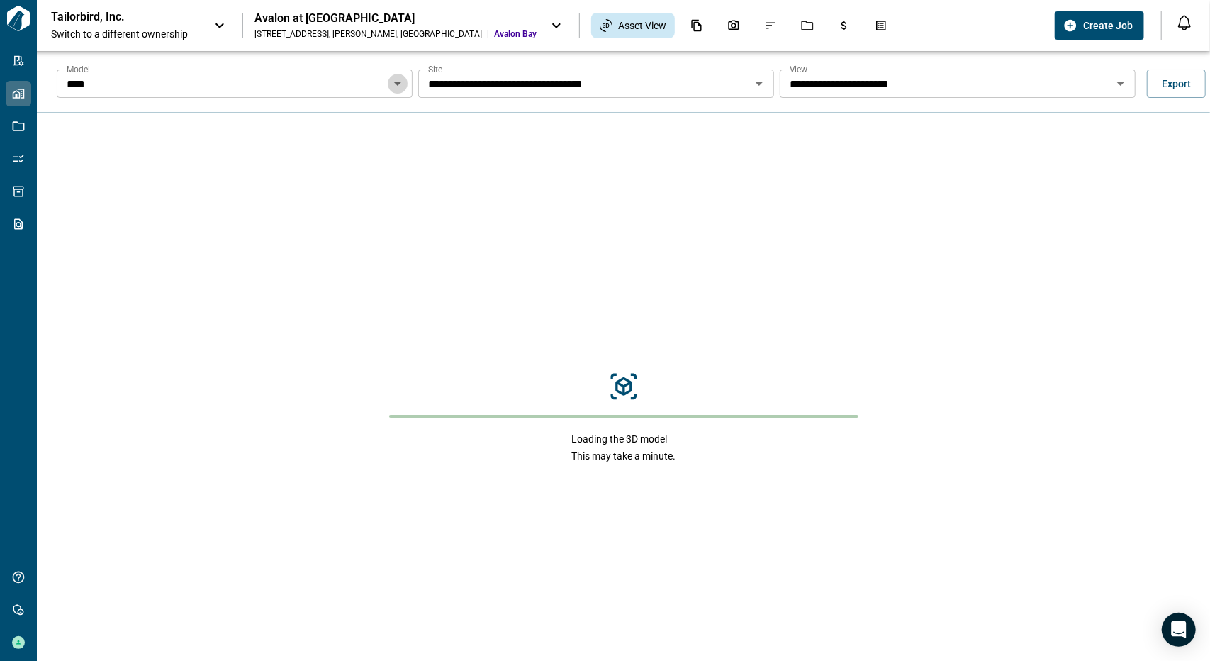
click at [400, 88] on icon "Open" at bounding box center [397, 83] width 17 height 17
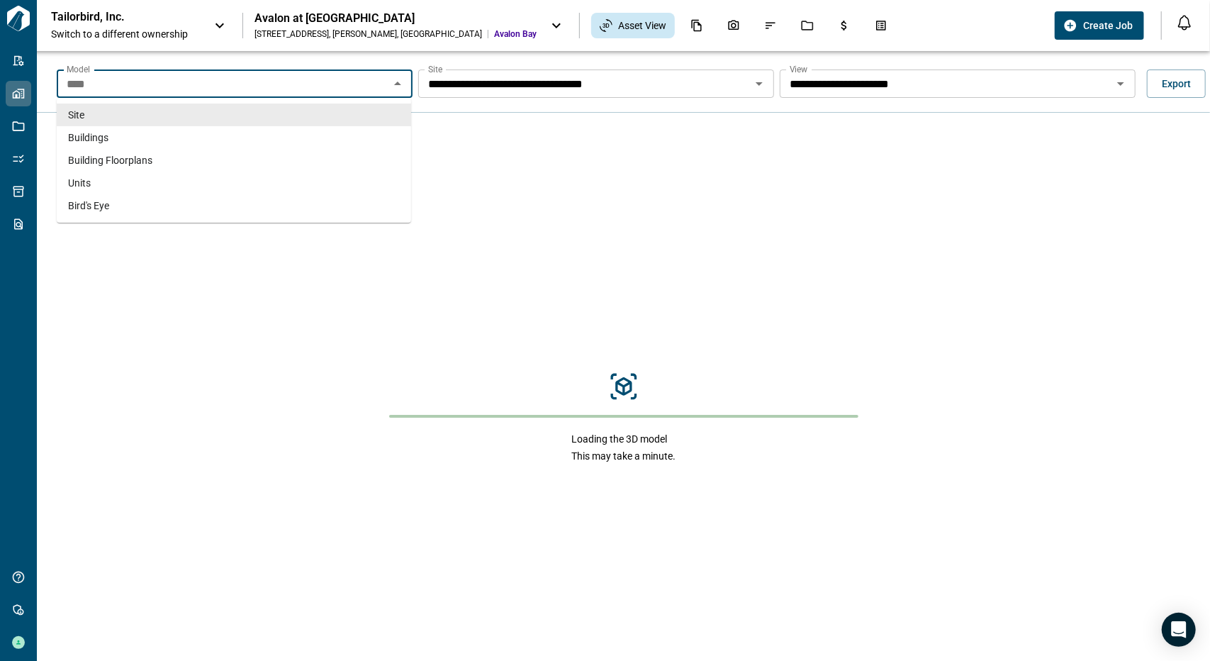
click at [361, 111] on li "Site" at bounding box center [234, 114] width 354 height 23
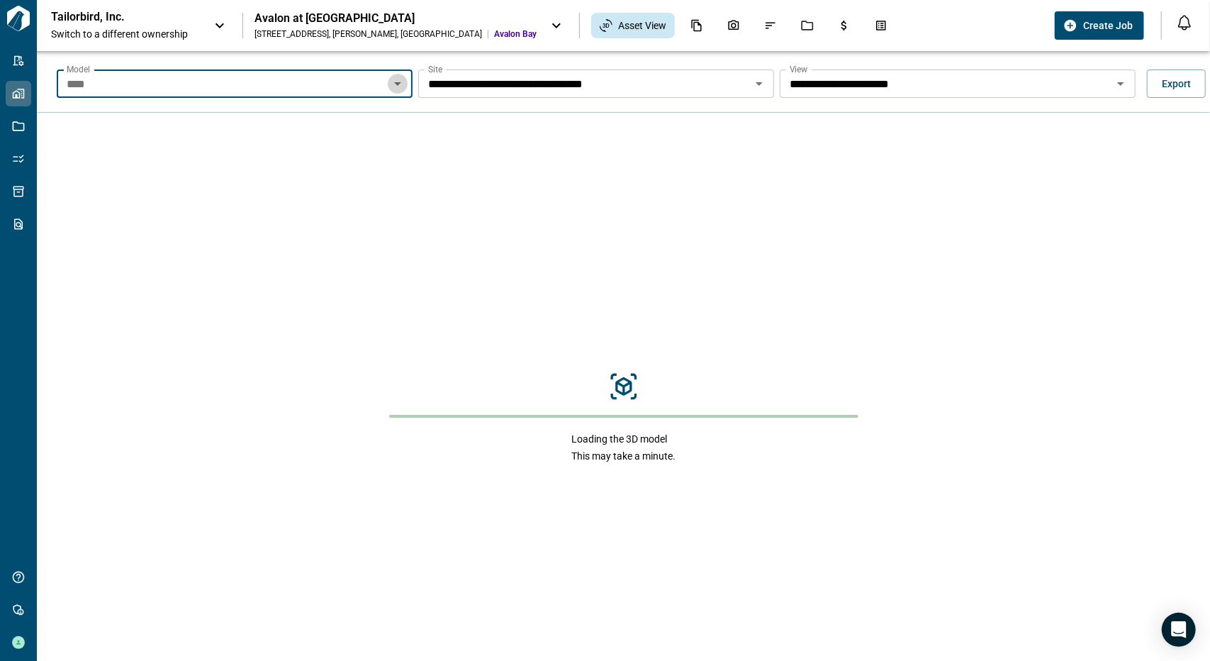
click at [398, 79] on icon "Open" at bounding box center [397, 83] width 17 height 17
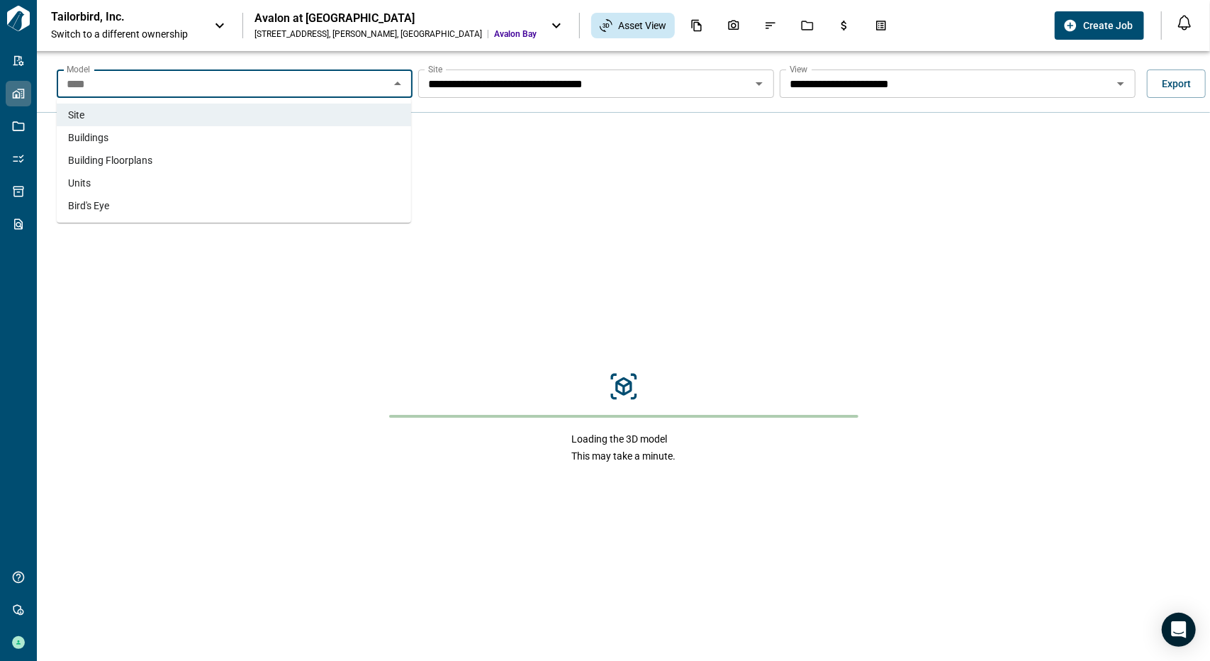
click at [341, 130] on li "Buildings" at bounding box center [234, 137] width 354 height 23
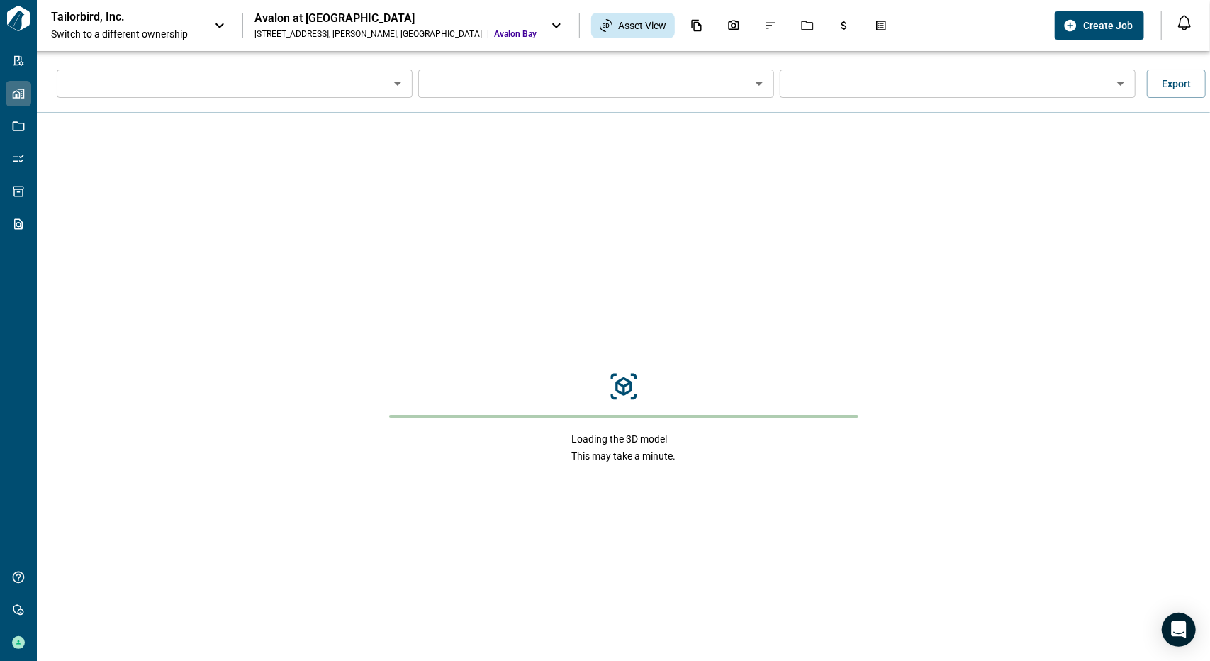
type input "*********"
type input "**********"
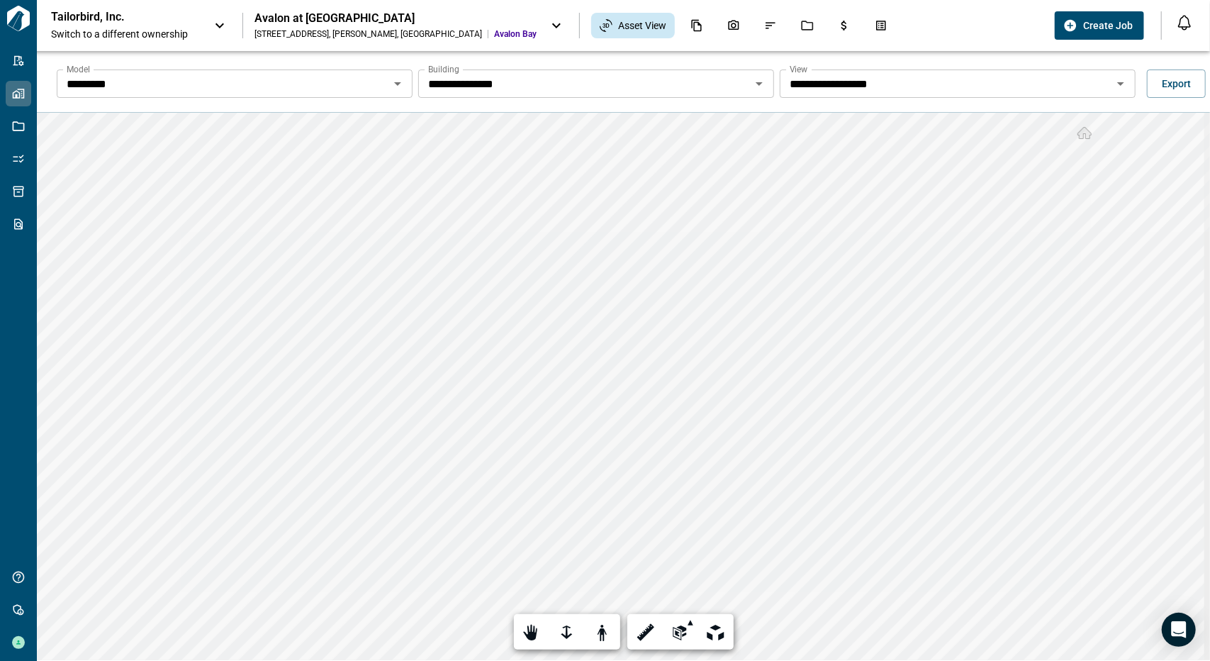
click at [760, 86] on icon "Open" at bounding box center [759, 83] width 17 height 17
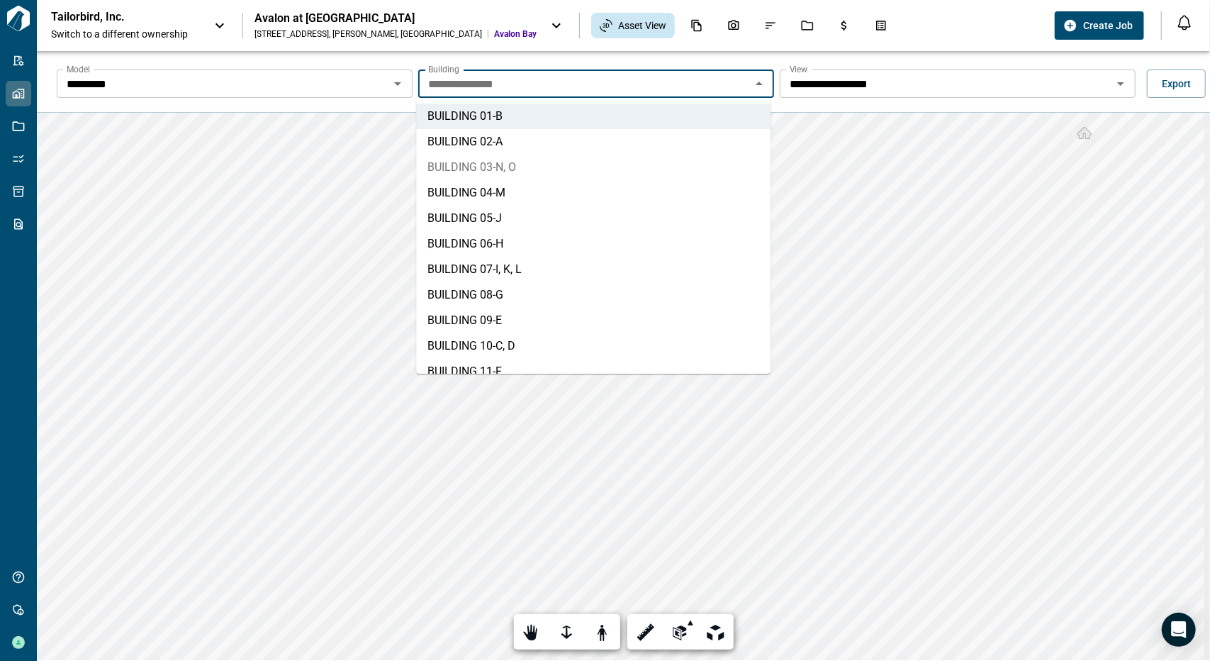
click at [598, 159] on li "BUILDING 03 - N, O" at bounding box center [593, 168] width 354 height 26
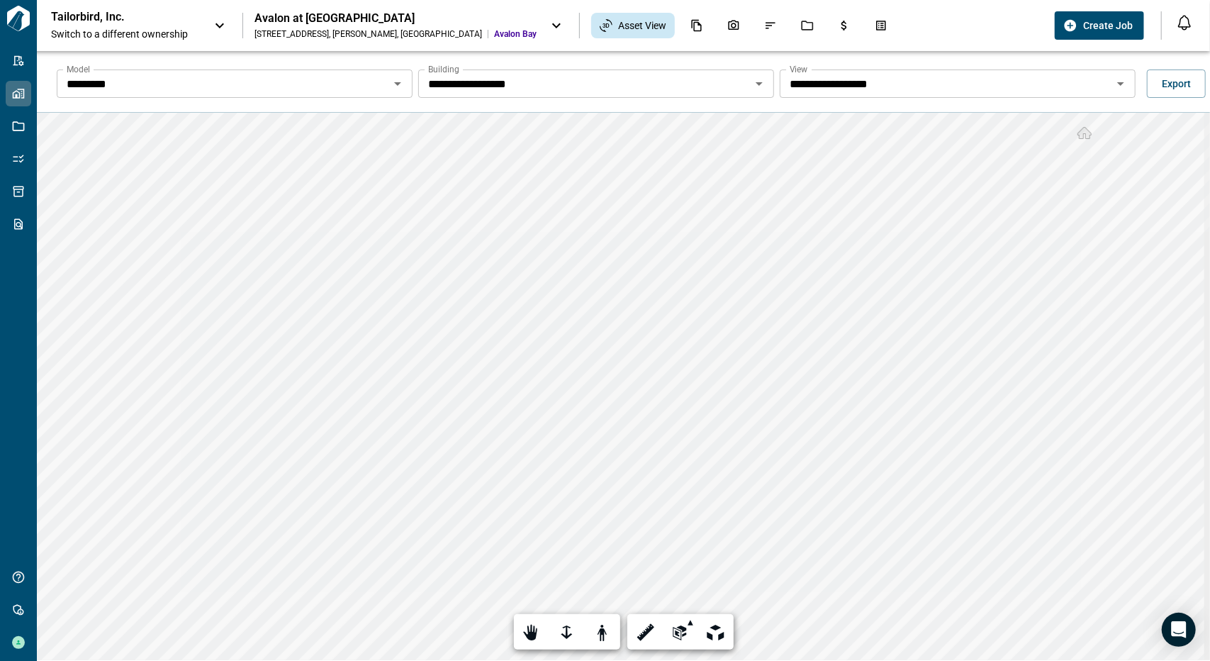
click at [397, 91] on icon "Open" at bounding box center [397, 83] width 17 height 17
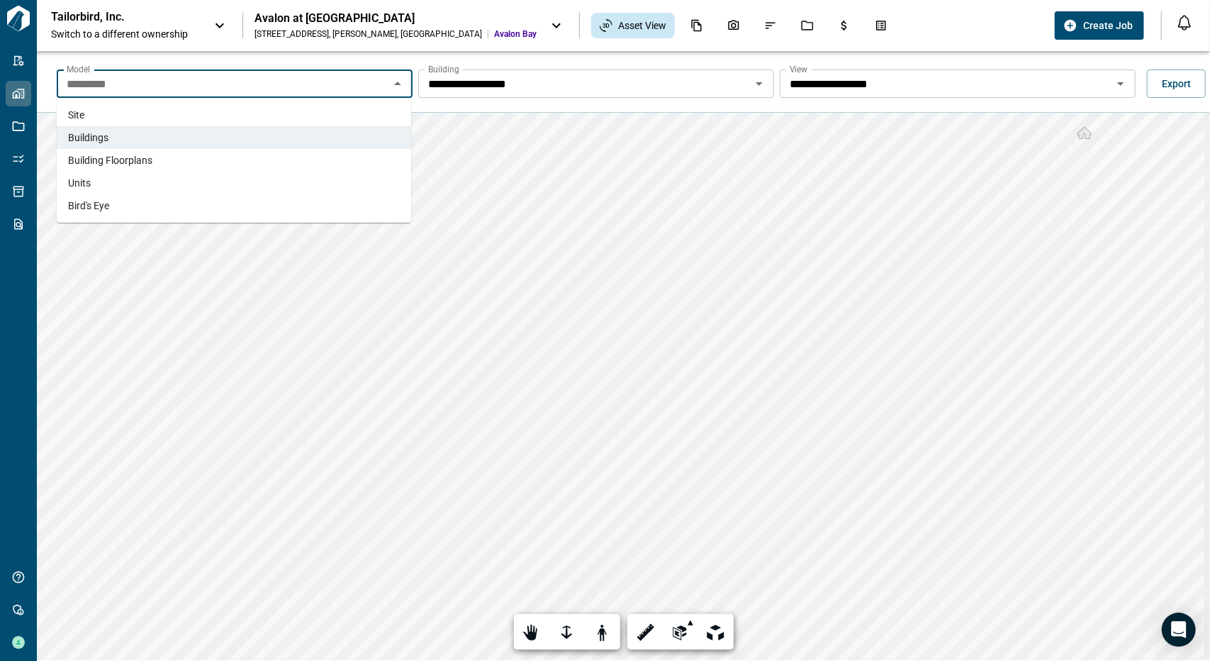
click at [286, 115] on li "Site" at bounding box center [234, 114] width 354 height 23
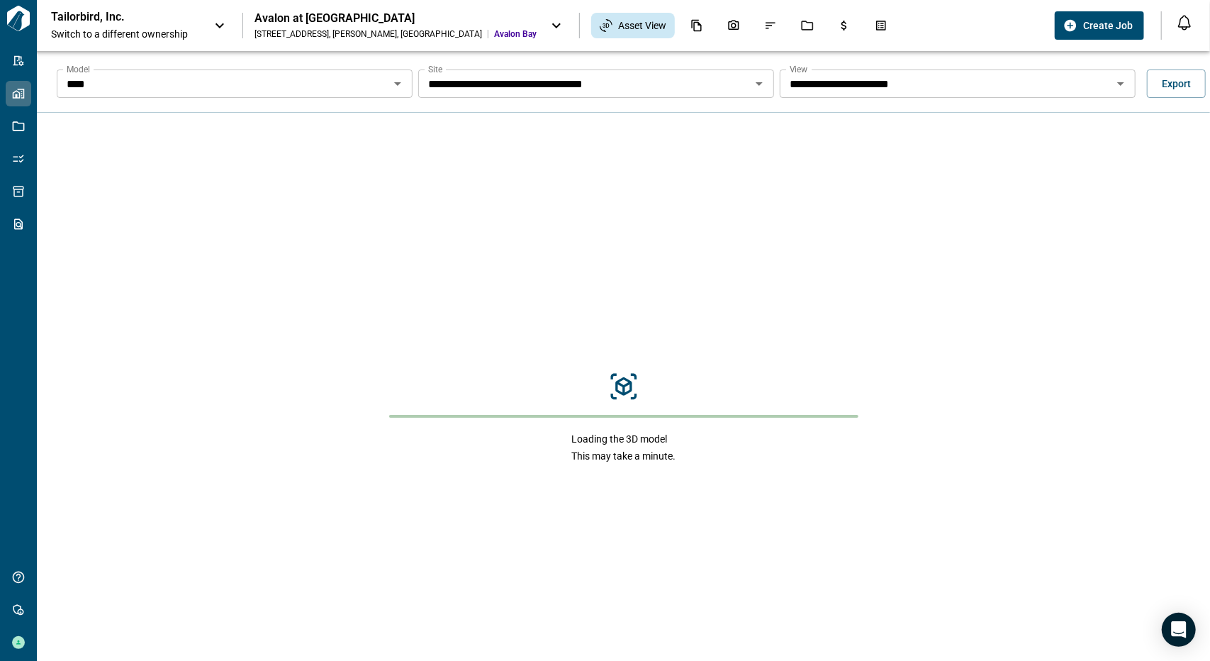
drag, startPoint x: 894, startPoint y: 83, endPoint x: 907, endPoint y: 89, distance: 14.0
click at [897, 85] on input "**********" at bounding box center [946, 84] width 324 height 20
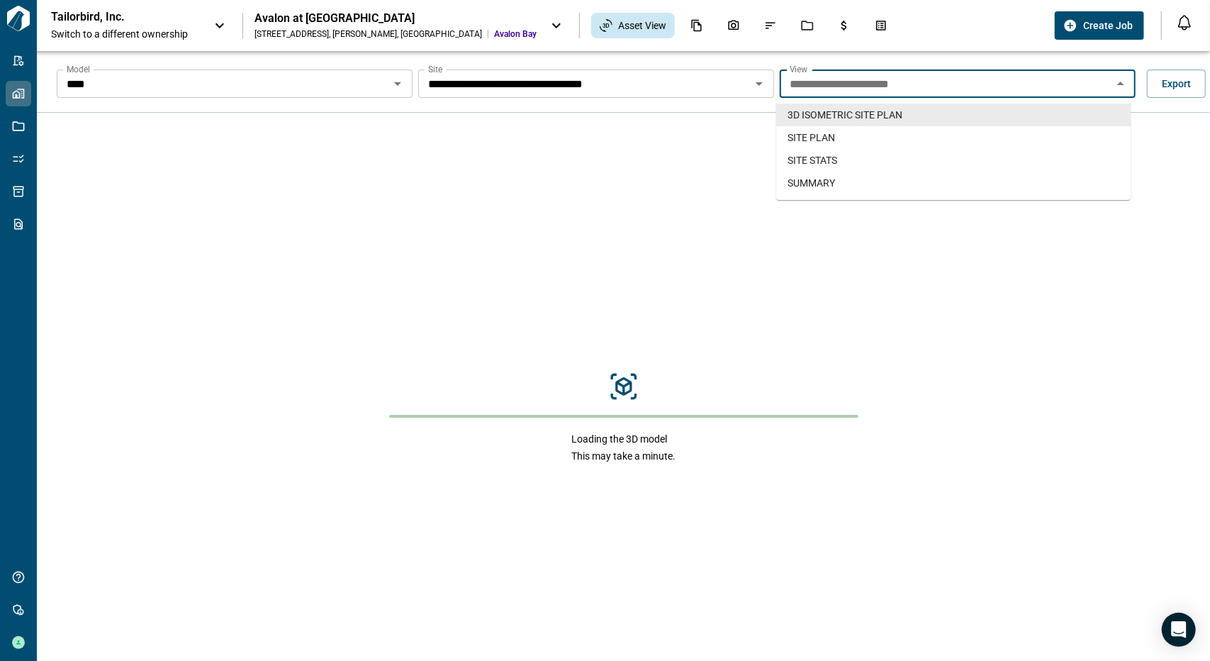
click at [944, 90] on input "**********" at bounding box center [946, 84] width 324 height 20
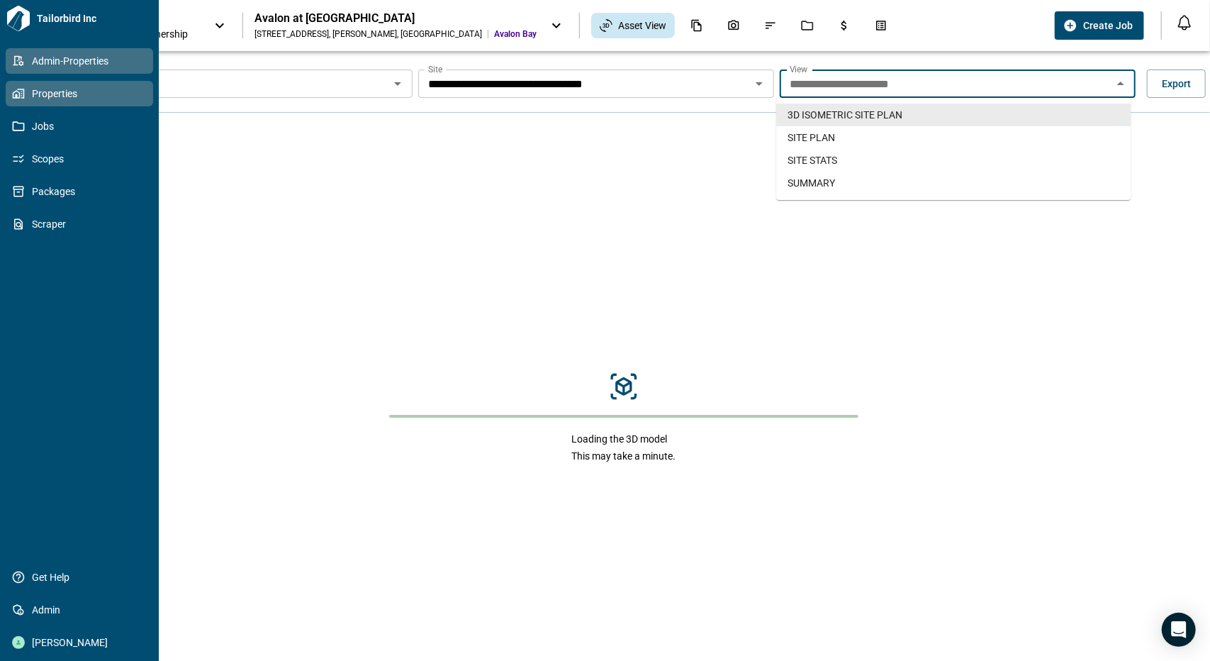
click at [21, 69] on link "Admin-Properties" at bounding box center [79, 61] width 147 height 26
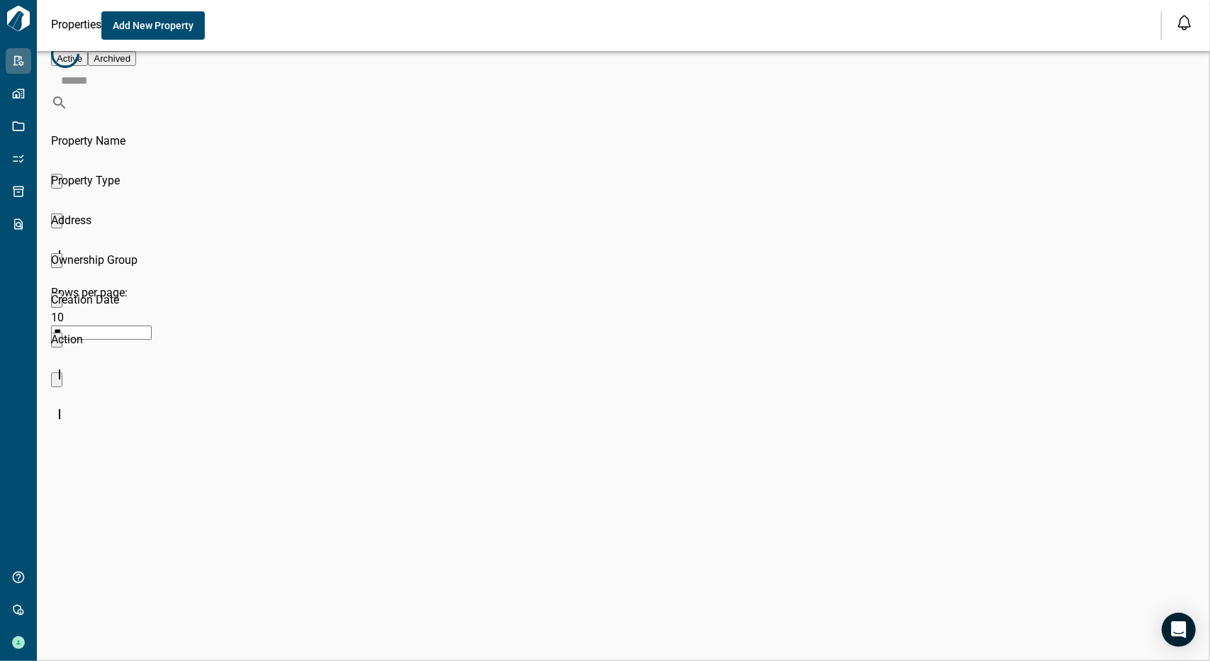
scroll to position [102, 1138]
click at [1101, 94] on input at bounding box center [628, 80] width 1155 height 28
type input "*******"
click at [172, 201] on div "Avalon at [GEOGRAPHIC_DATA]" at bounding box center [138, 219] width 174 height 37
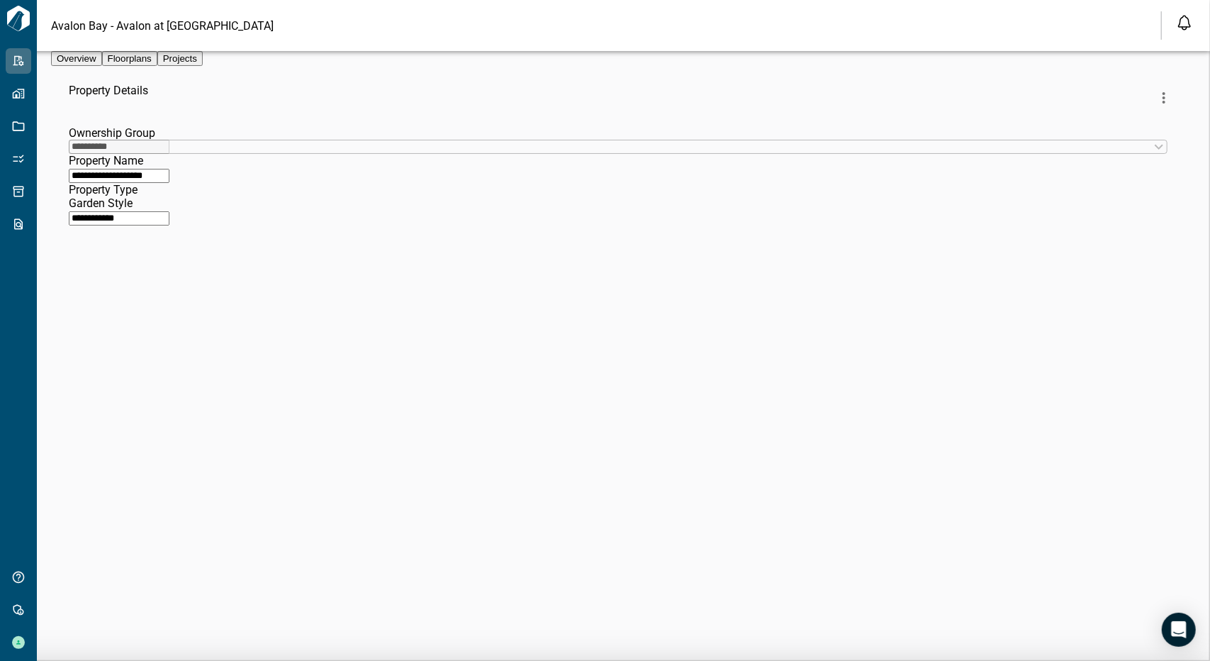
scroll to position [397, 1169]
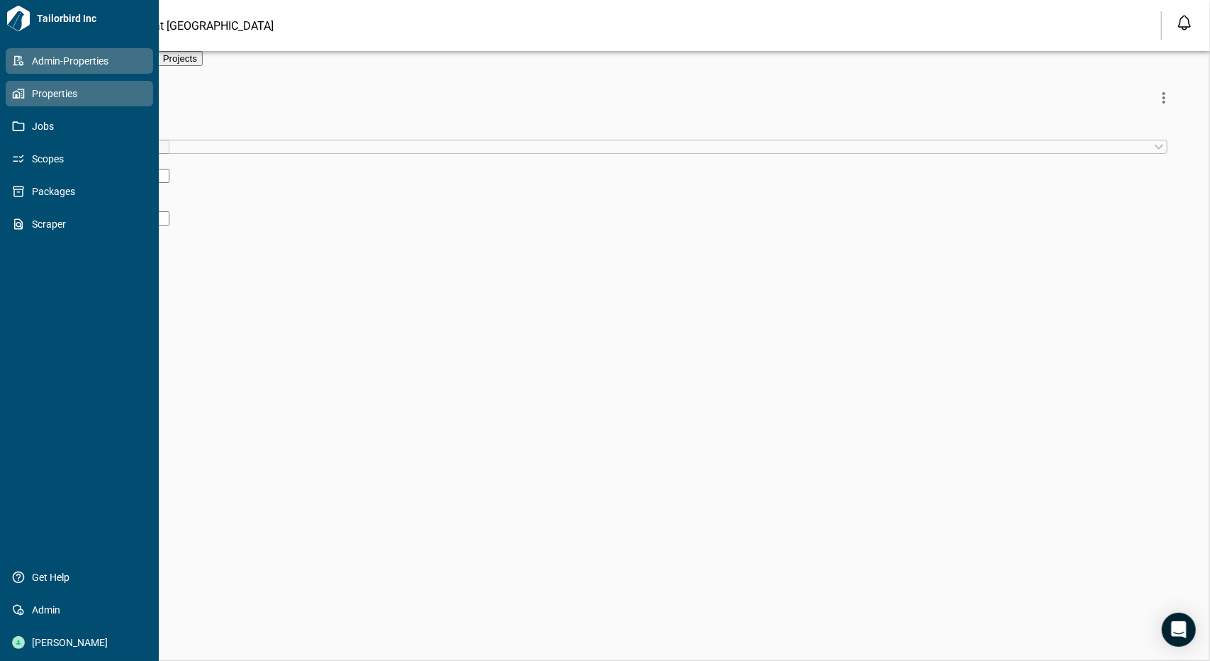
click at [21, 96] on icon at bounding box center [20, 94] width 3 height 6
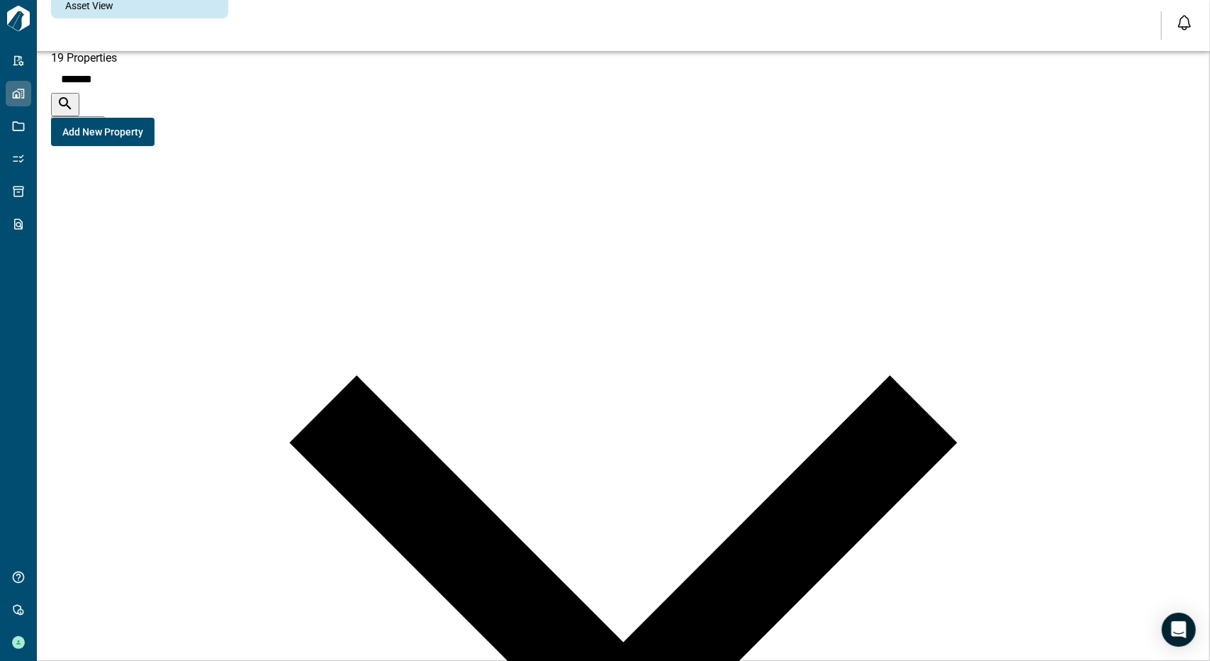
type input "*****"
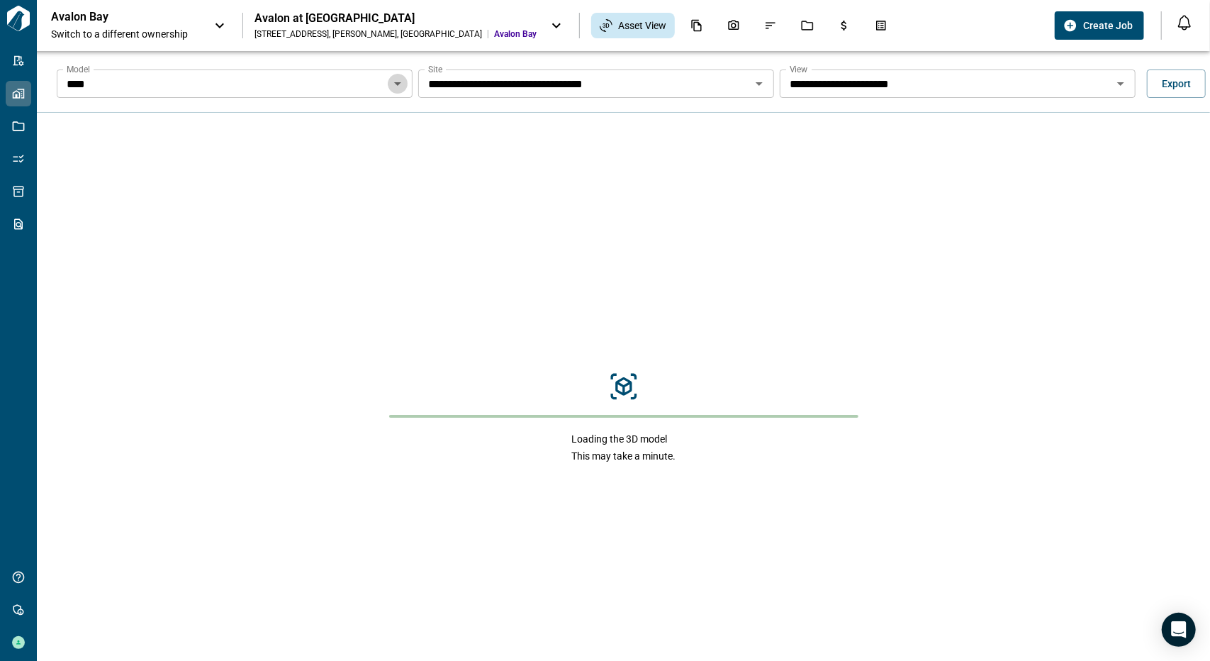
click at [395, 79] on icon "Open" at bounding box center [397, 83] width 17 height 17
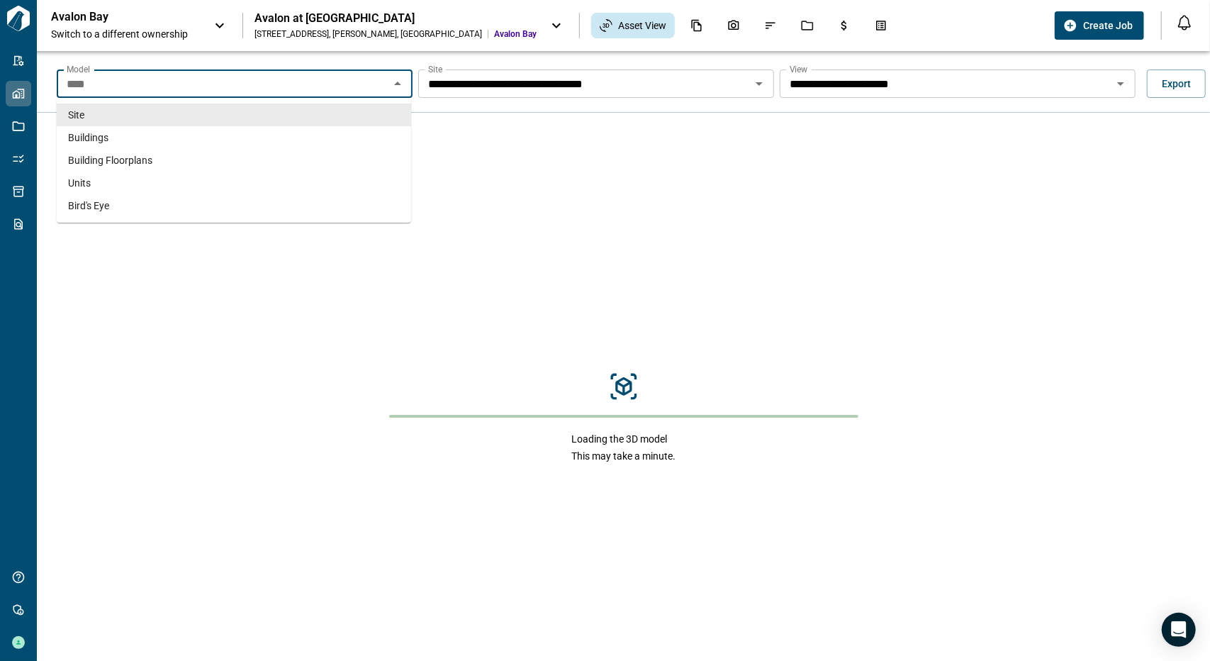
click at [758, 80] on icon "Open" at bounding box center [759, 83] width 17 height 17
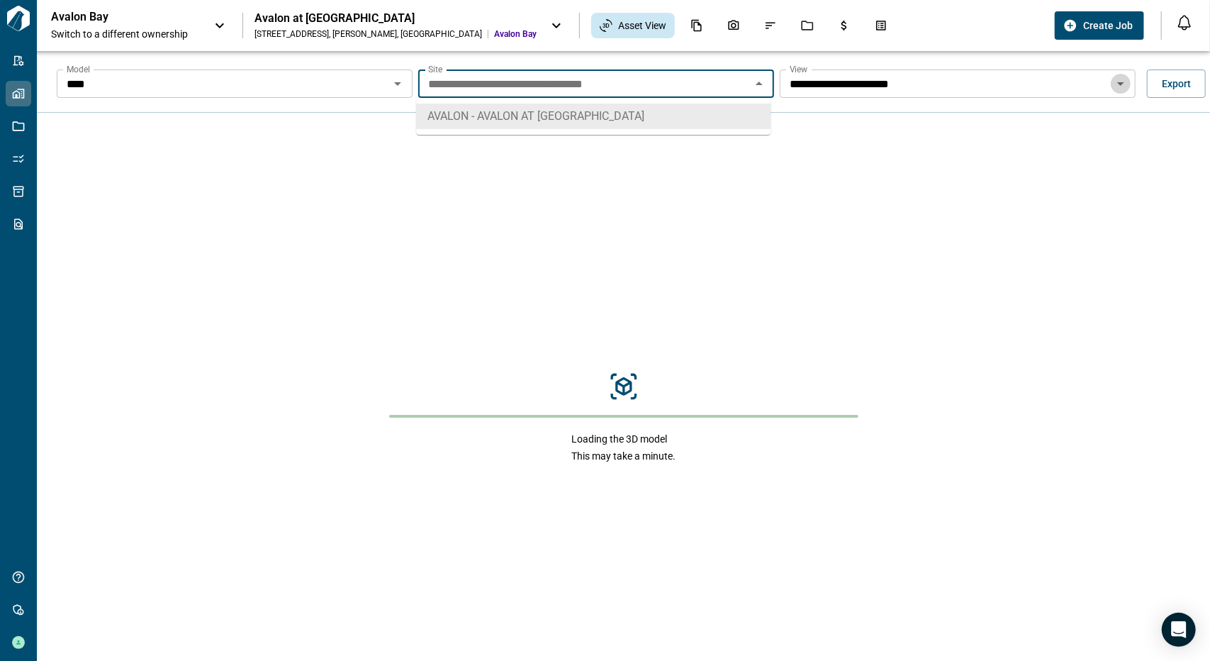
click at [1112, 83] on icon "Open" at bounding box center [1120, 83] width 17 height 17
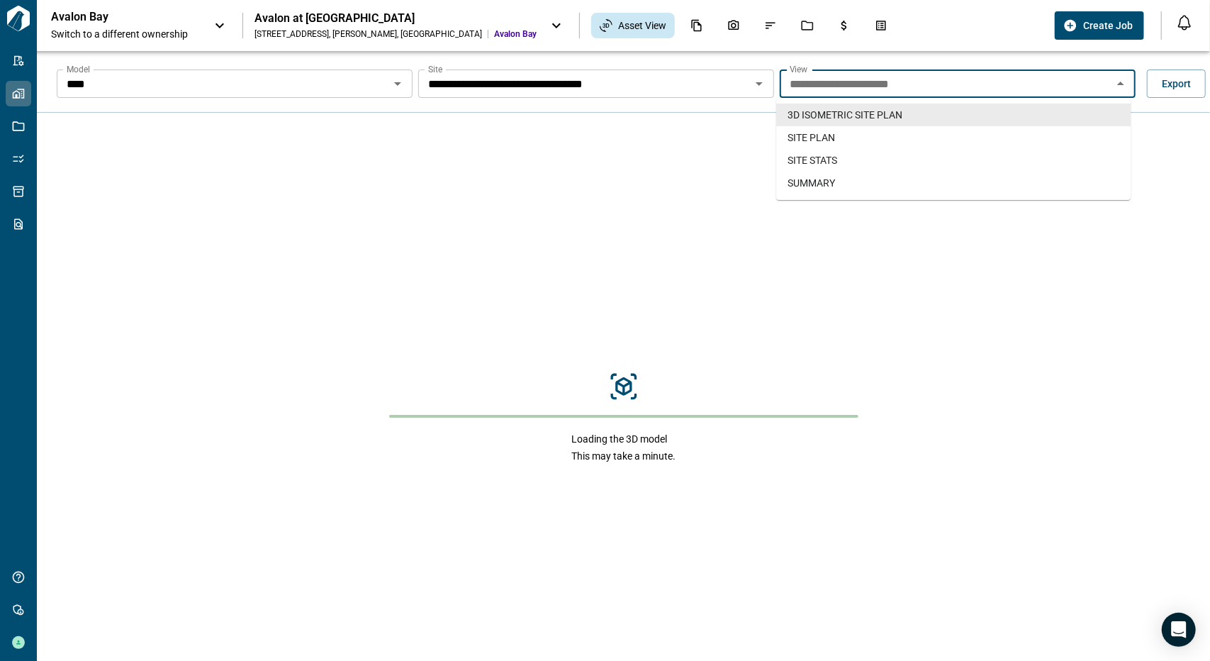
click at [1112, 82] on icon "Close" at bounding box center [1120, 83] width 17 height 17
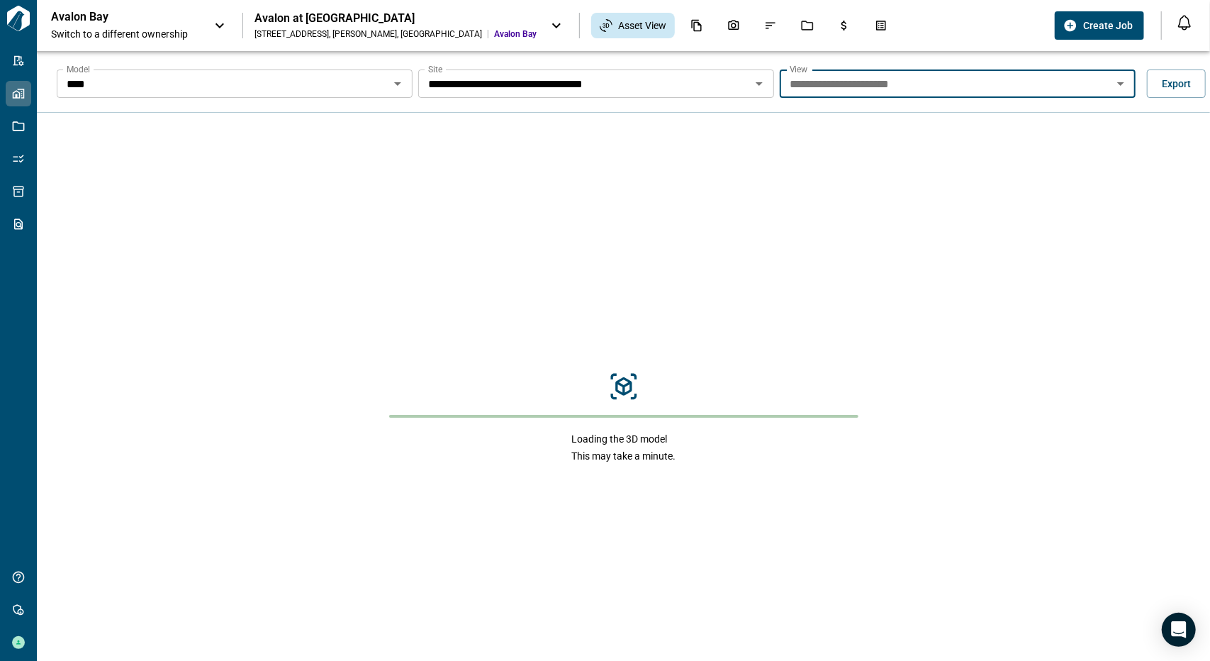
click at [397, 88] on icon "Open" at bounding box center [397, 83] width 17 height 17
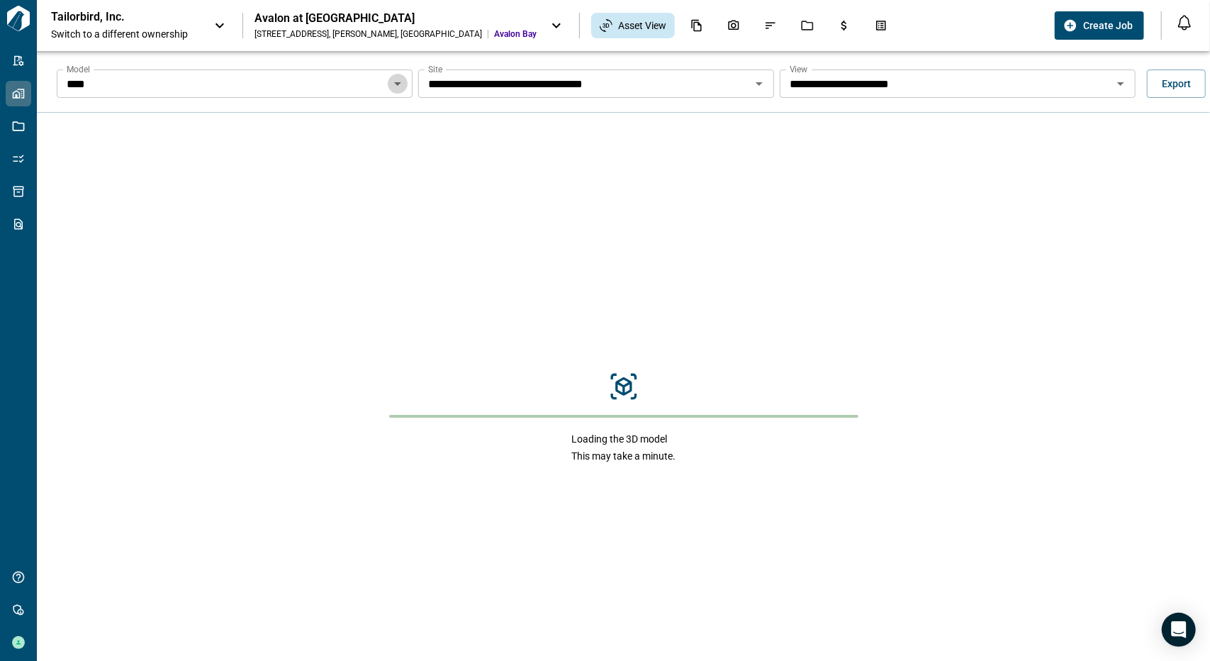
click at [398, 88] on icon "Open" at bounding box center [397, 83] width 17 height 17
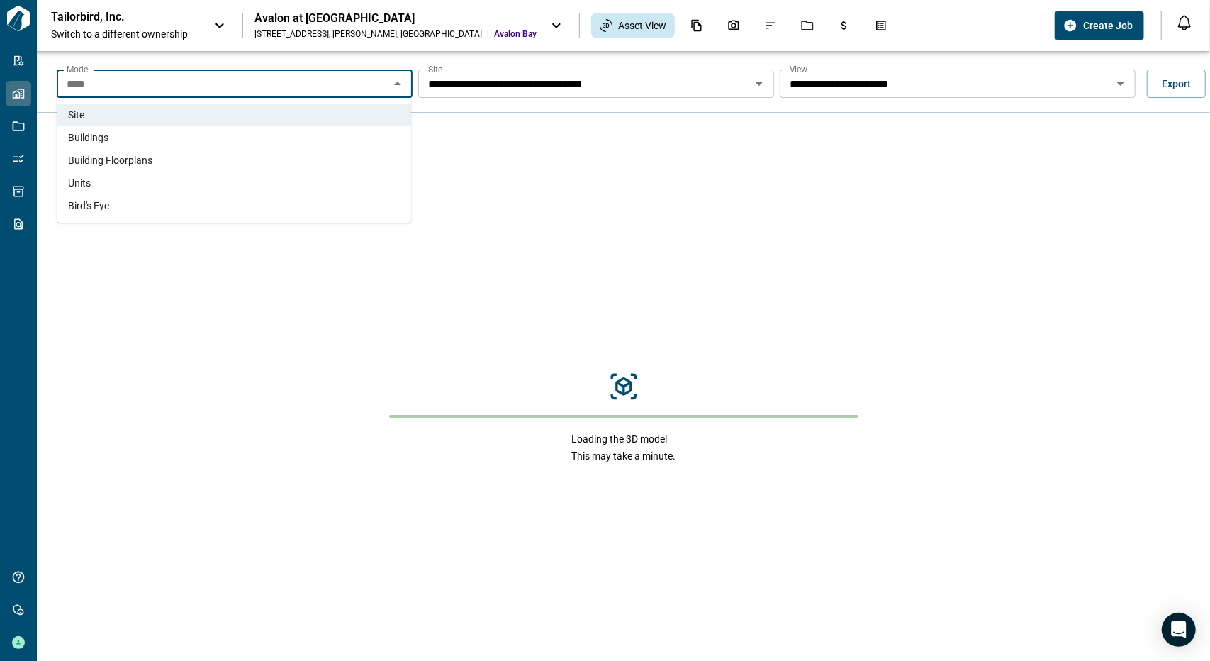
click at [170, 158] on li "Building Floorplans" at bounding box center [234, 160] width 354 height 23
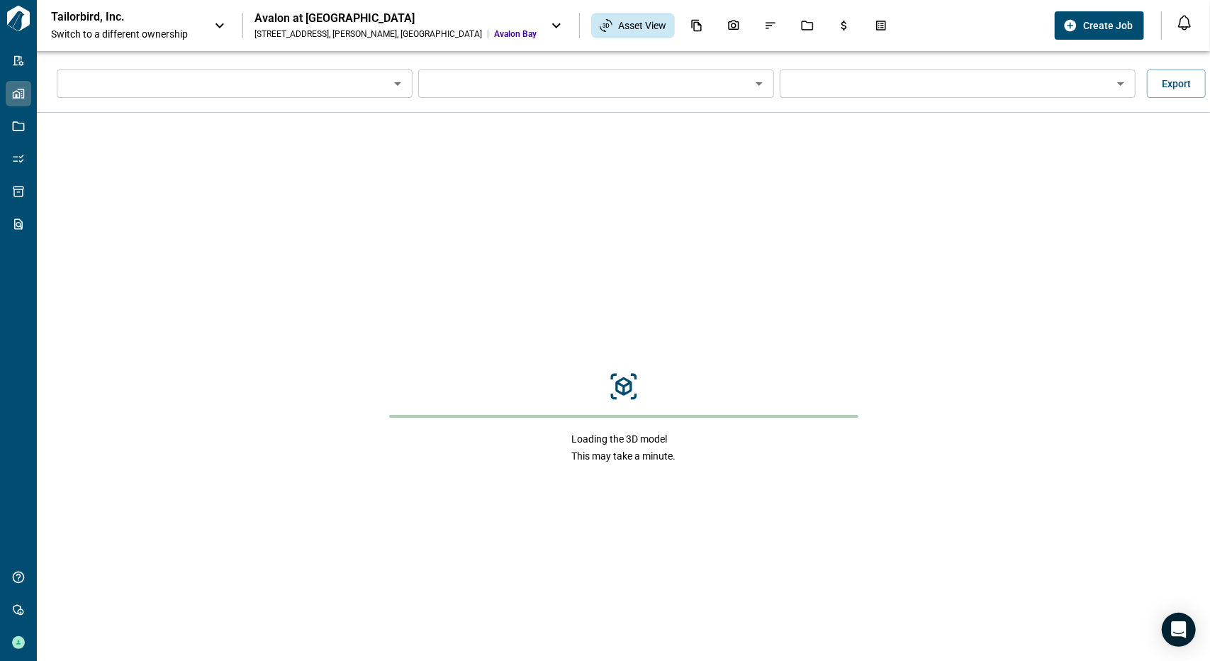
type input "**********"
click at [761, 86] on icon "Open" at bounding box center [759, 83] width 17 height 17
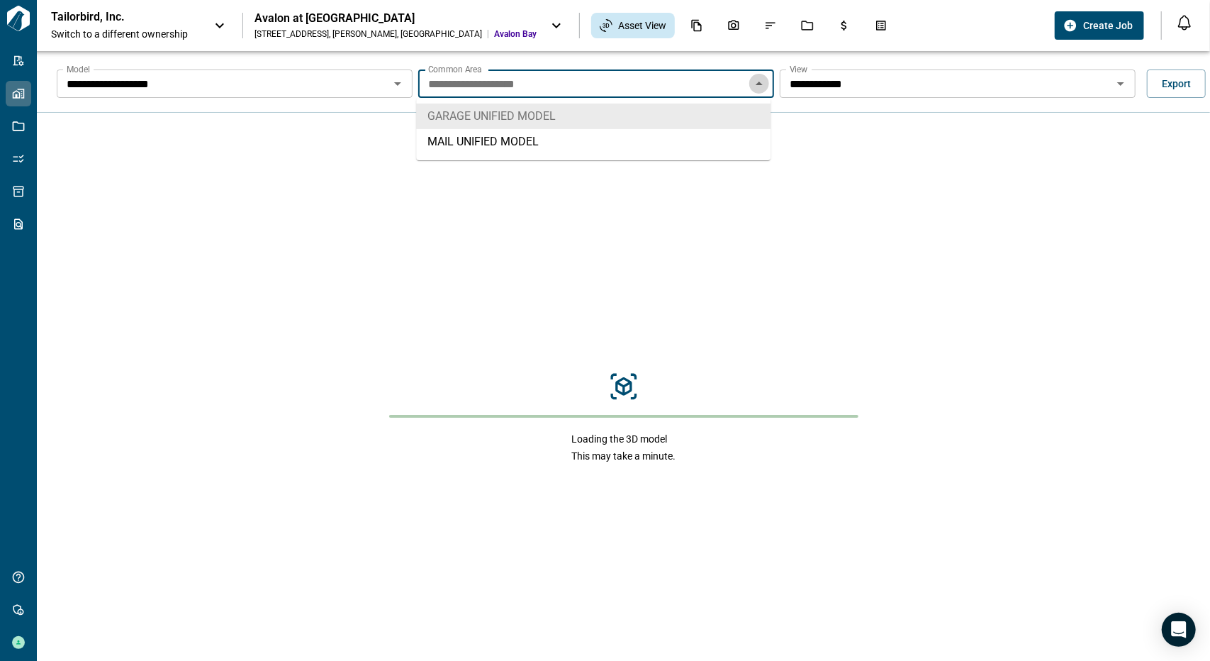
click at [761, 86] on icon "Close" at bounding box center [759, 83] width 17 height 17
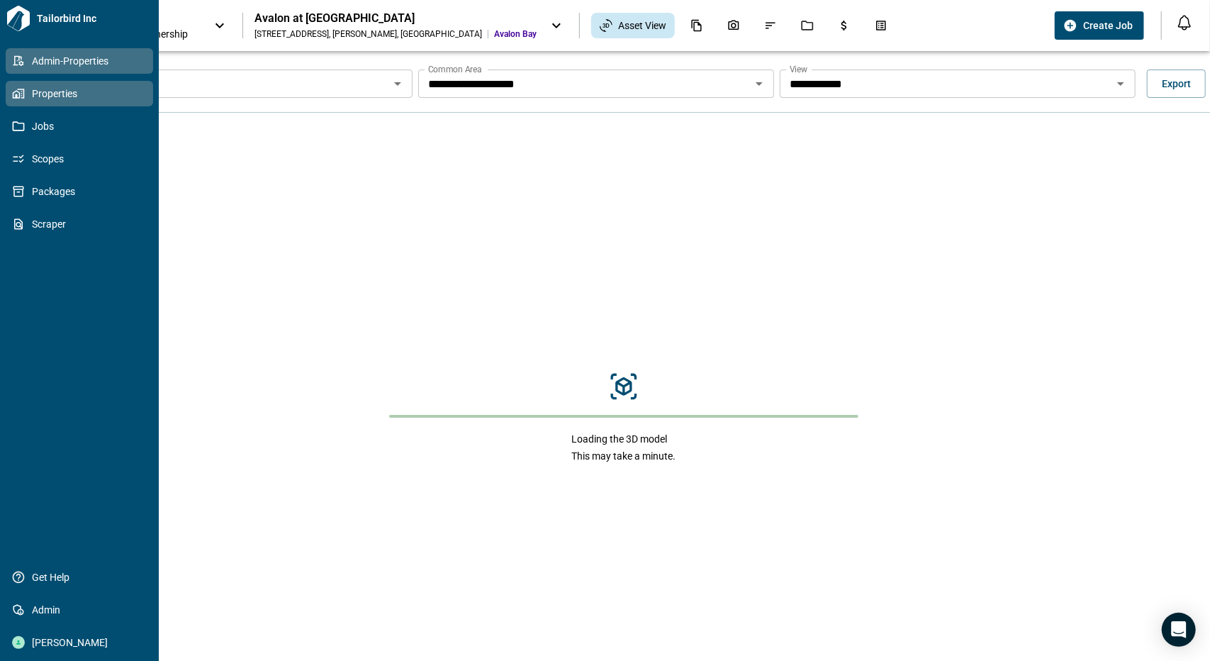
click at [24, 64] on icon at bounding box center [18, 61] width 13 height 13
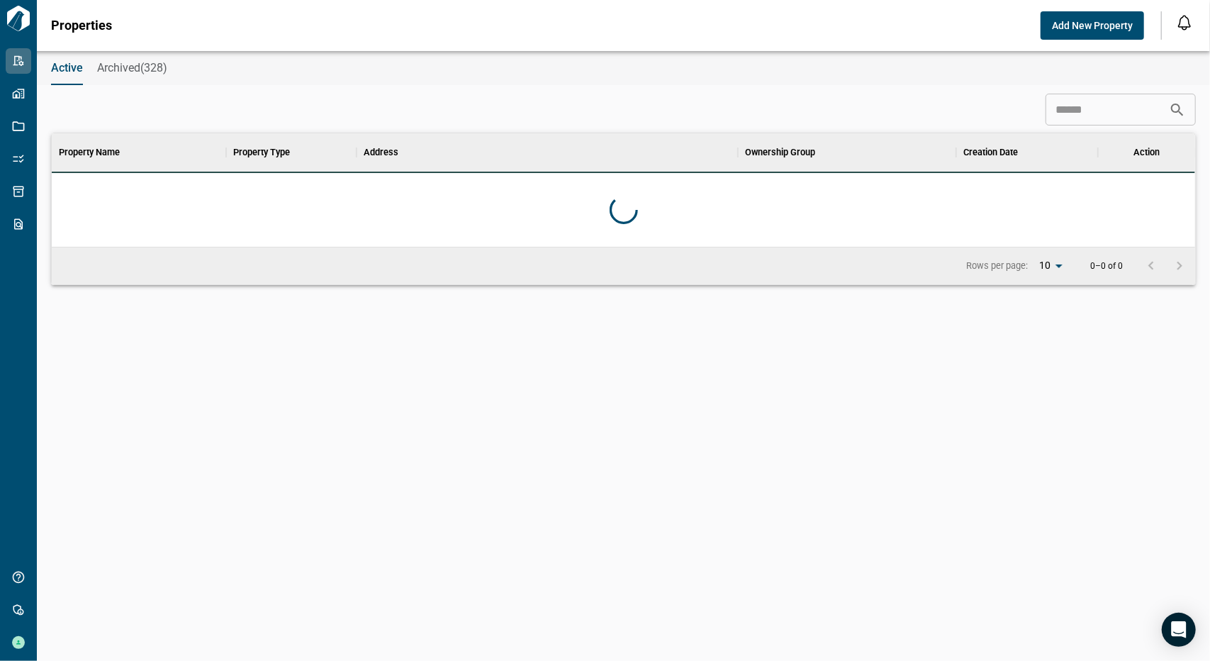
scroll to position [397, 1138]
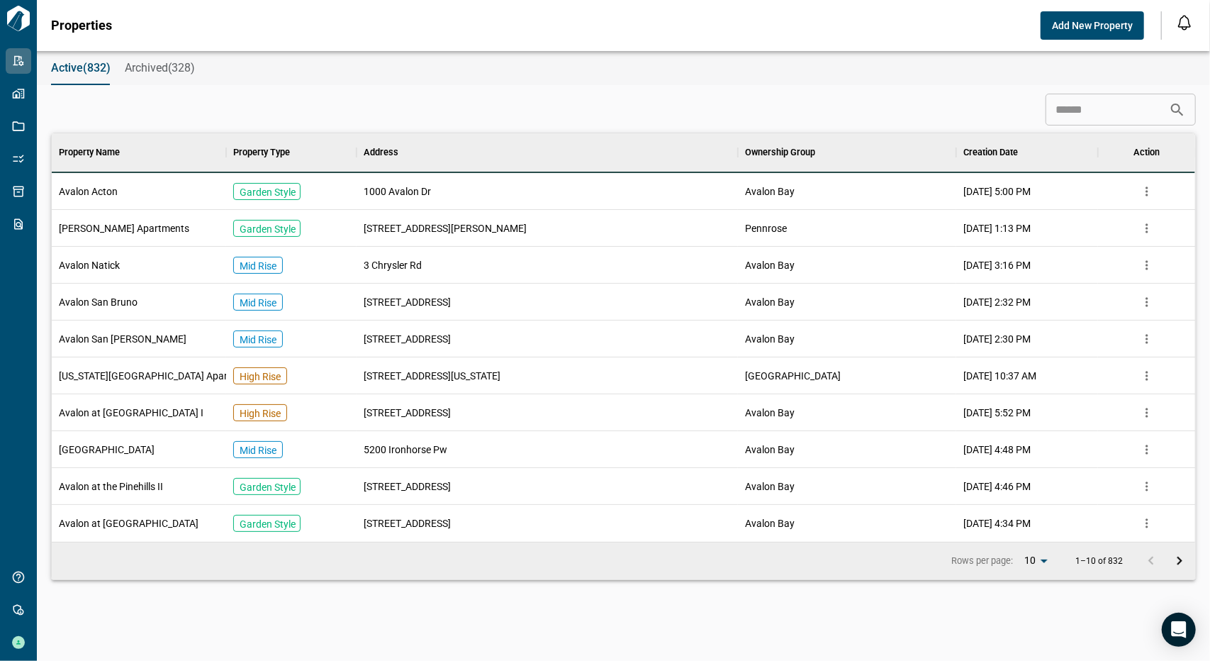
click at [1057, 114] on input at bounding box center [1106, 110] width 123 height 28
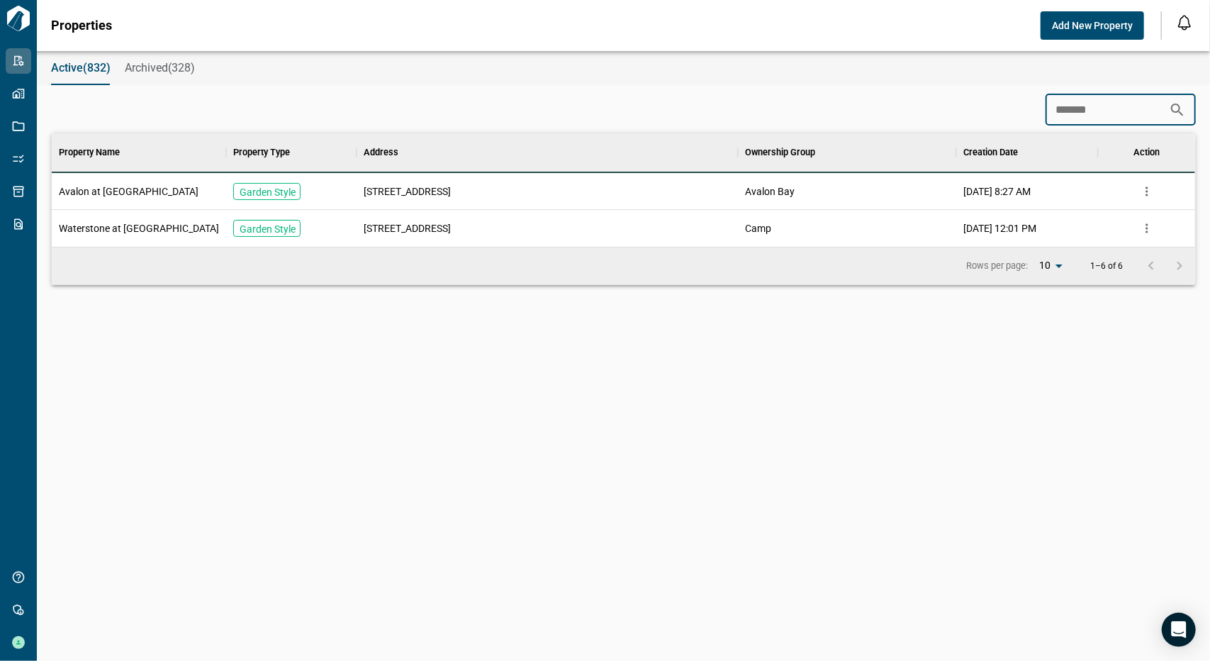
scroll to position [65, 1138]
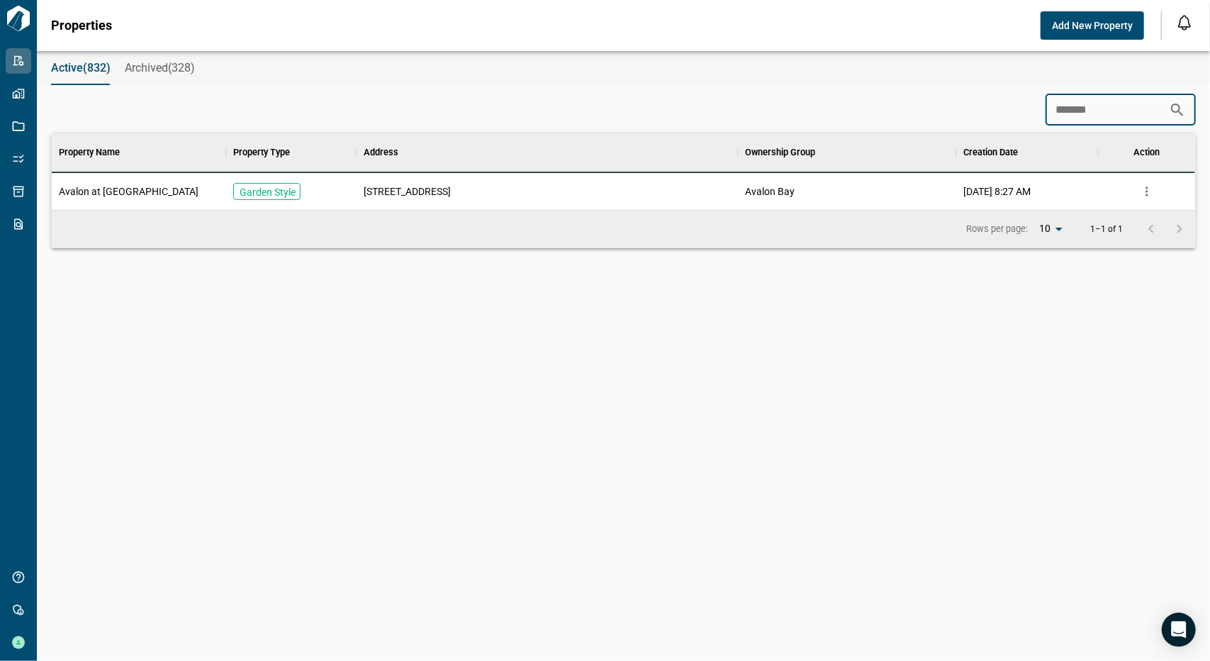
type input "*******"
click at [142, 186] on span "Avalon at [GEOGRAPHIC_DATA]" at bounding box center [129, 191] width 140 height 14
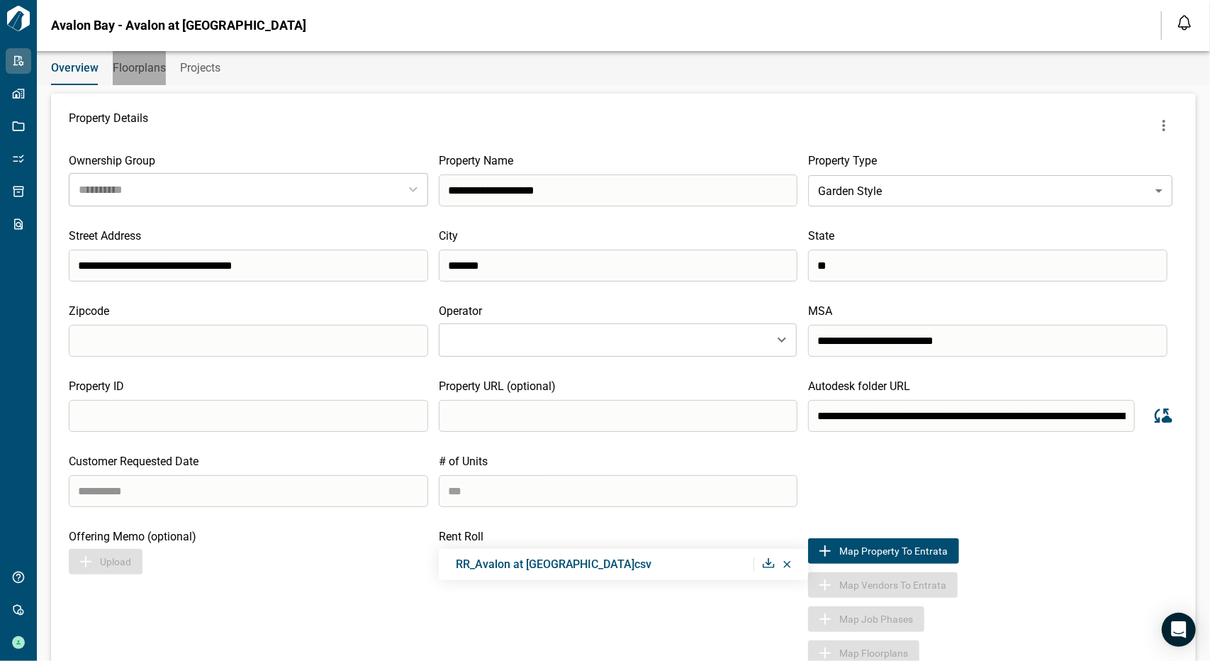
click at [145, 71] on span "Floorplans" at bounding box center [139, 68] width 53 height 14
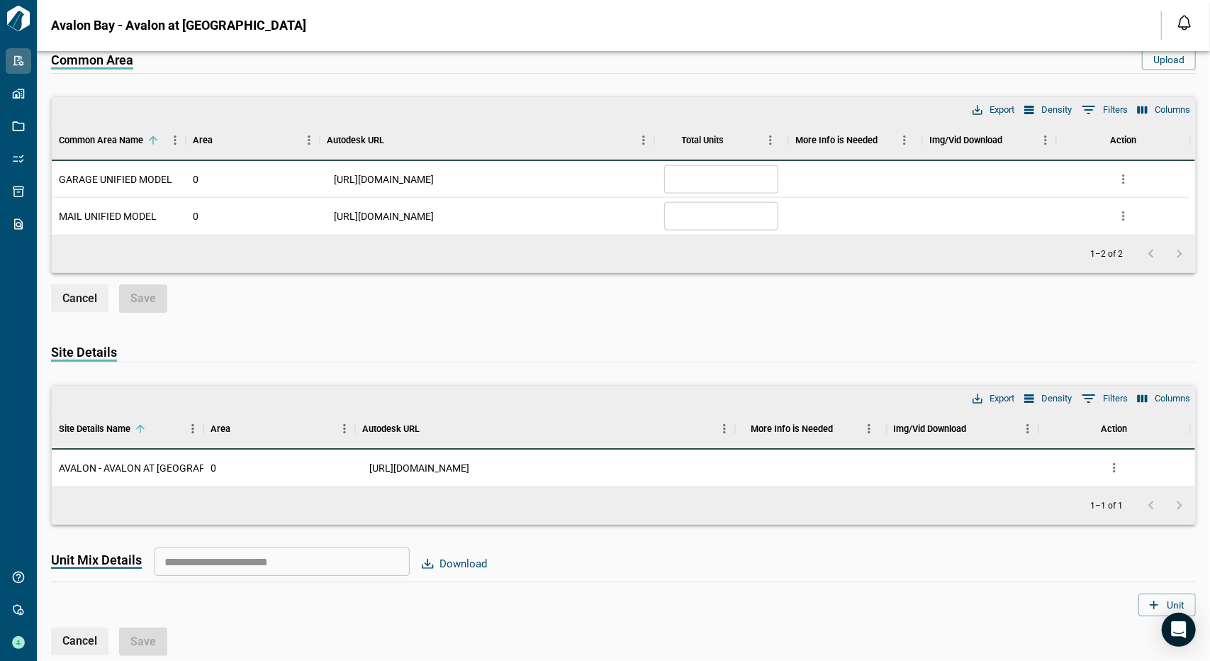
scroll to position [1296, 0]
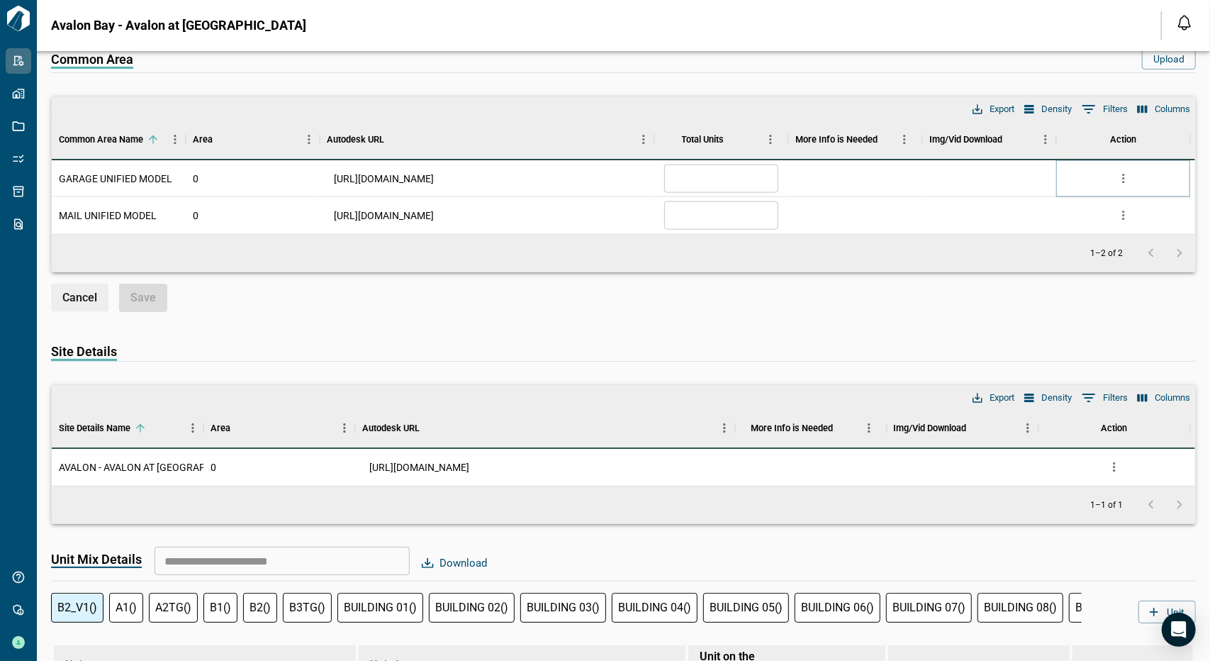
click at [1122, 174] on icon "more" at bounding box center [1123, 179] width 14 height 14
click at [1036, 251] on li "Delete" at bounding box center [1064, 255] width 140 height 26
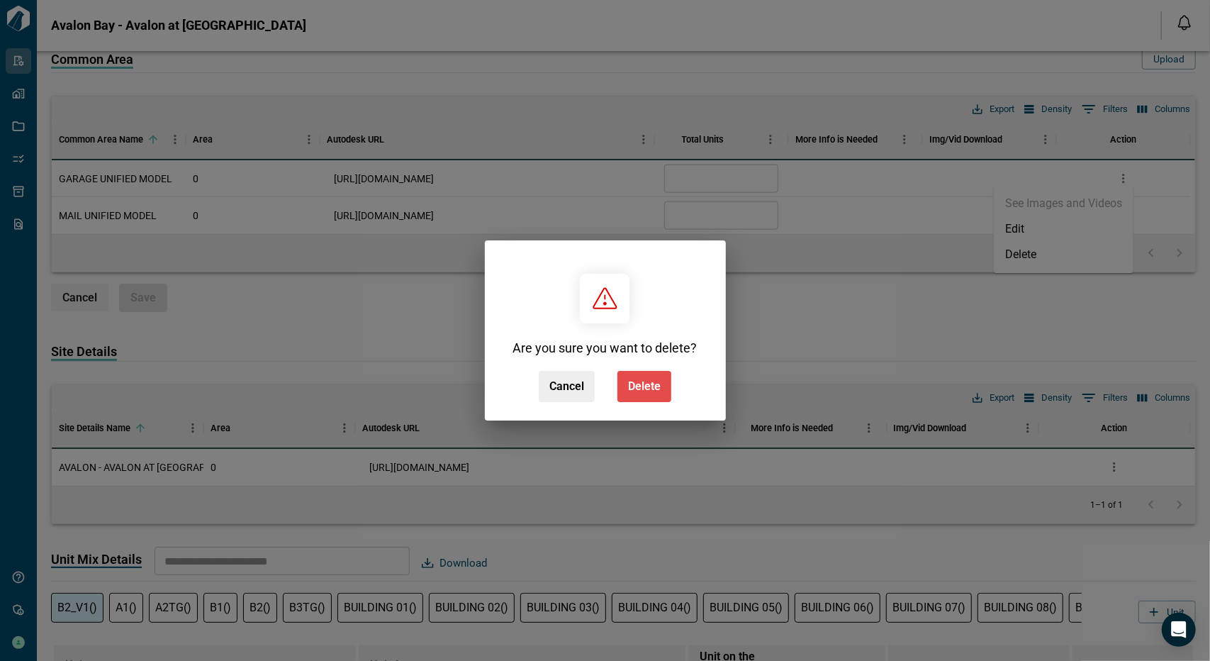
click at [651, 386] on span "Delete" at bounding box center [644, 386] width 33 height 14
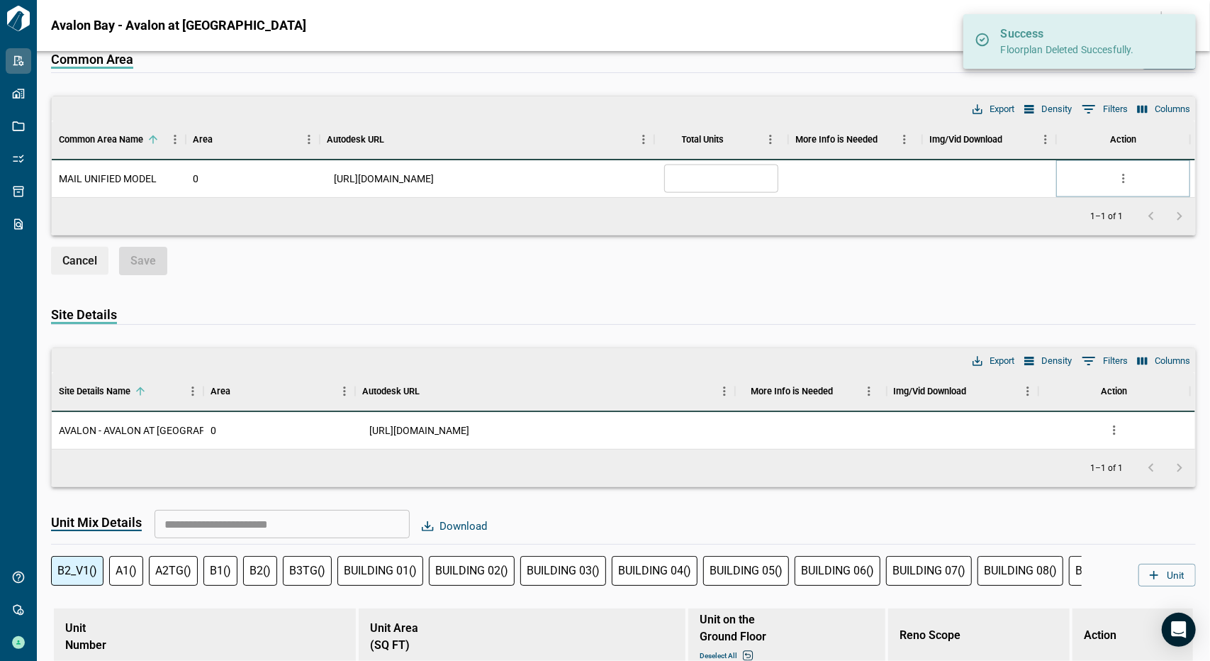
click at [1123, 178] on icon "more" at bounding box center [1123, 178] width 2 height 9
click at [1012, 259] on li "Delete" at bounding box center [1064, 255] width 140 height 26
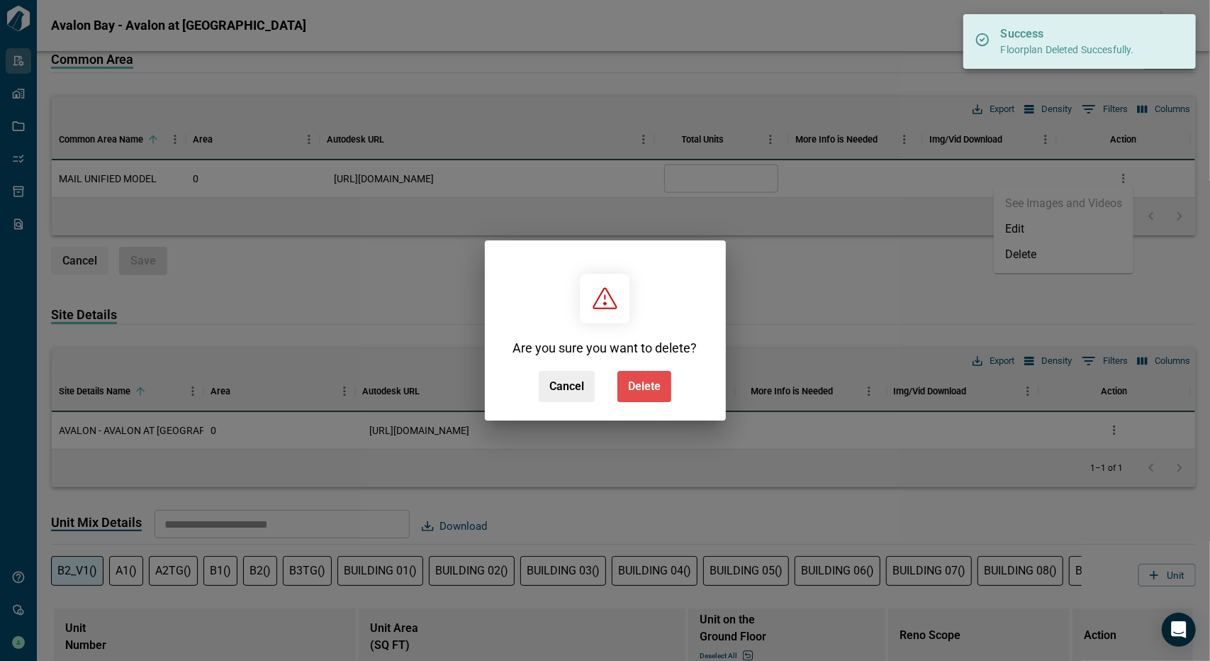
click at [652, 388] on span "Delete" at bounding box center [644, 386] width 33 height 14
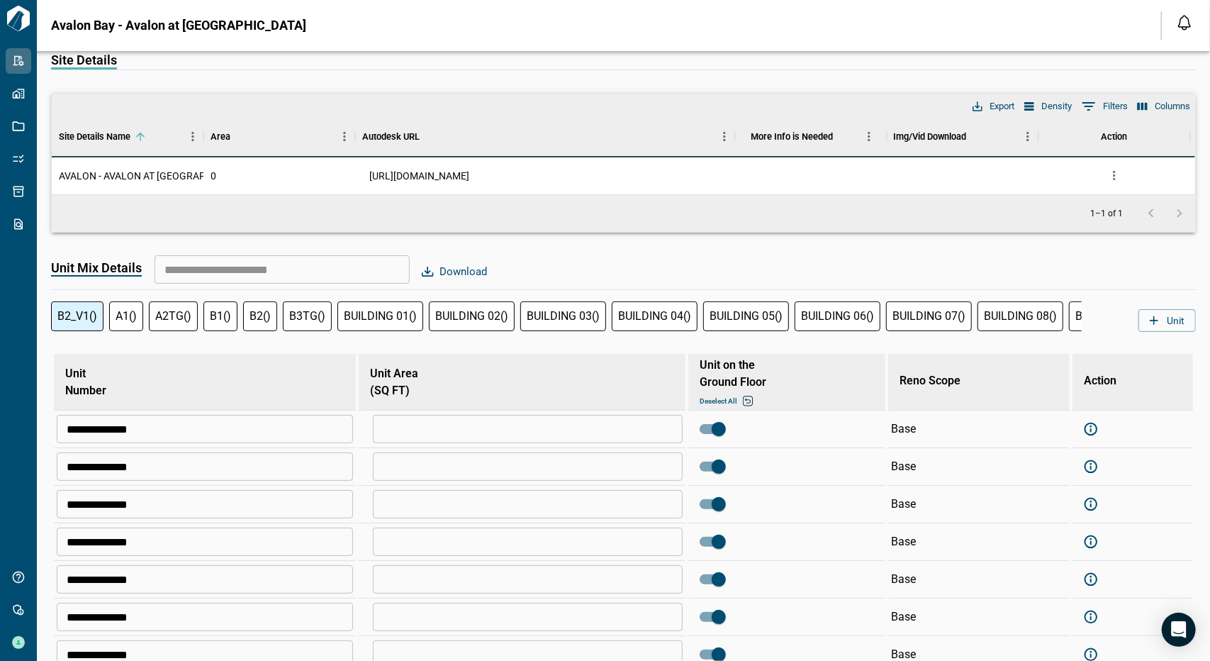
scroll to position [1650, 0]
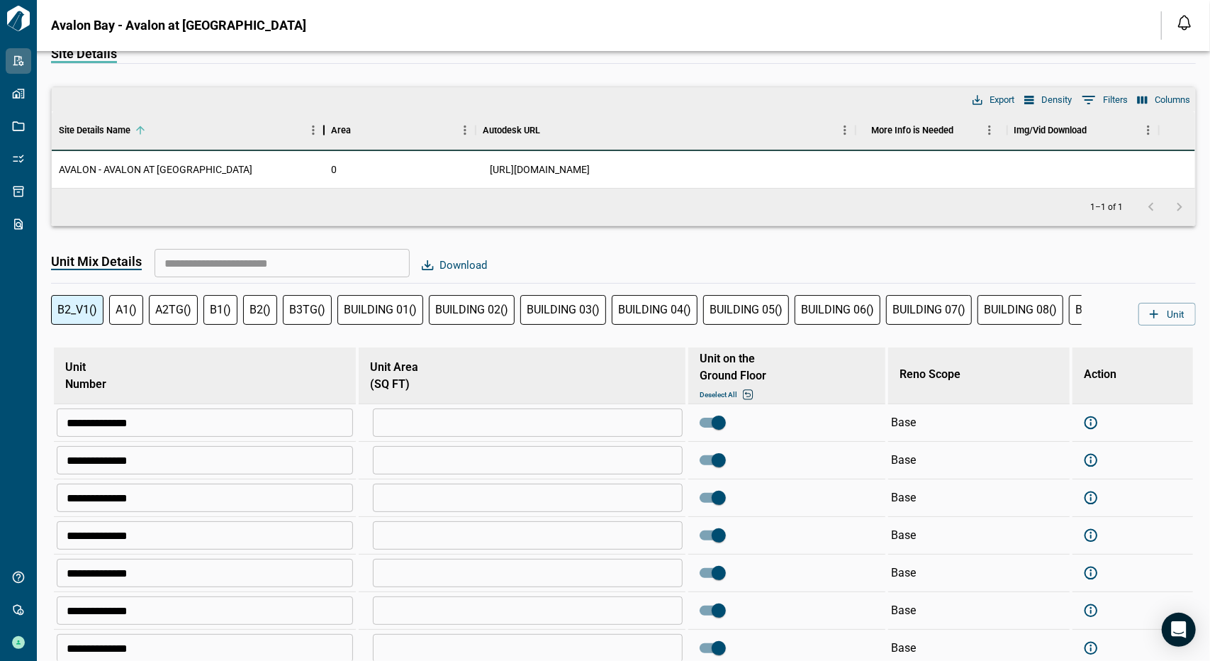
drag, startPoint x: 200, startPoint y: 128, endPoint x: 320, endPoint y: 132, distance: 120.5
click at [320, 132] on div "Site Details Name" at bounding box center [323, 131] width 17 height 40
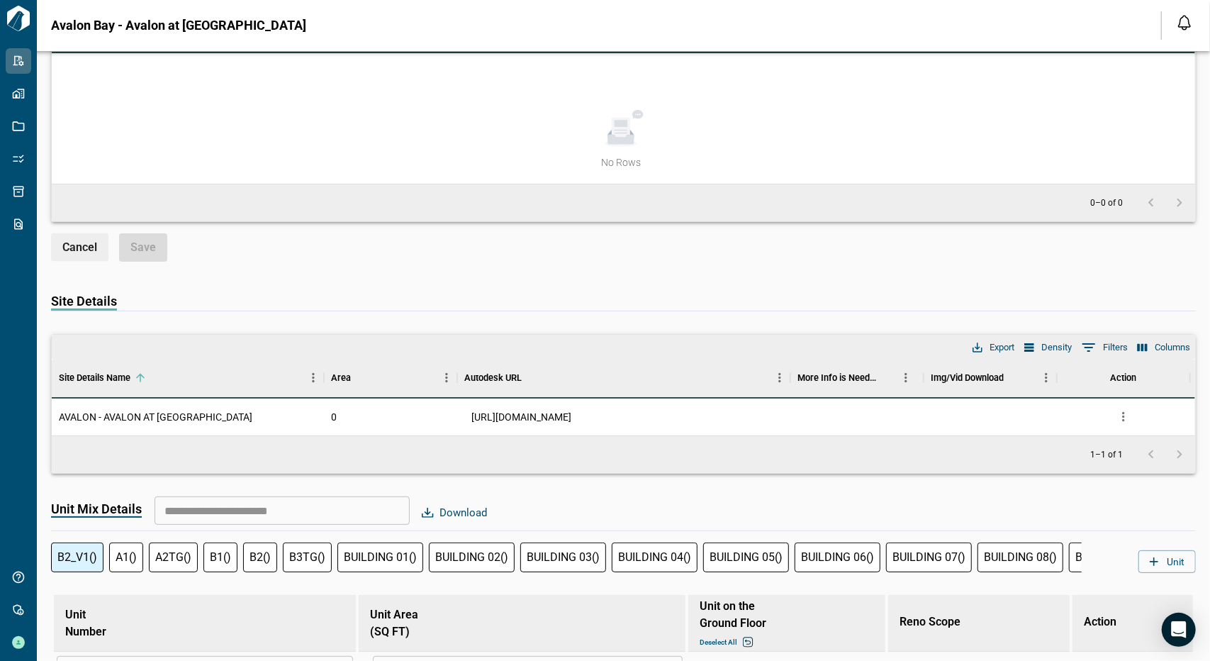
scroll to position [1409, 0]
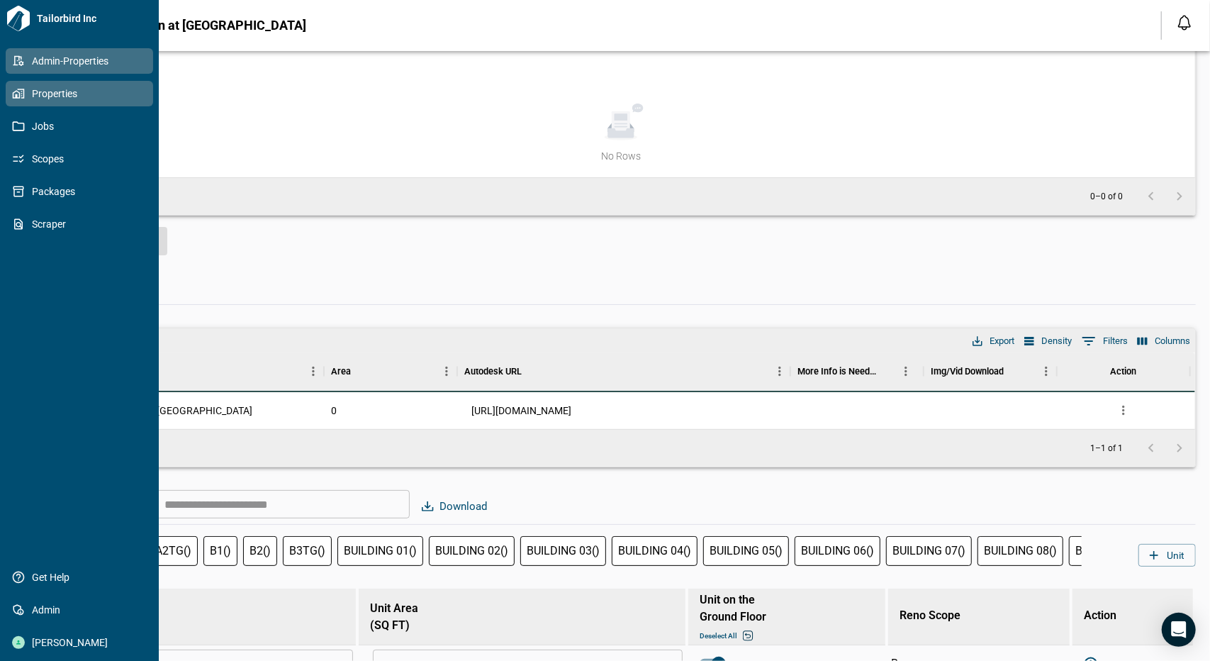
click at [20, 90] on icon at bounding box center [18, 93] width 13 height 13
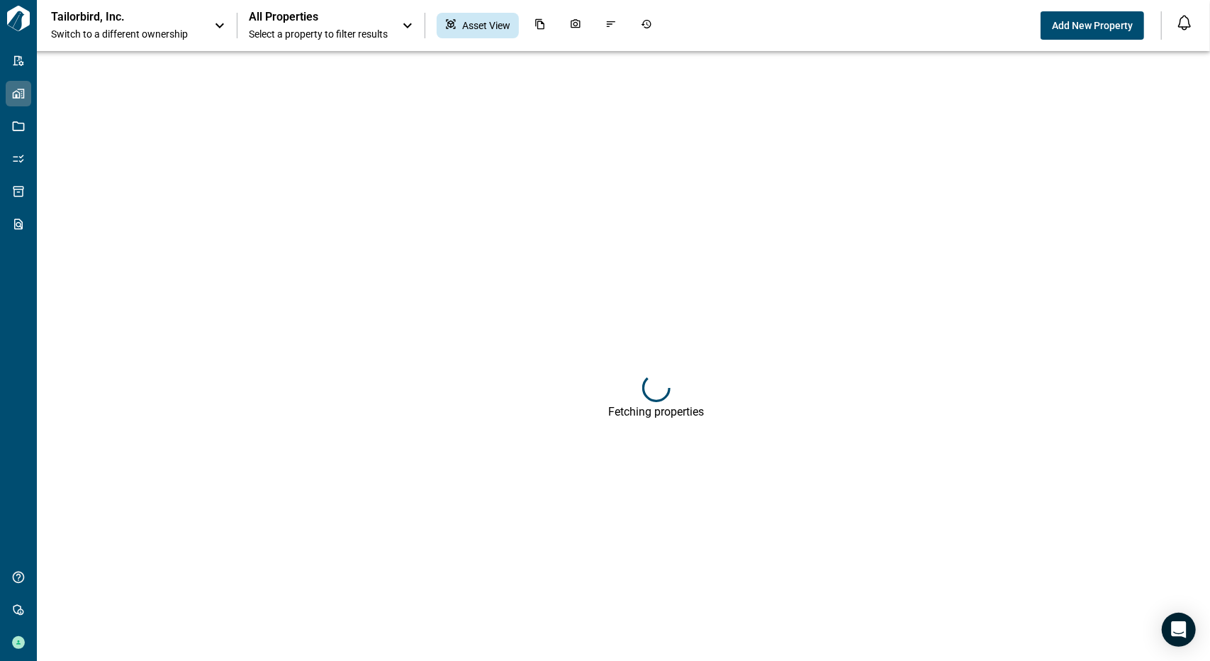
click at [222, 21] on icon at bounding box center [219, 25] width 17 height 17
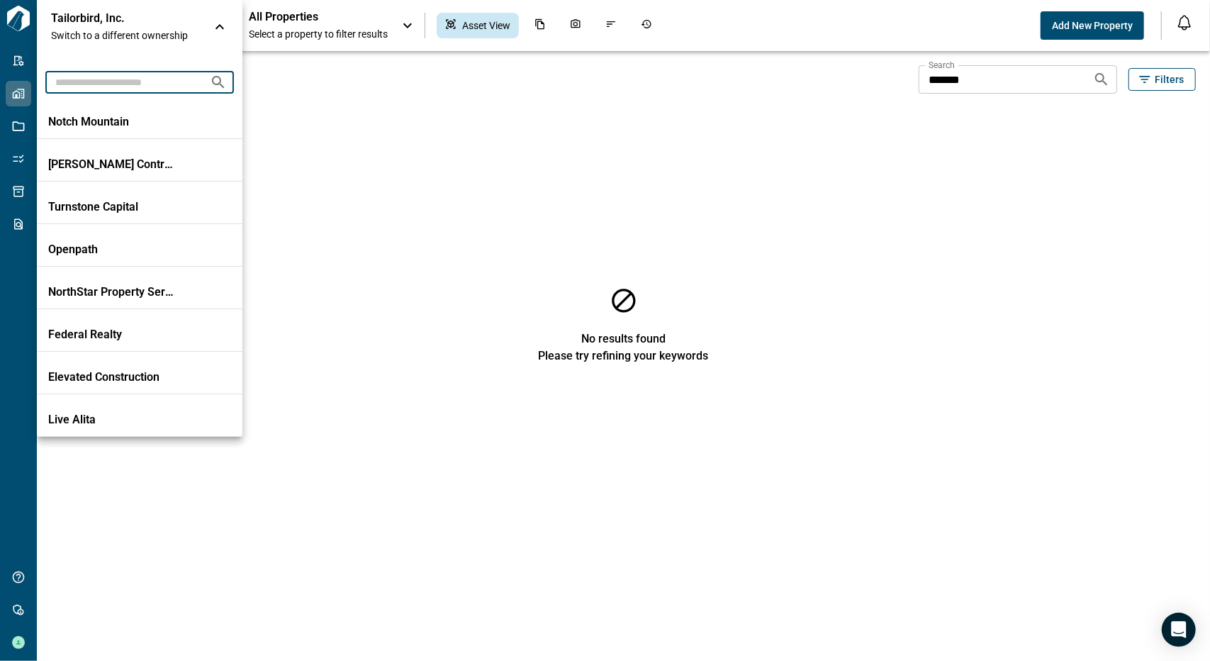
click at [176, 87] on input "text" at bounding box center [121, 82] width 153 height 26
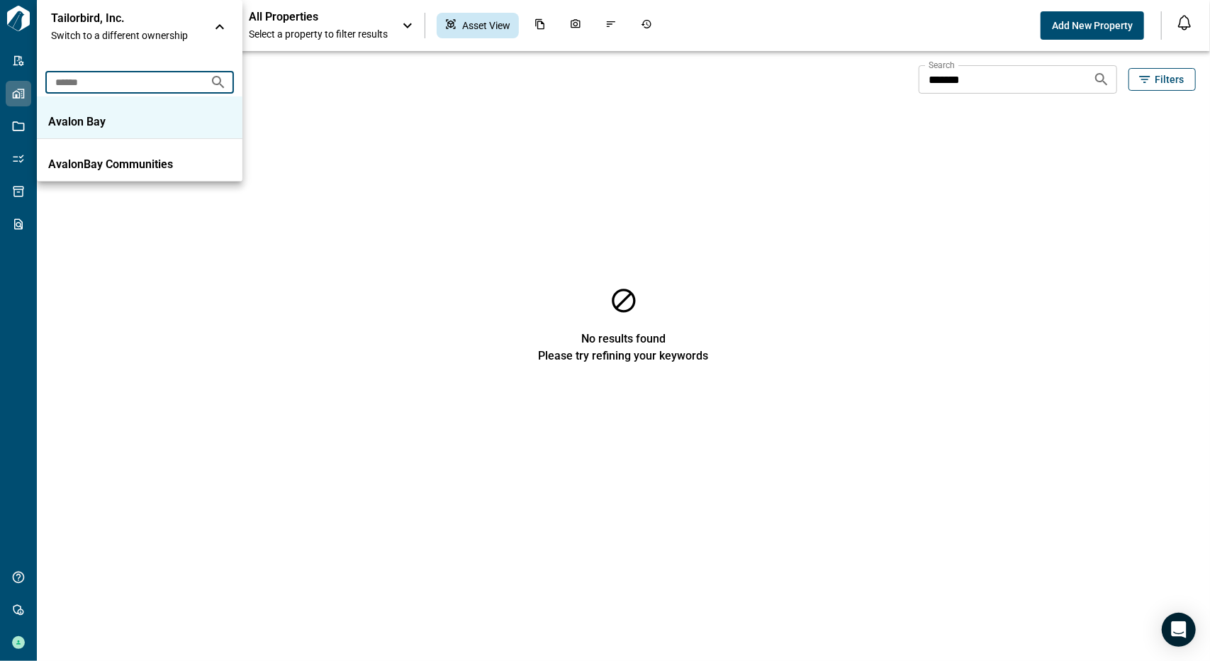
type input "******"
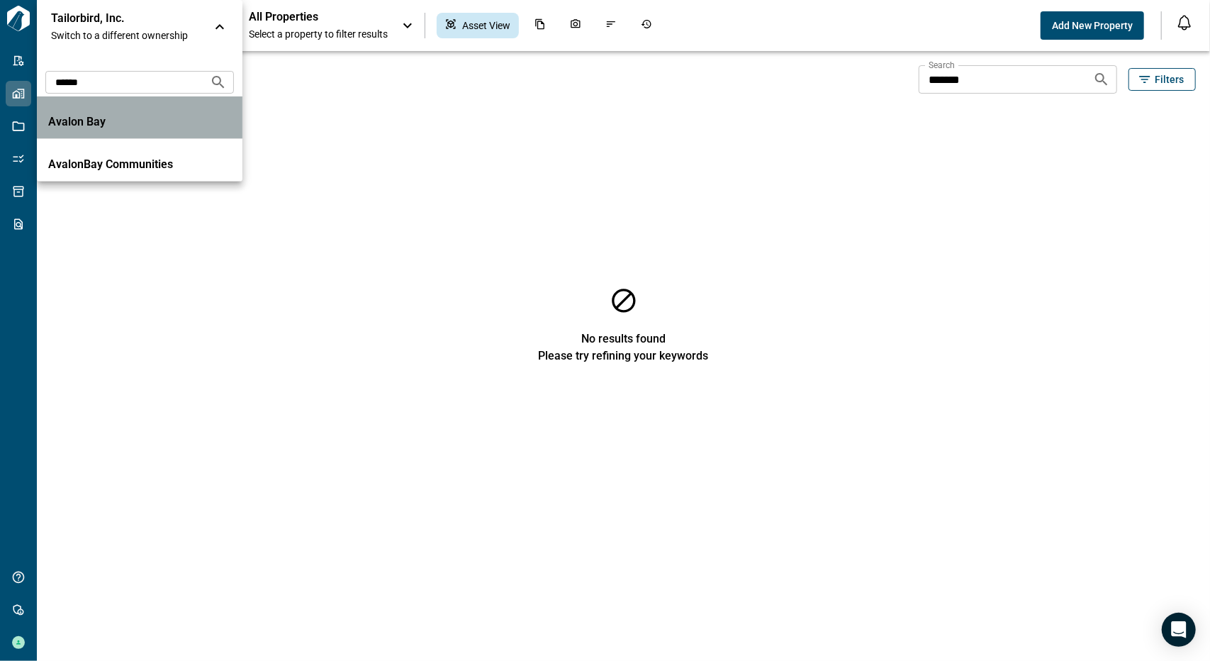
click at [147, 121] on p "Avalon Bay" at bounding box center [112, 122] width 128 height 14
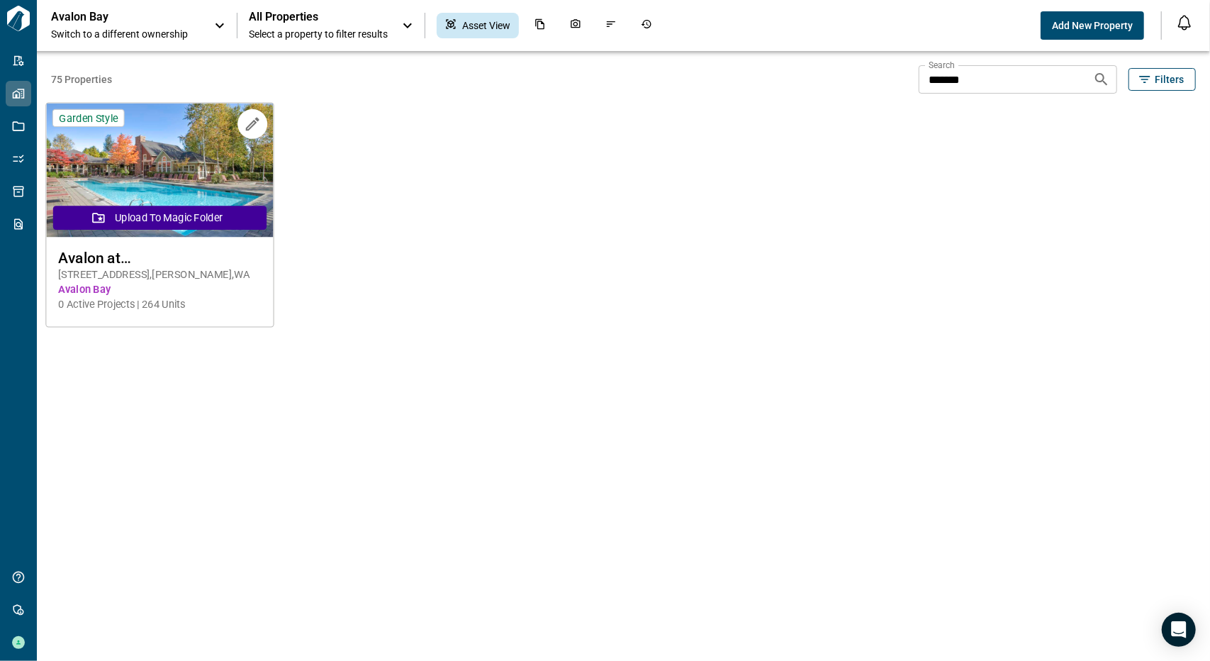
click at [146, 186] on img at bounding box center [159, 170] width 227 height 134
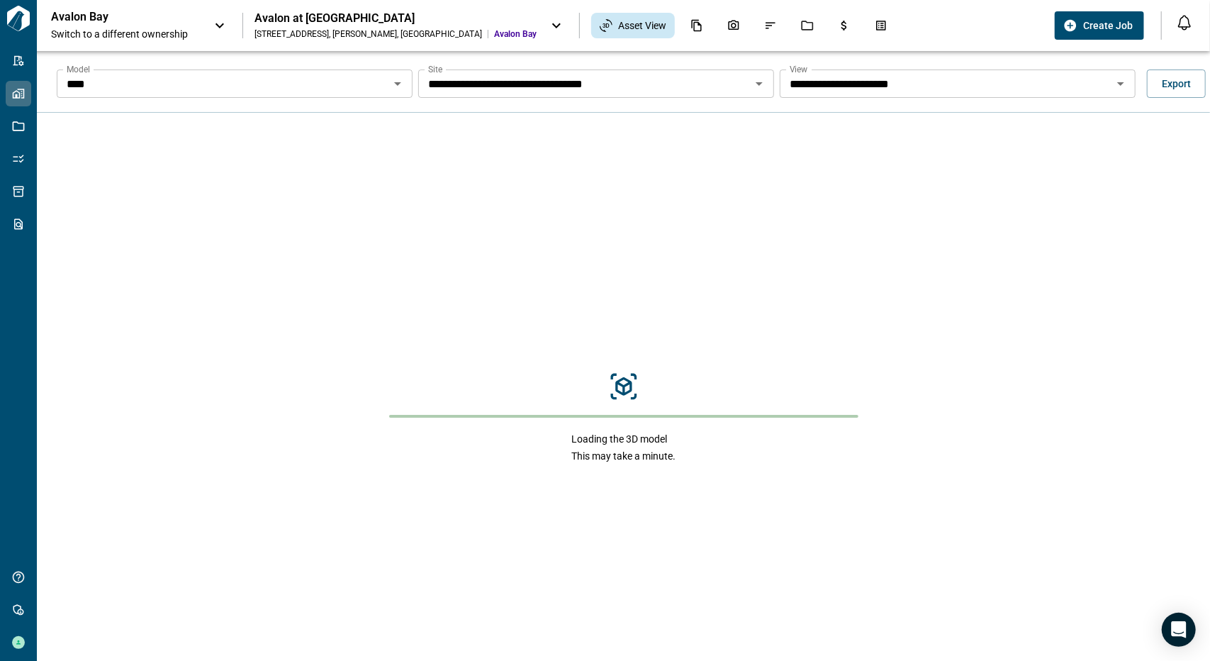
click at [395, 77] on icon "Open" at bounding box center [397, 83] width 17 height 17
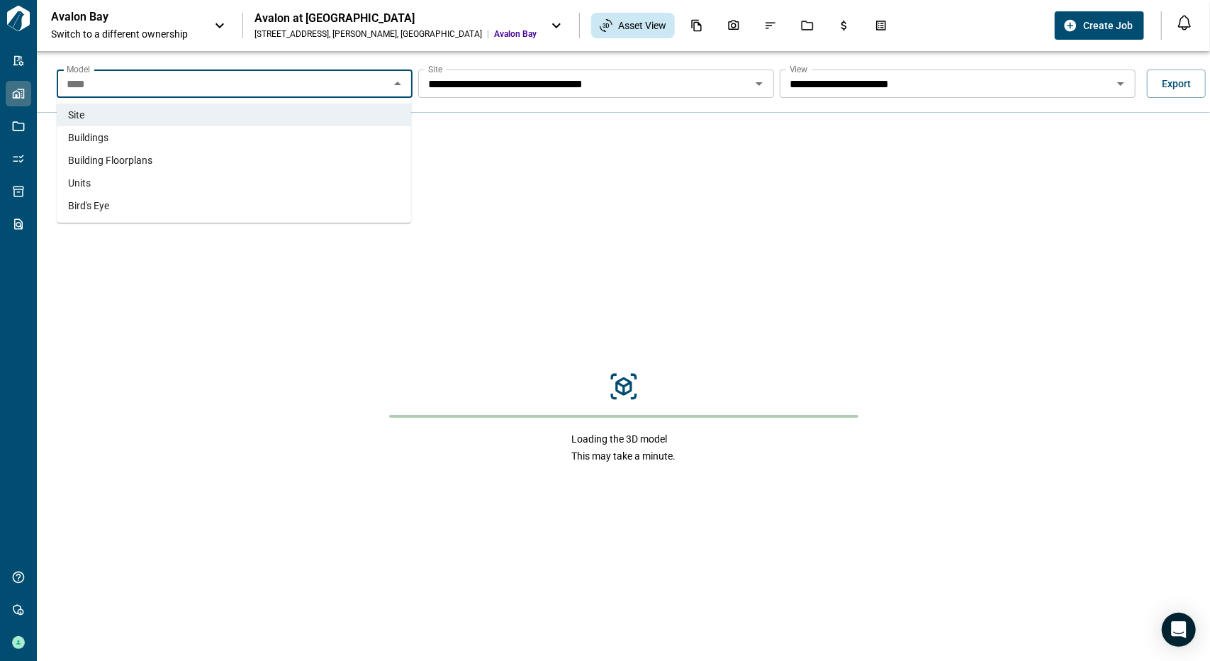
click at [235, 142] on li "Buildings" at bounding box center [234, 137] width 354 height 23
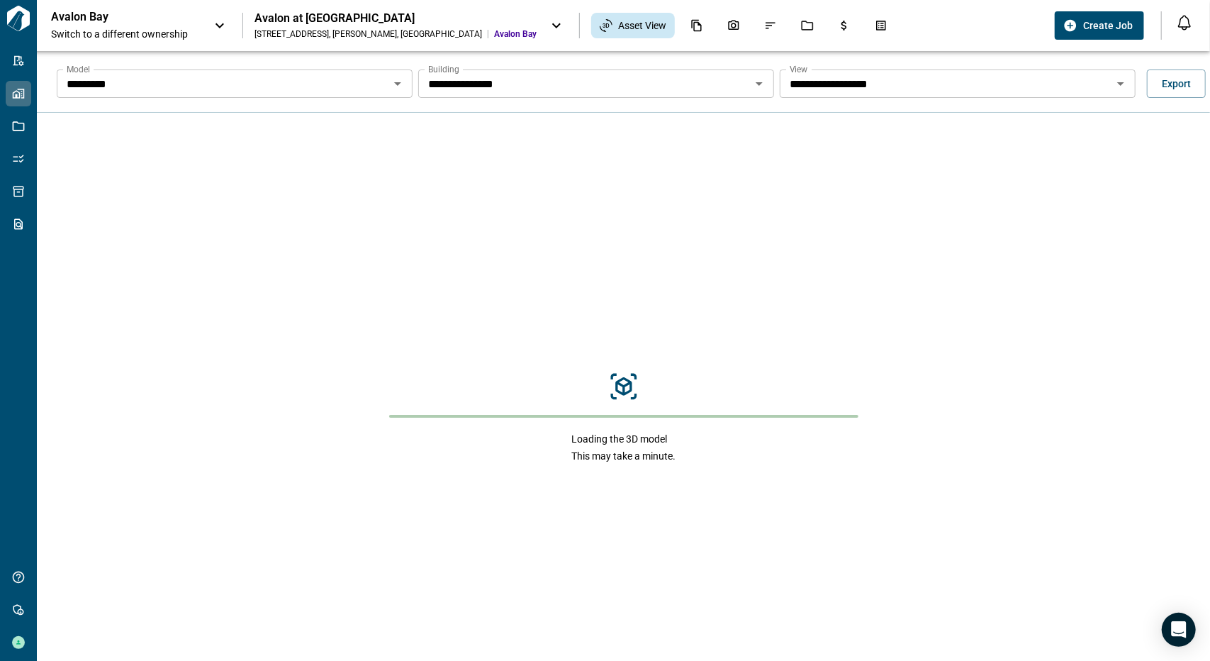
click at [755, 83] on icon "Open" at bounding box center [758, 84] width 7 height 4
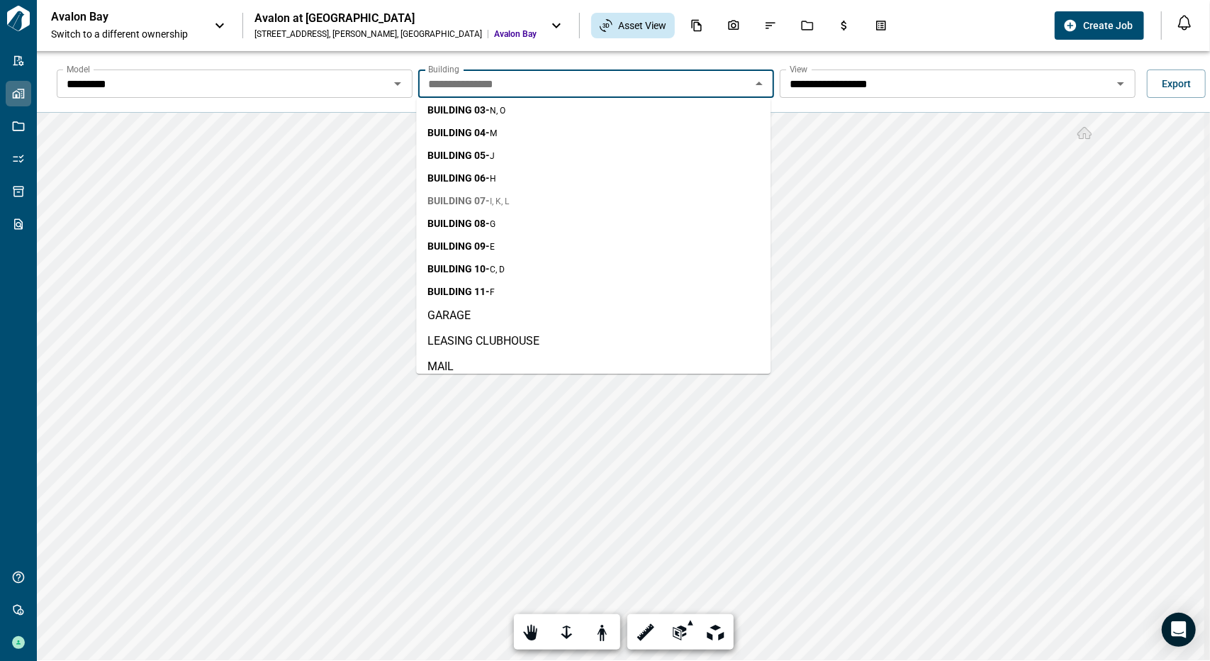
scroll to position [62, 0]
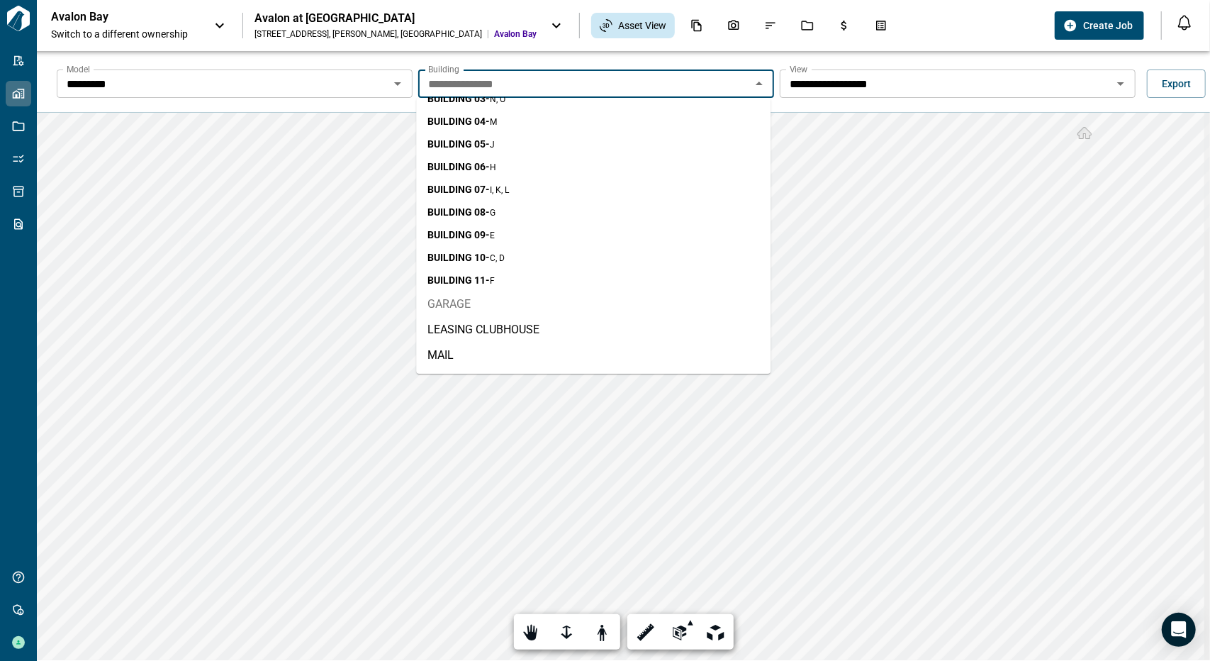
click at [502, 310] on li "GARAGE" at bounding box center [593, 304] width 354 height 26
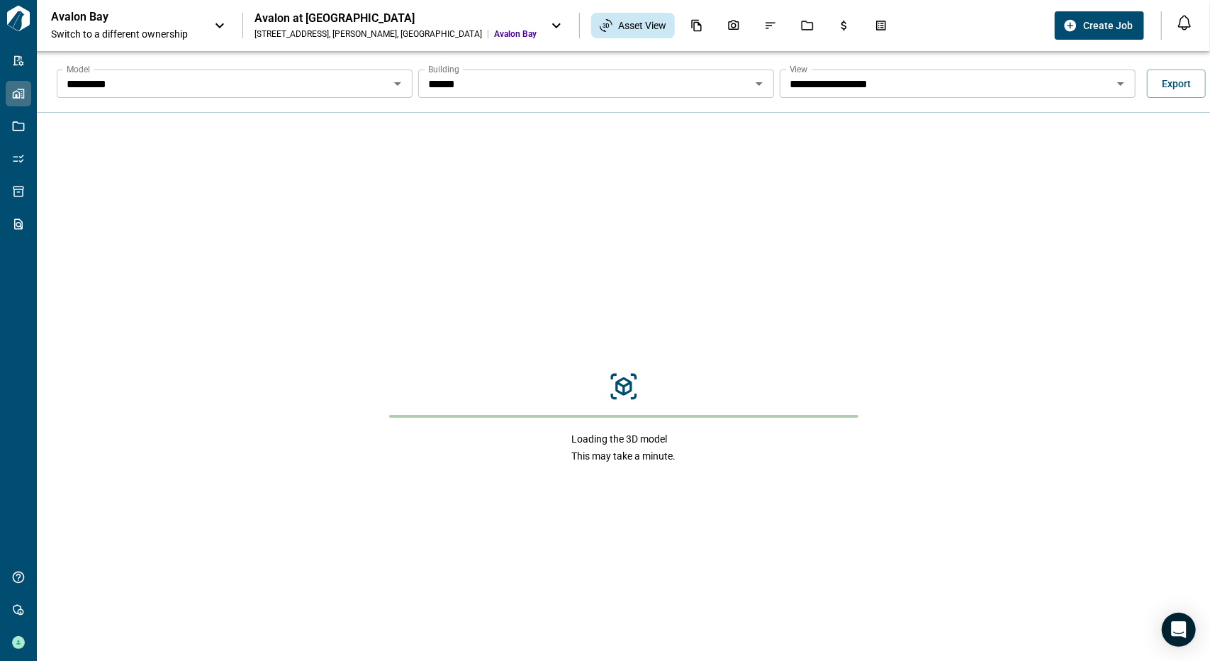
click at [395, 79] on icon "Open" at bounding box center [397, 83] width 17 height 17
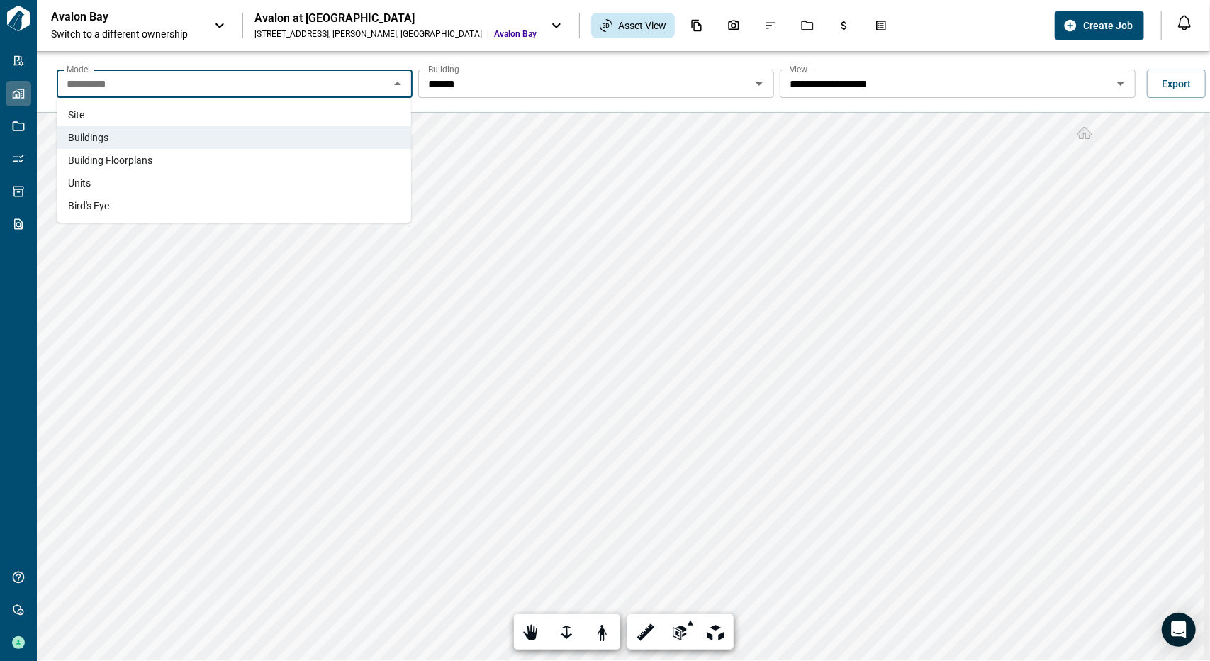
click at [270, 117] on li "Site" at bounding box center [234, 114] width 354 height 23
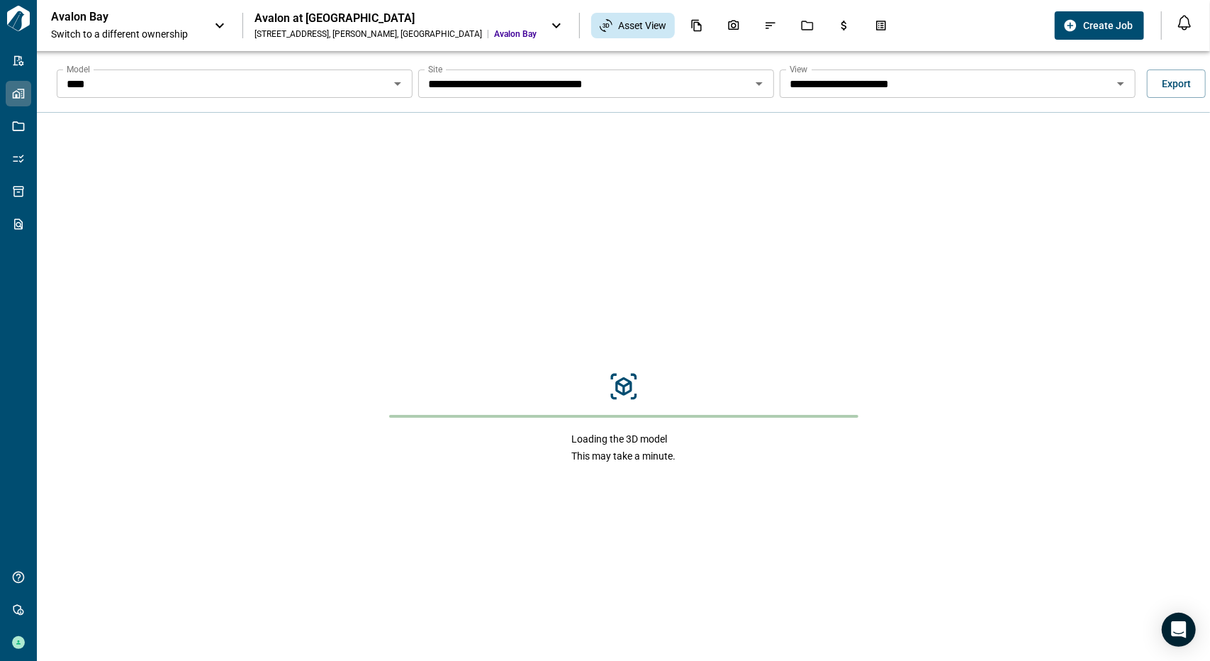
click at [760, 86] on icon "Open" at bounding box center [759, 83] width 17 height 17
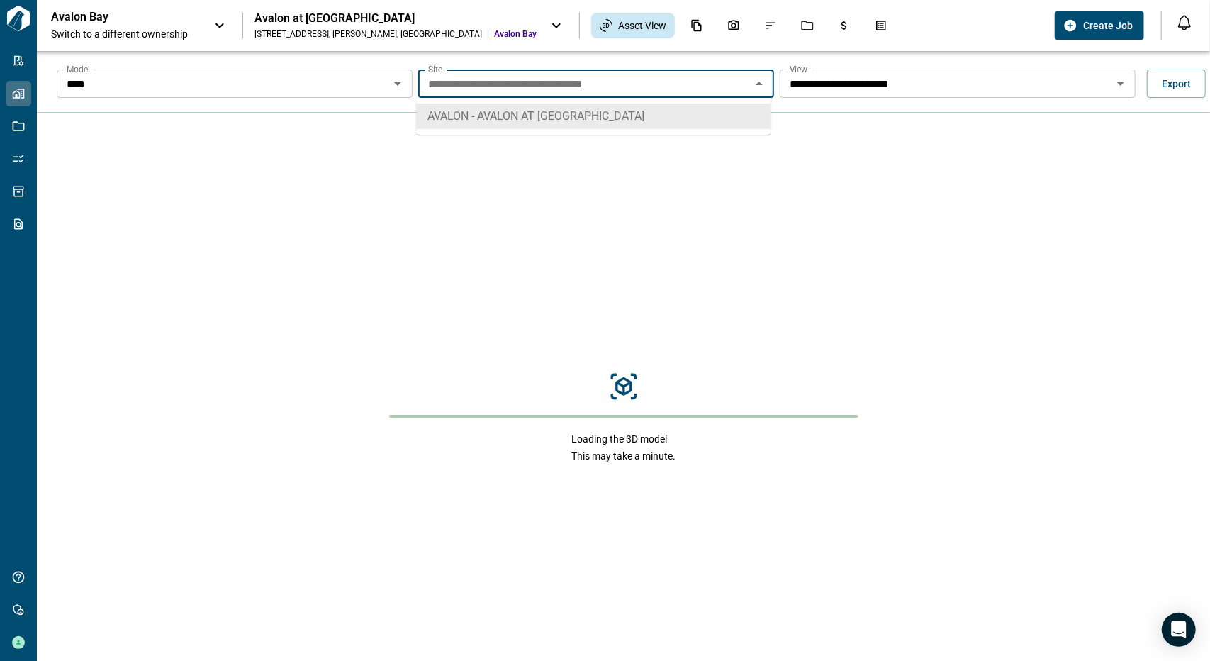
drag, startPoint x: 760, startPoint y: 86, endPoint x: 559, endPoint y: 123, distance: 203.9
click at [760, 85] on icon "Close" at bounding box center [759, 83] width 17 height 17
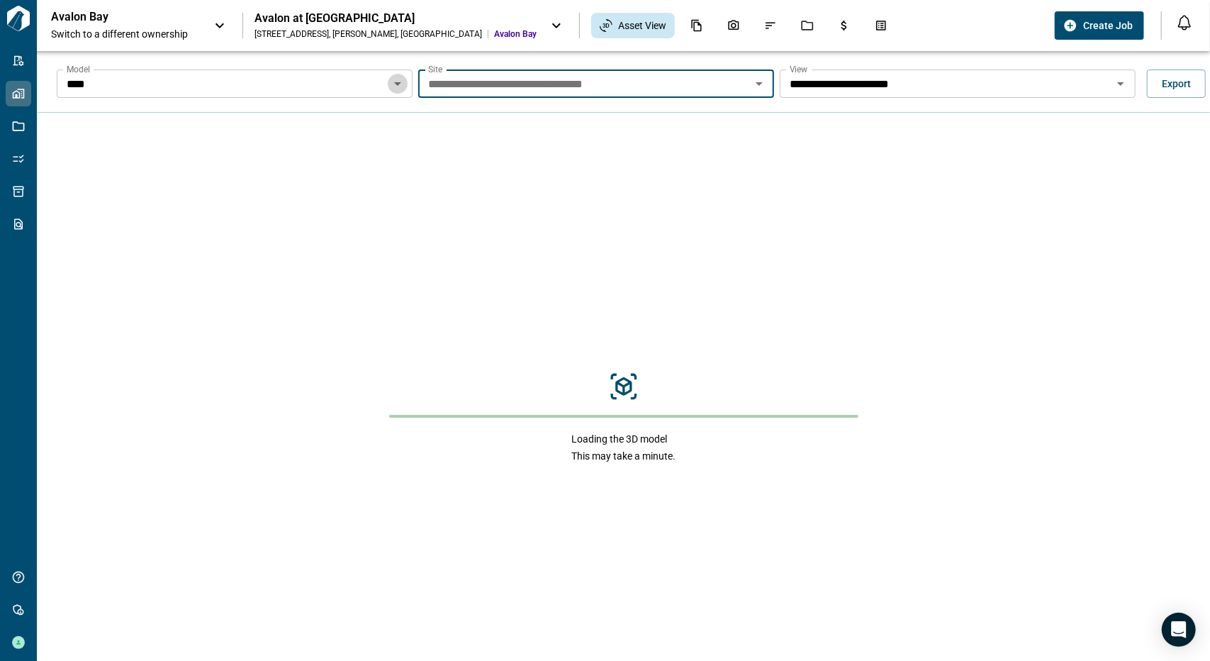
click at [396, 86] on icon "Open" at bounding box center [397, 83] width 17 height 17
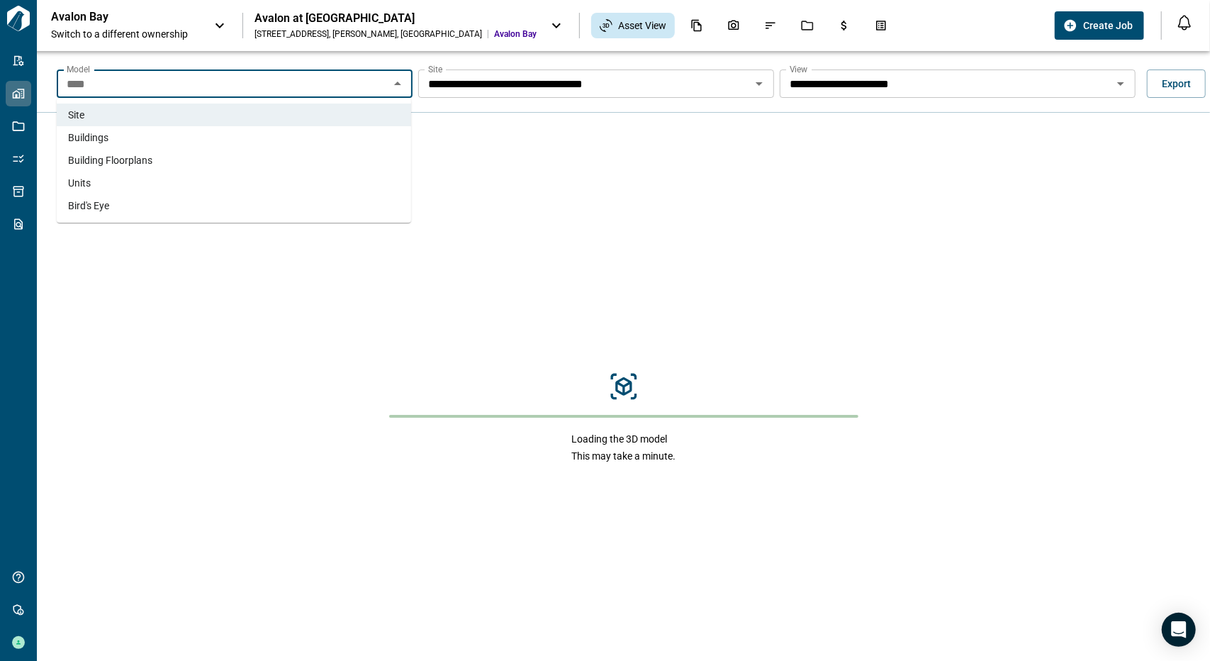
click at [133, 154] on span "Building Floorplans" at bounding box center [110, 160] width 84 height 14
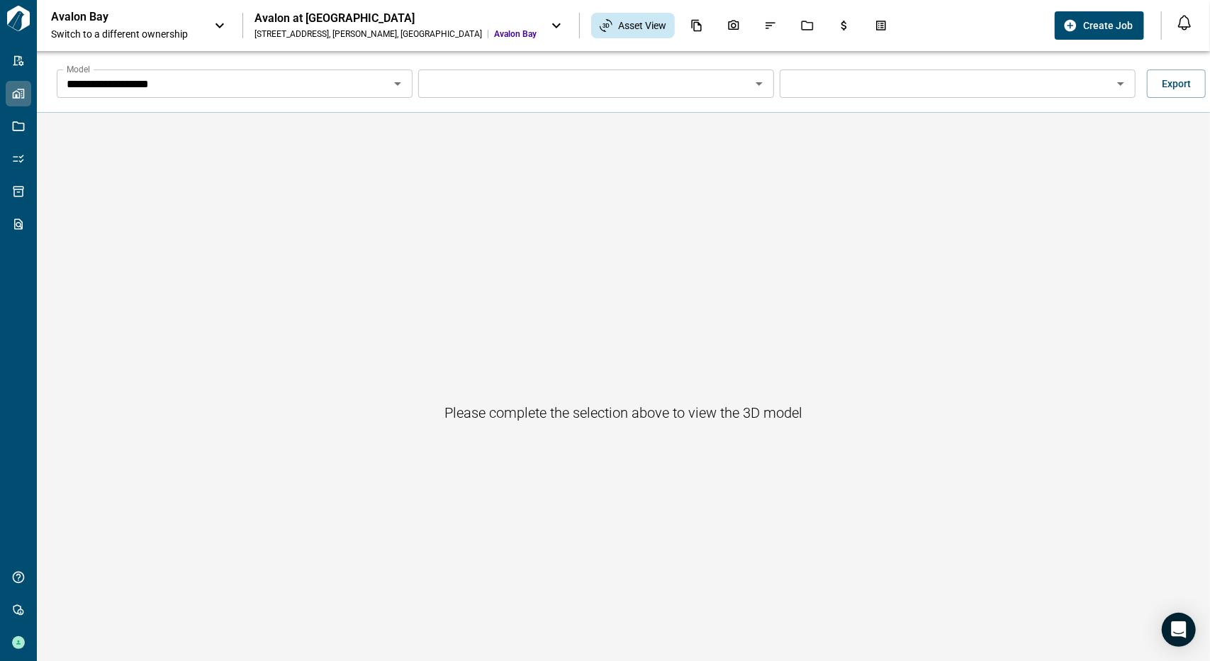
click at [757, 84] on icon "Open" at bounding box center [759, 83] width 17 height 17
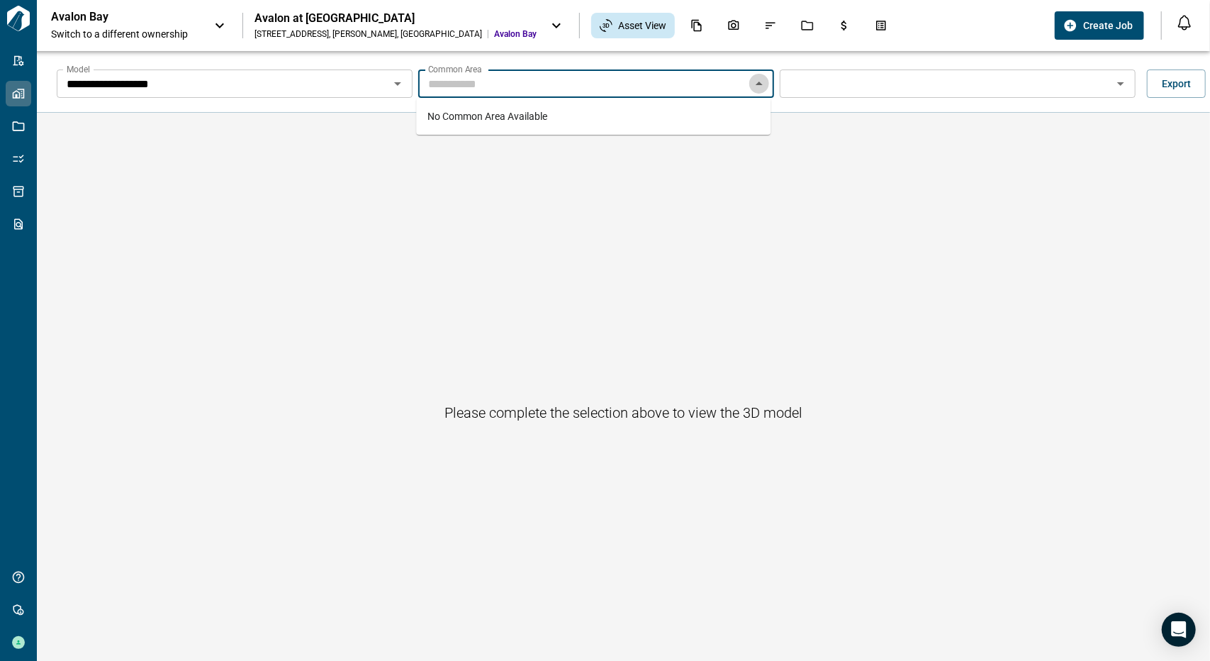
click at [757, 84] on icon "Close" at bounding box center [758, 84] width 7 height 4
click at [393, 87] on icon "Open" at bounding box center [397, 83] width 17 height 17
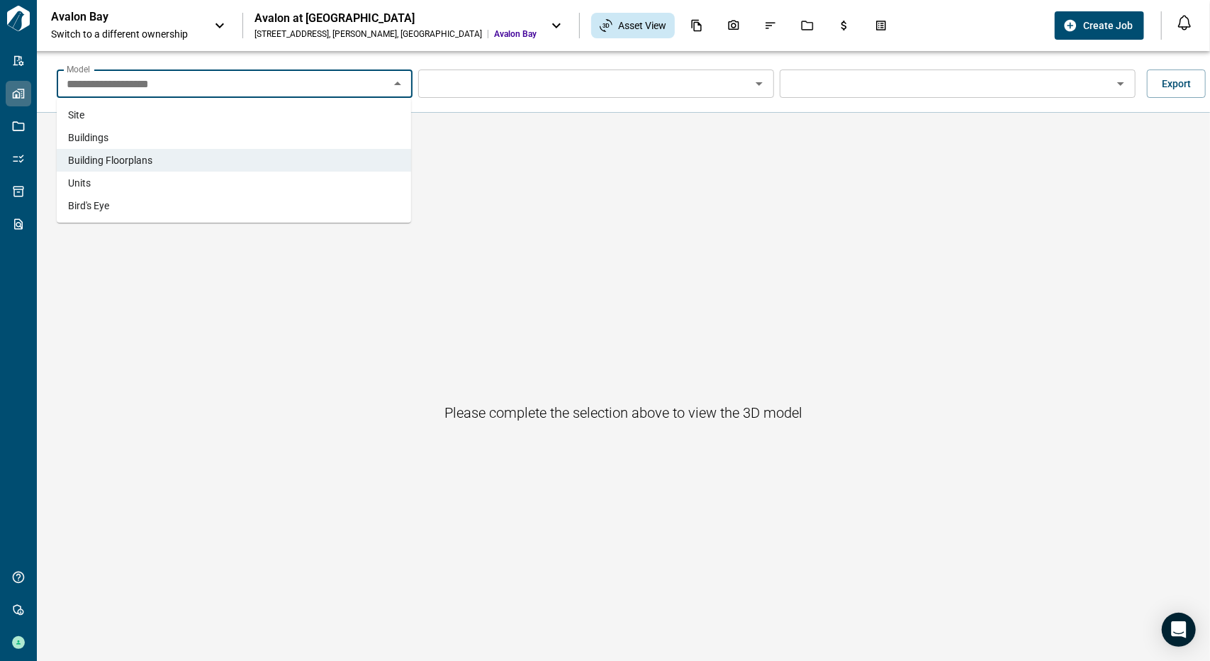
click at [257, 115] on li "Site" at bounding box center [234, 114] width 354 height 23
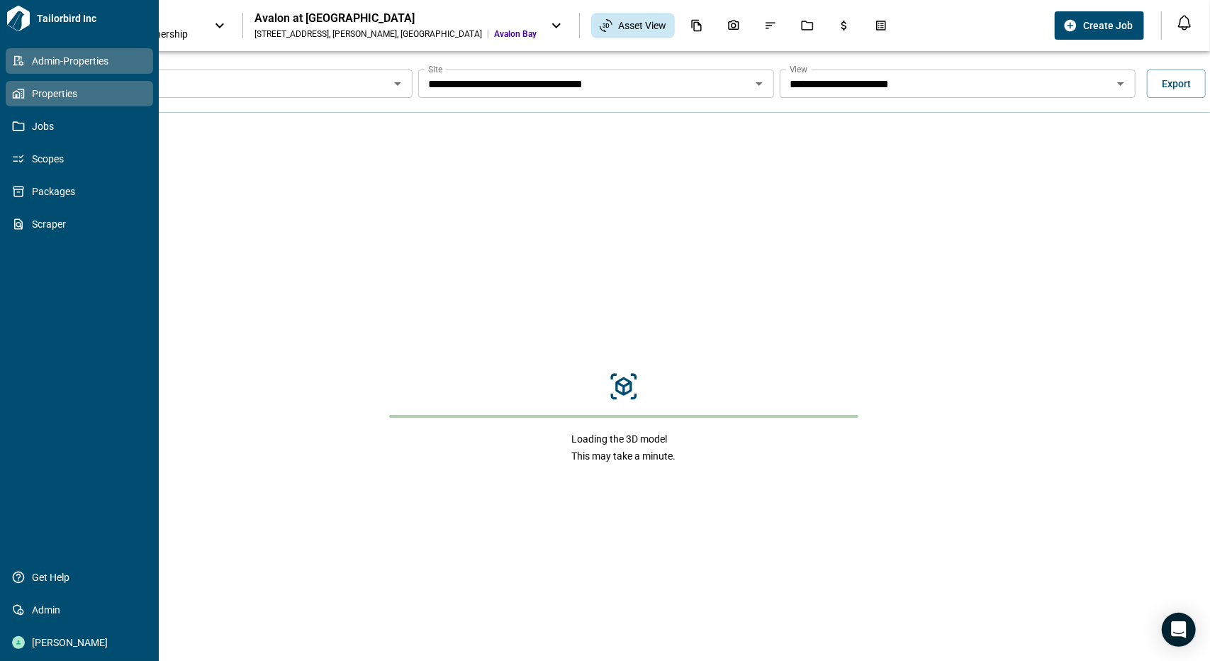
click at [26, 60] on span "Admin-Properties" at bounding box center [82, 61] width 115 height 14
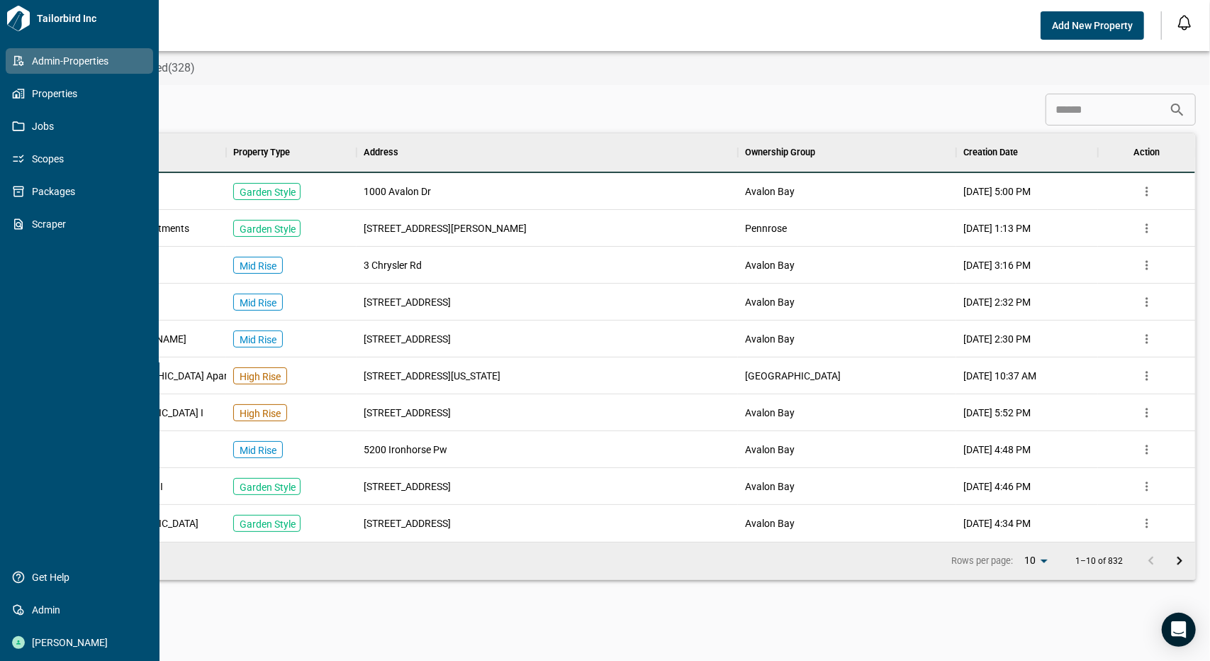
scroll to position [397, 1138]
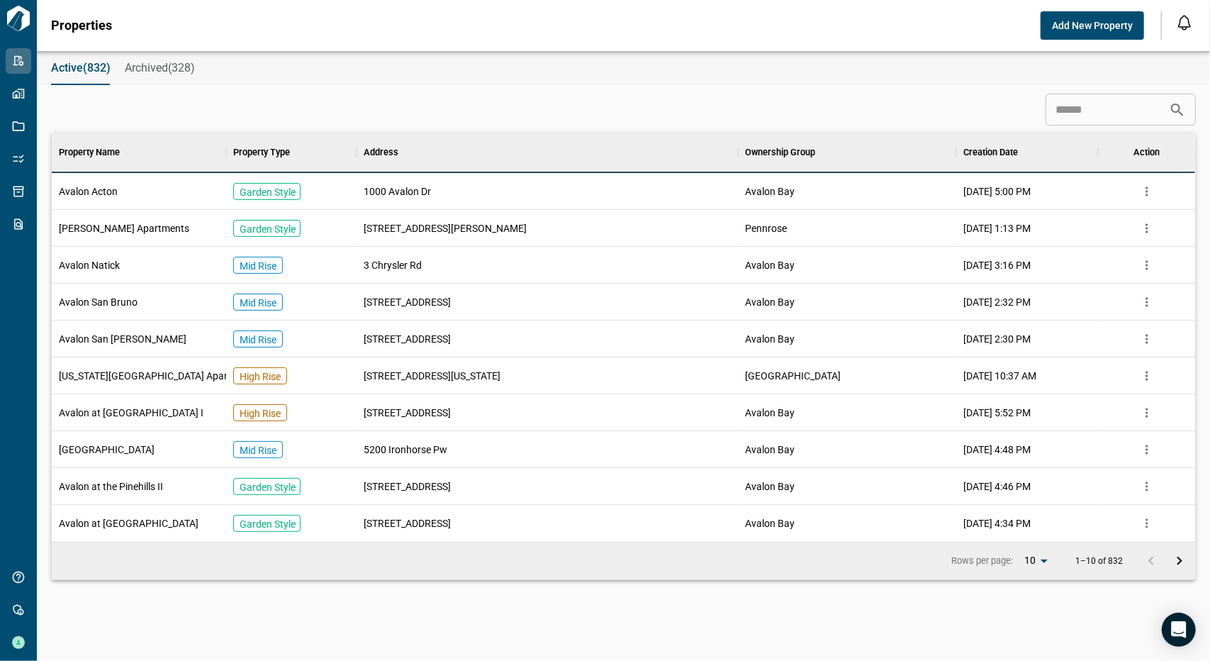
click at [1120, 108] on input at bounding box center [1106, 110] width 123 height 28
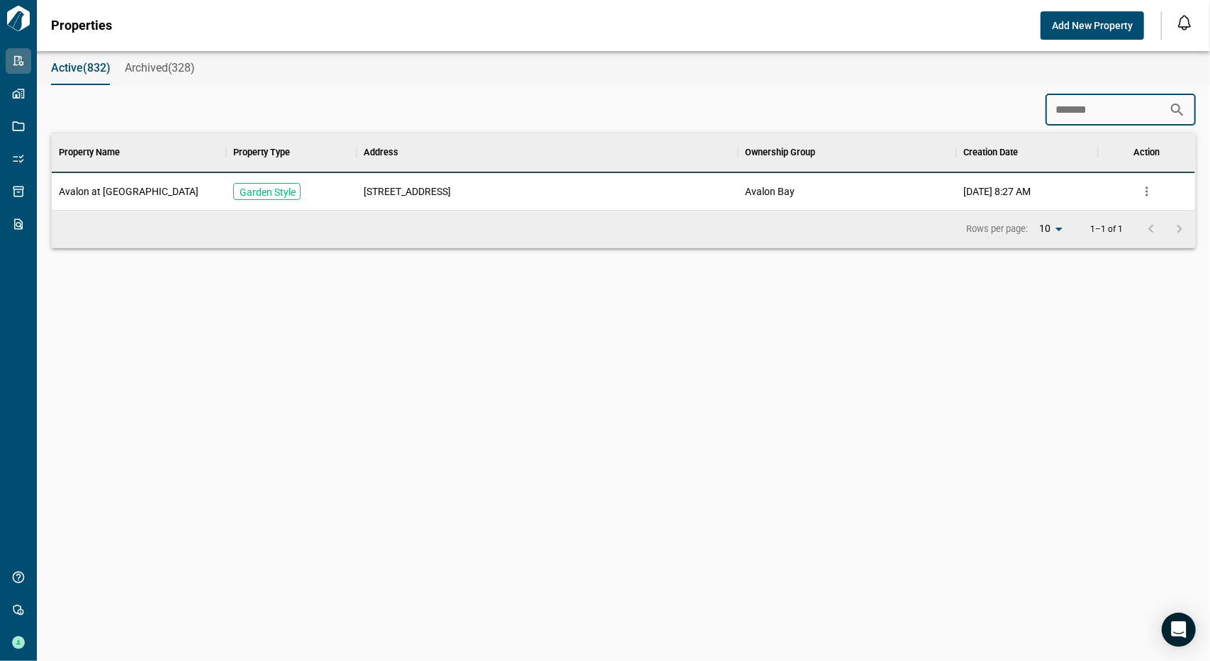
scroll to position [65, 1138]
type input "*******"
click at [101, 189] on span "Avalon at [GEOGRAPHIC_DATA]" at bounding box center [129, 191] width 140 height 14
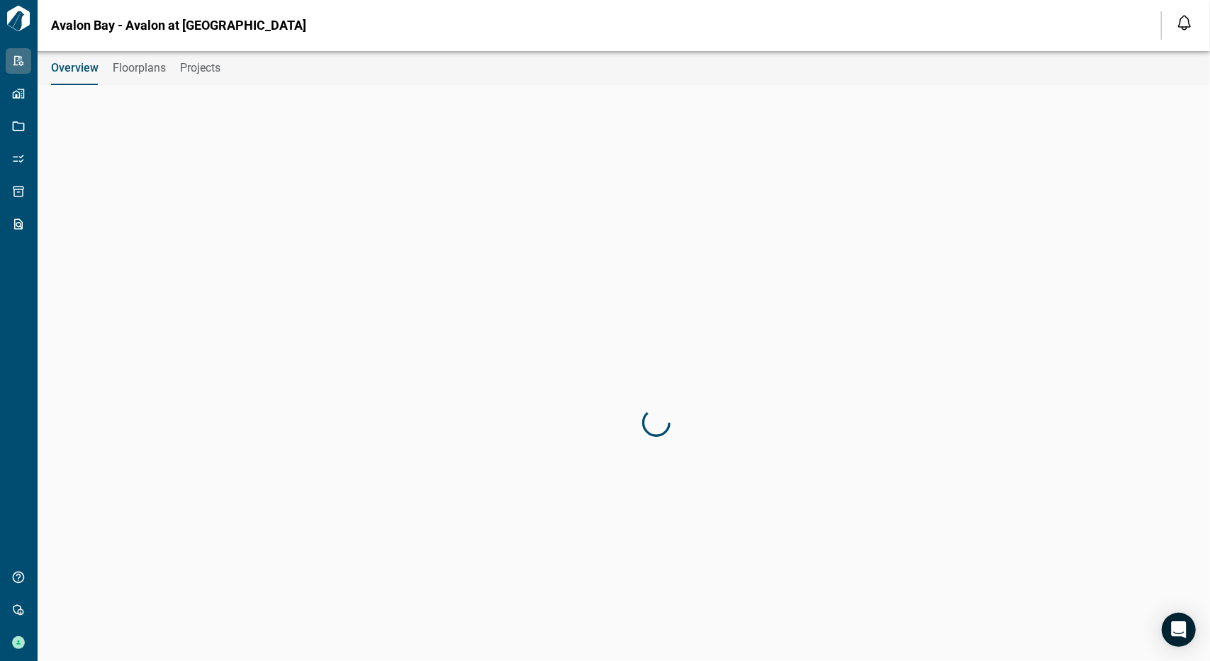
type input "**********"
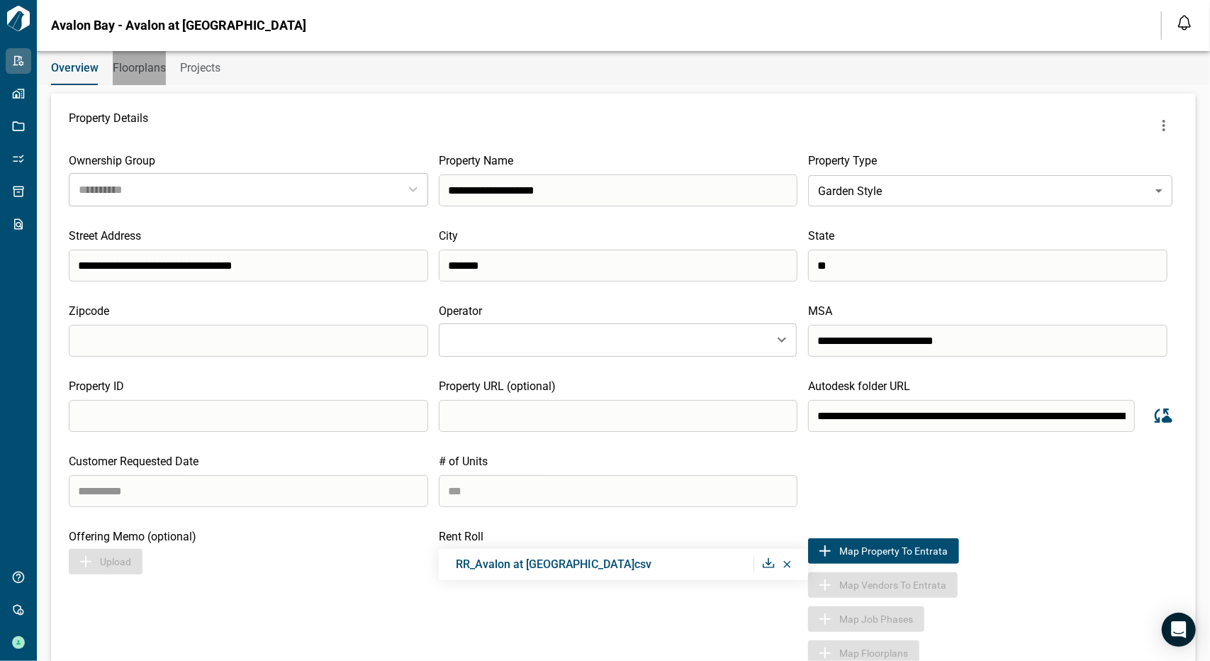
click at [135, 70] on span "Floorplans" at bounding box center [139, 68] width 53 height 14
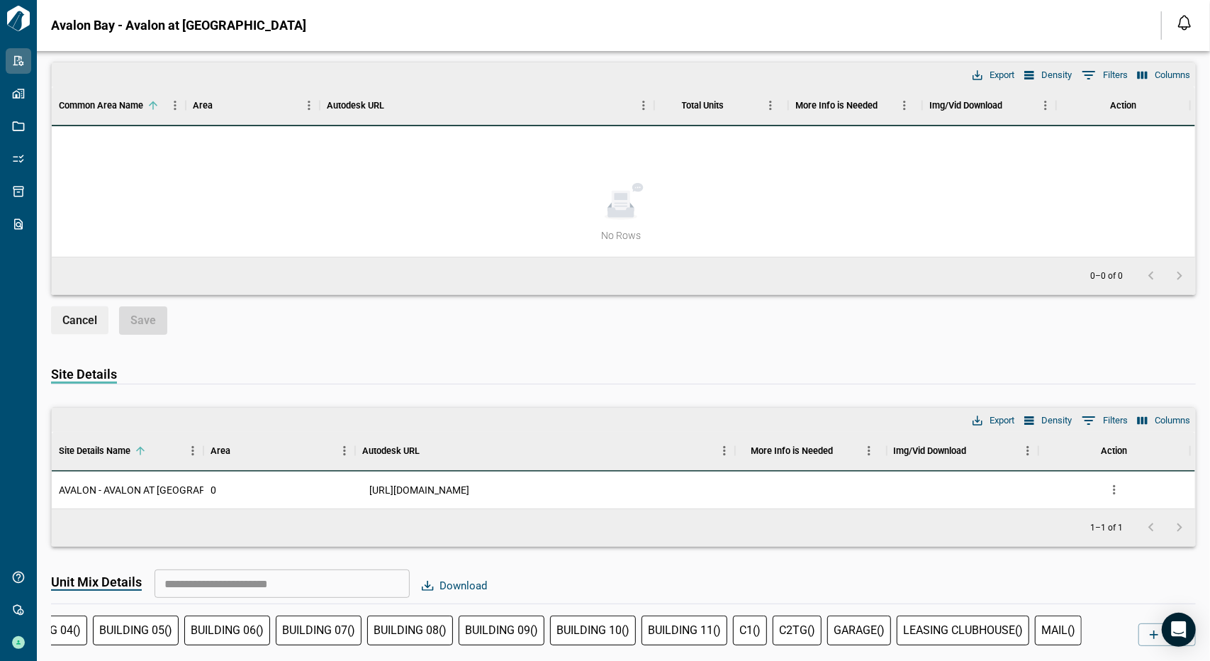
scroll to position [1347, 0]
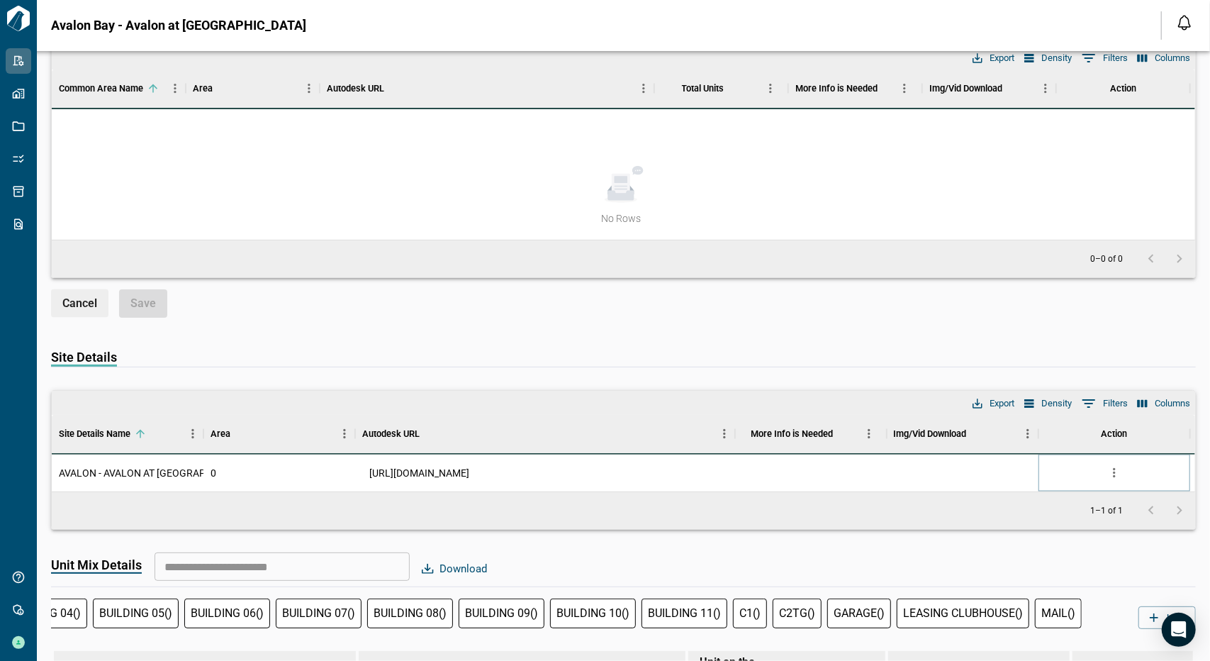
click at [1118, 468] on icon "more" at bounding box center [1114, 473] width 14 height 14
click at [1011, 554] on li "Delete" at bounding box center [1054, 548] width 140 height 26
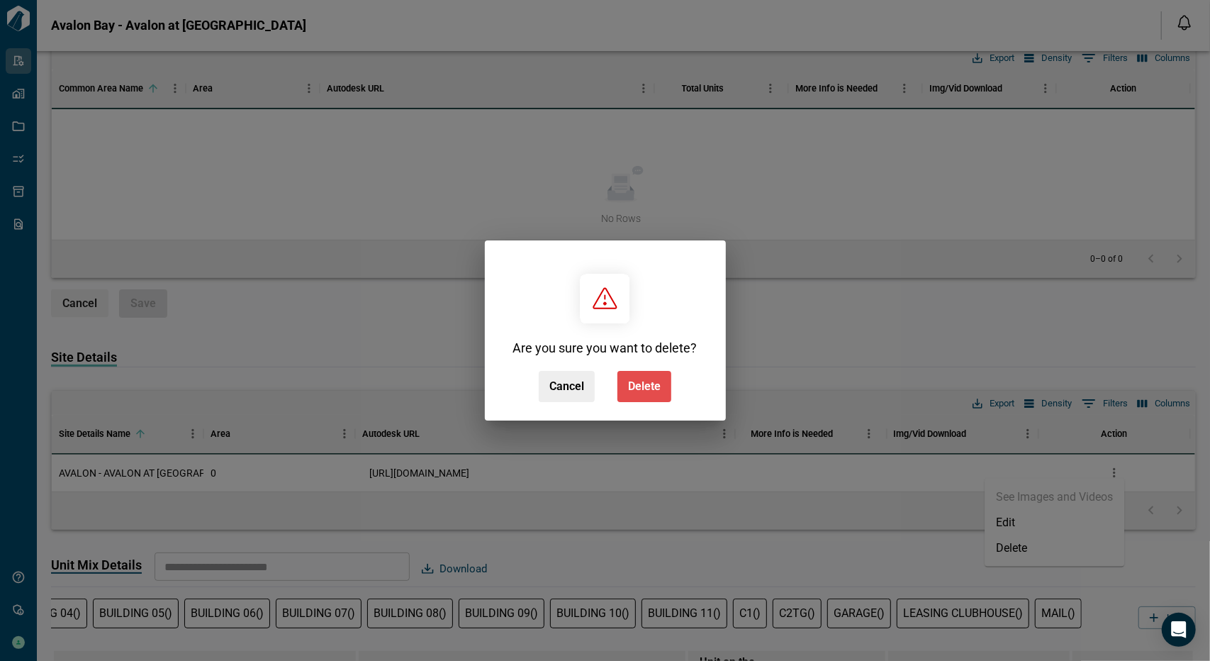
click at [635, 396] on button "Delete" at bounding box center [644, 386] width 54 height 31
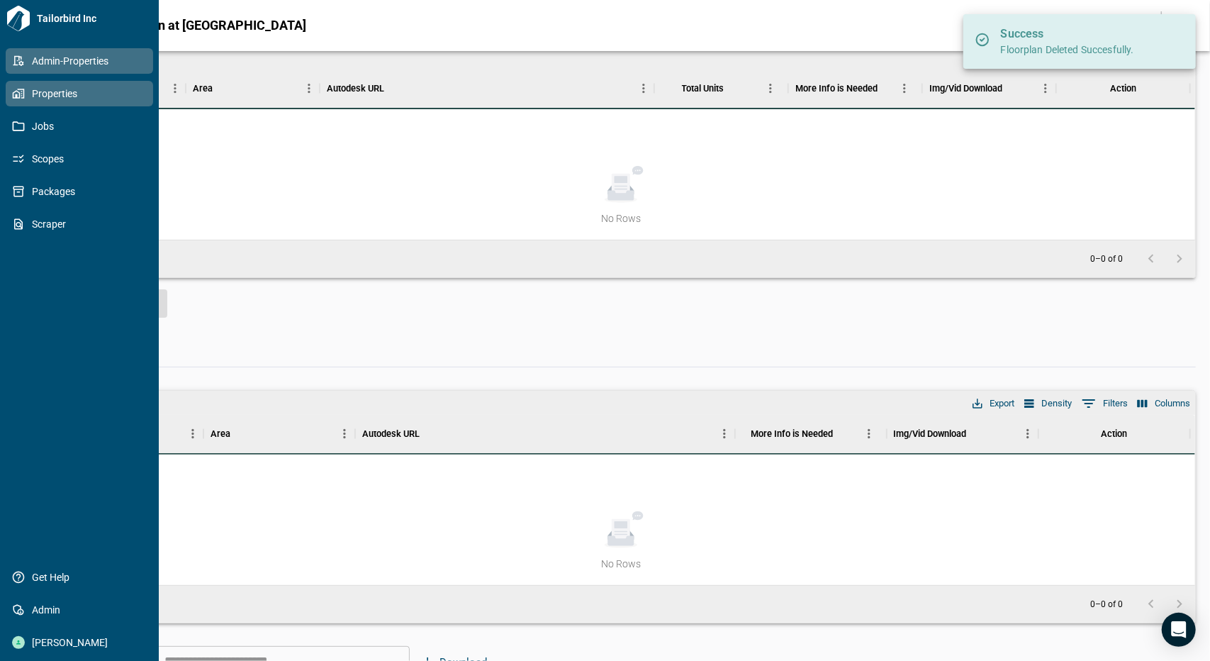
click at [27, 99] on span "Properties" at bounding box center [82, 93] width 115 height 14
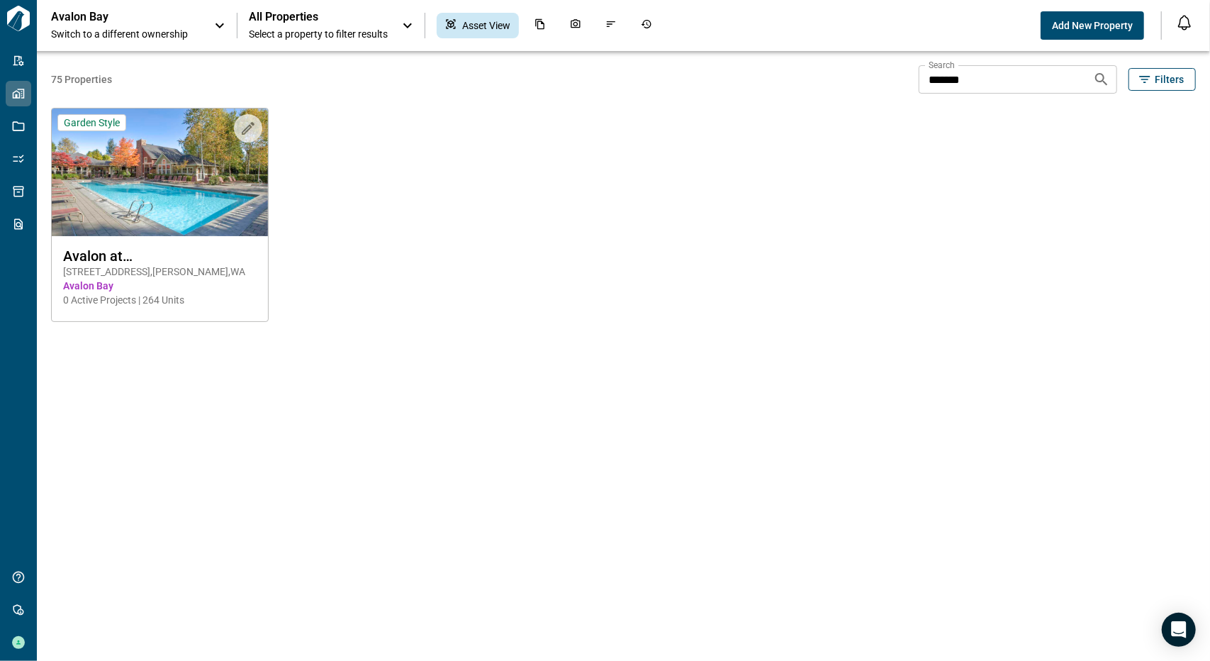
click at [210, 20] on div "Avalon Bay Switch to a different ownership" at bounding box center [139, 25] width 177 height 31
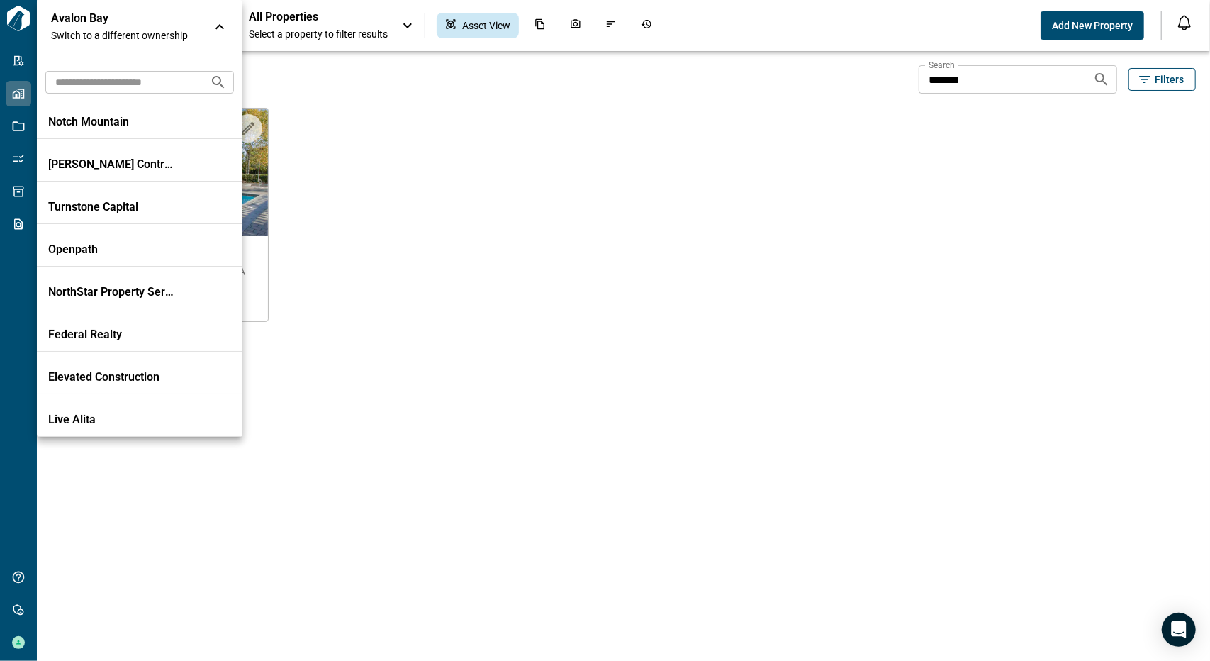
click at [316, 148] on div at bounding box center [605, 330] width 1210 height 661
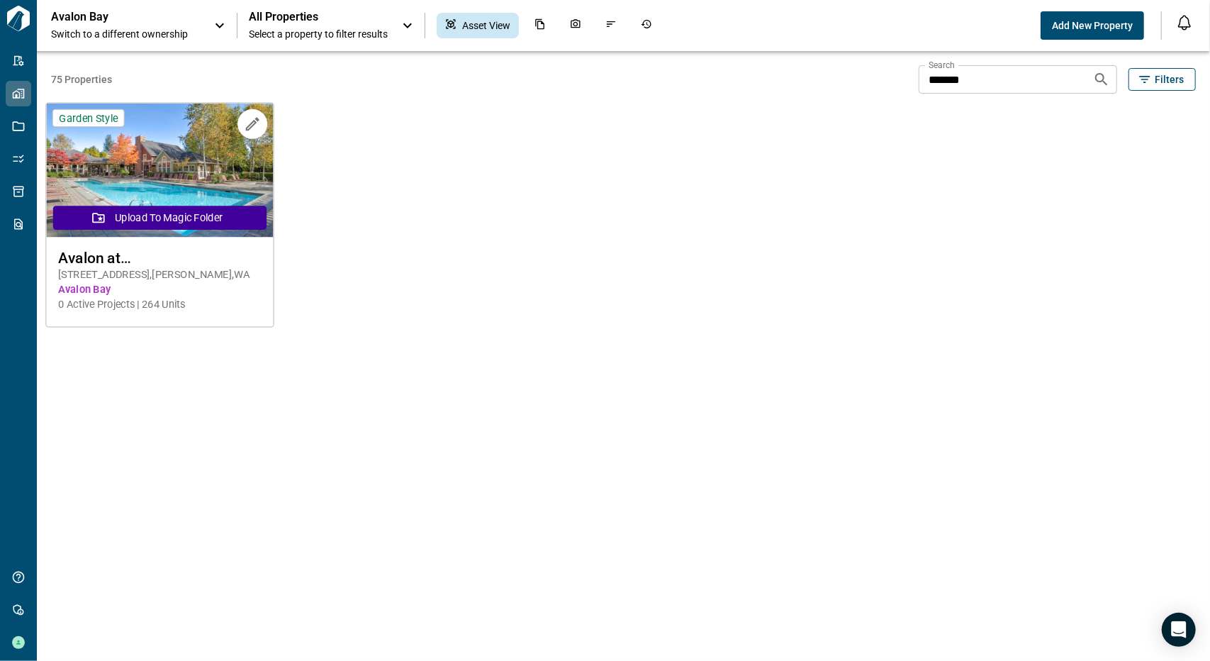
click at [198, 178] on img at bounding box center [159, 170] width 227 height 134
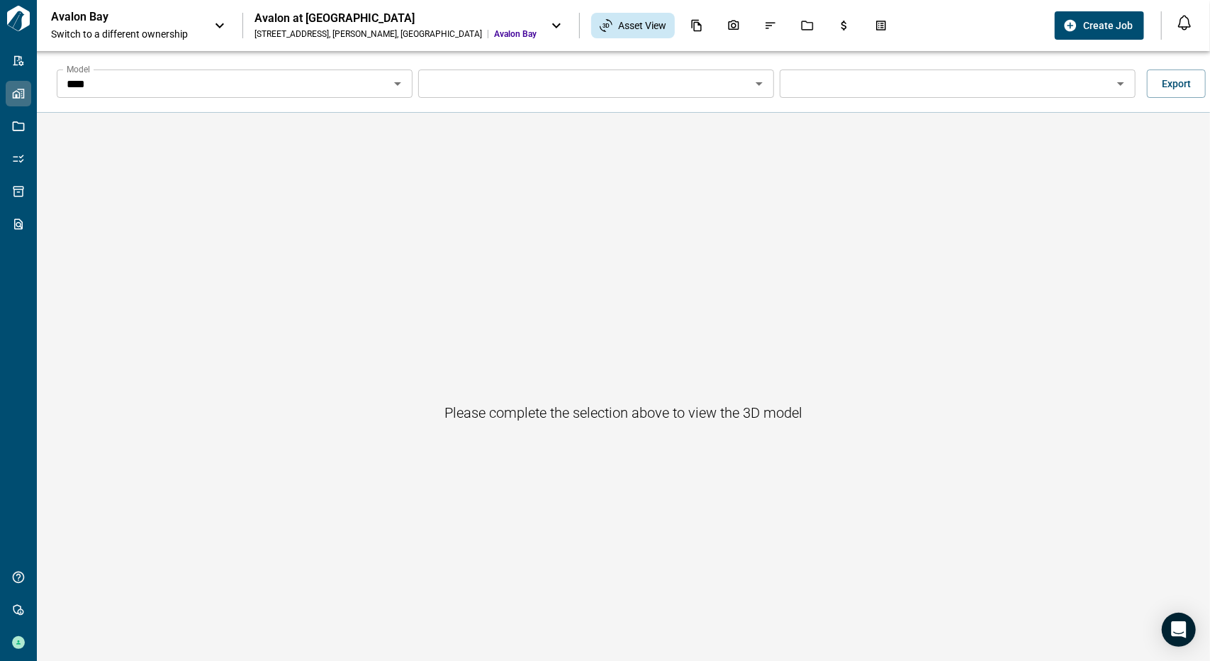
click at [400, 84] on icon "Open" at bounding box center [397, 83] width 17 height 17
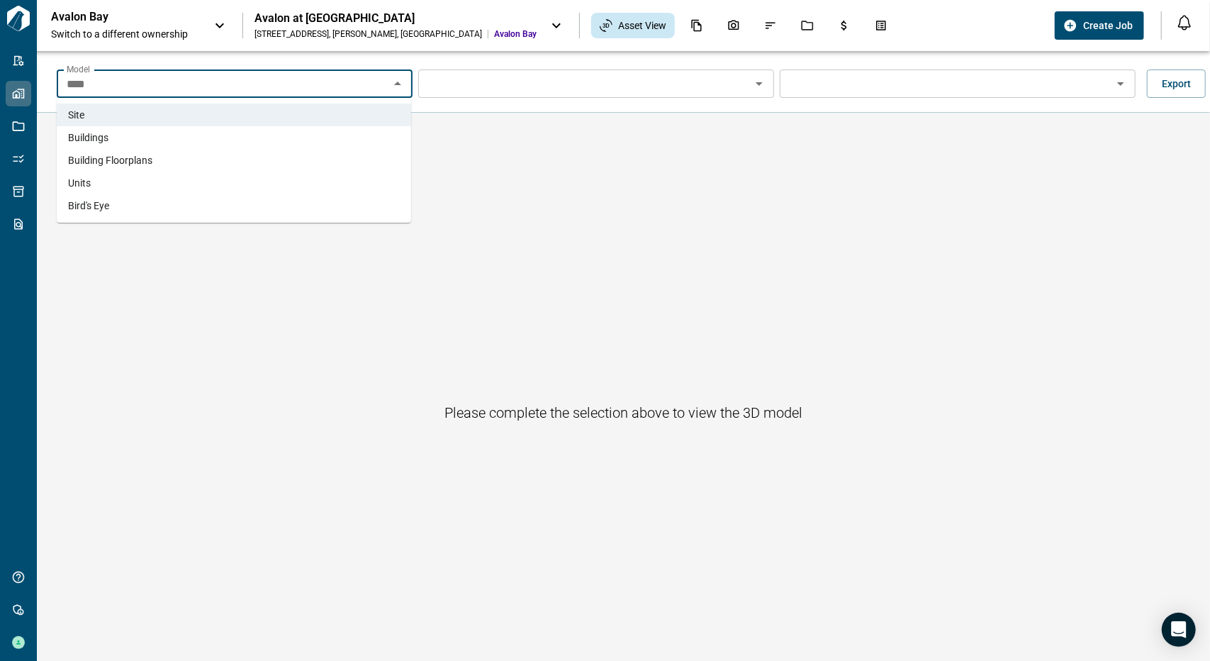
click at [293, 132] on li "Buildings" at bounding box center [234, 137] width 354 height 23
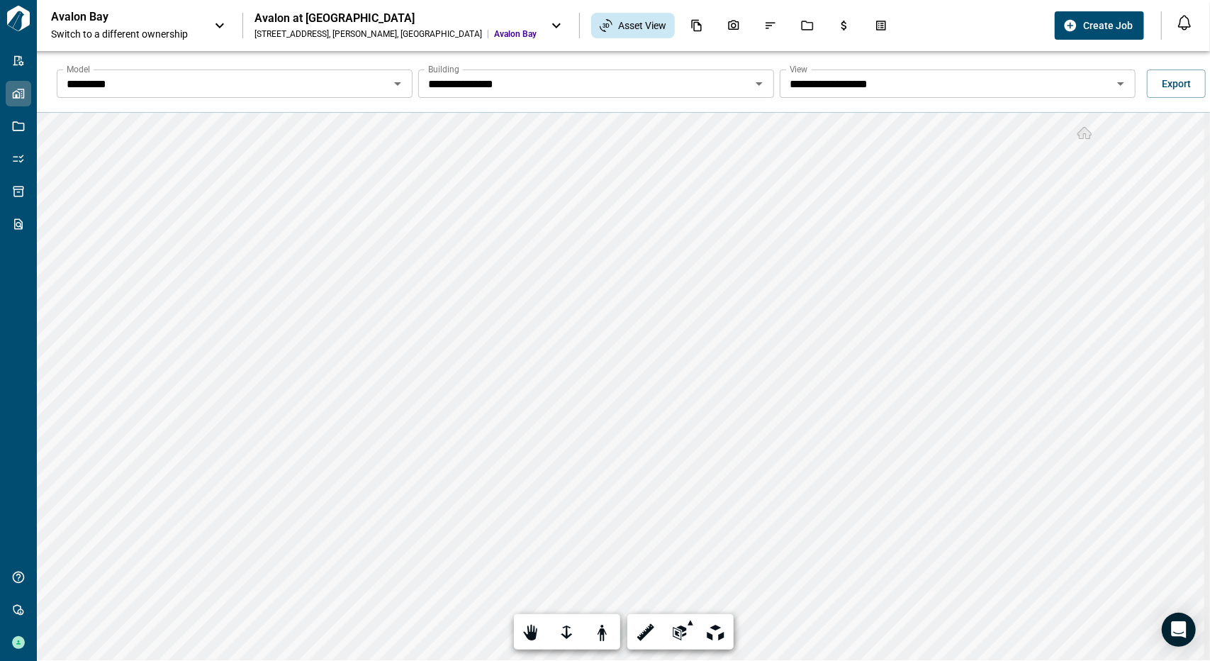
click at [762, 88] on icon "Open" at bounding box center [759, 83] width 17 height 17
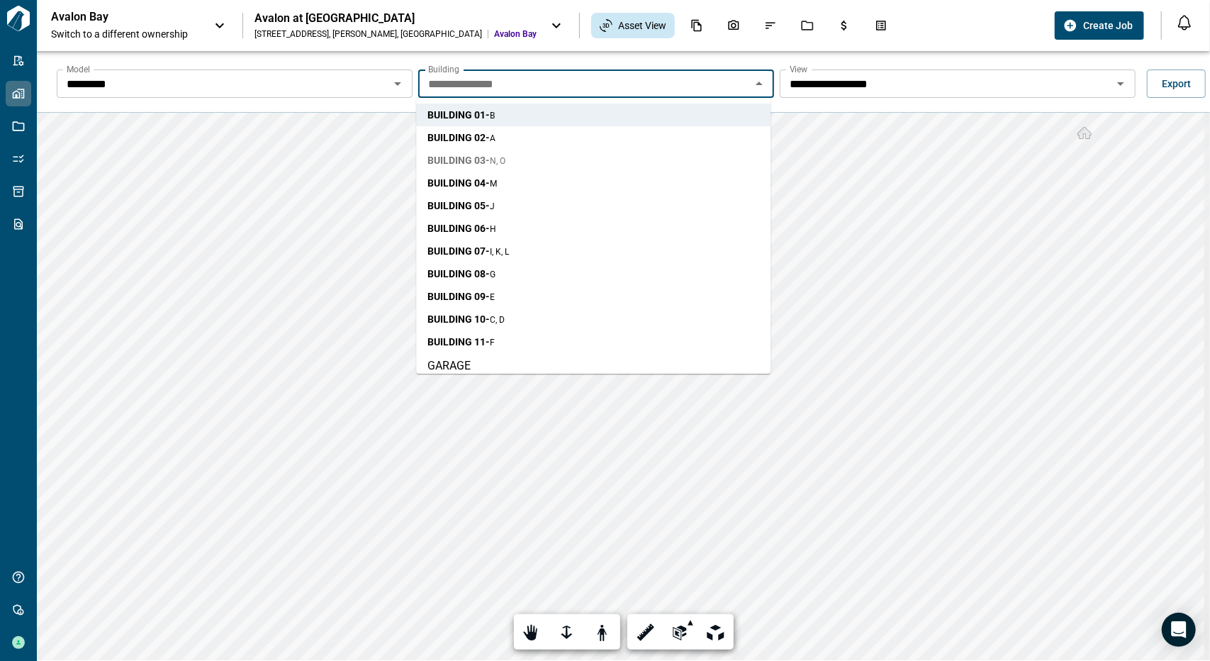
click at [501, 158] on span "N, O" at bounding box center [498, 161] width 16 height 10
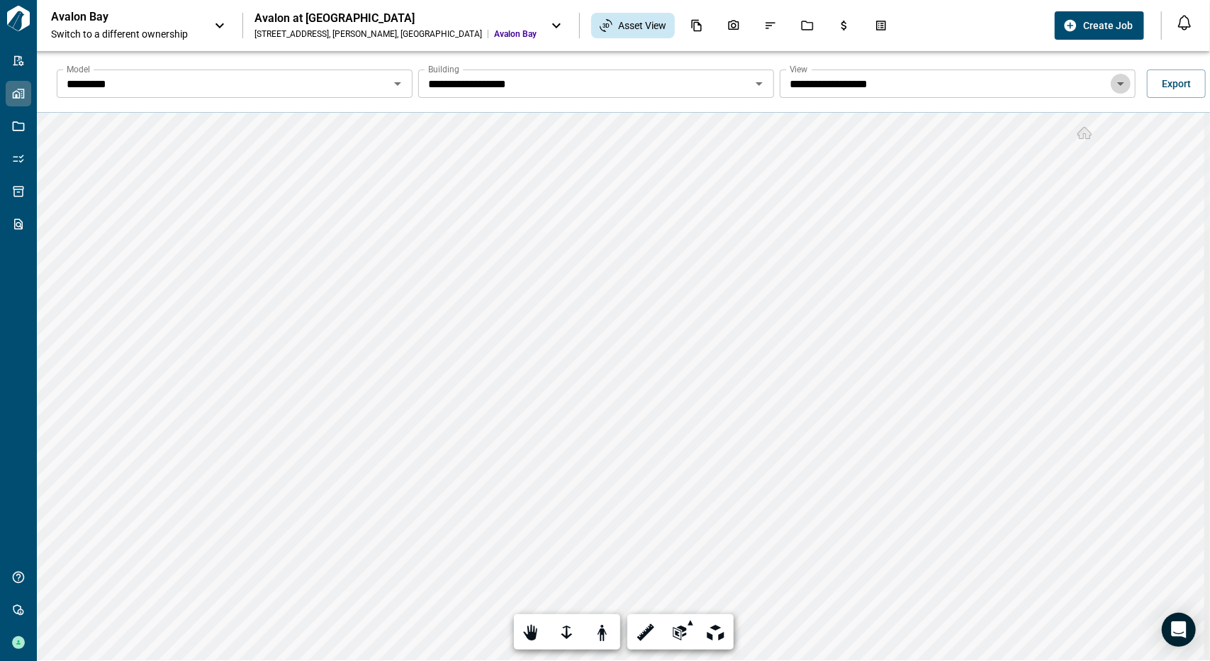
click at [1114, 78] on icon "Open" at bounding box center [1120, 83] width 17 height 17
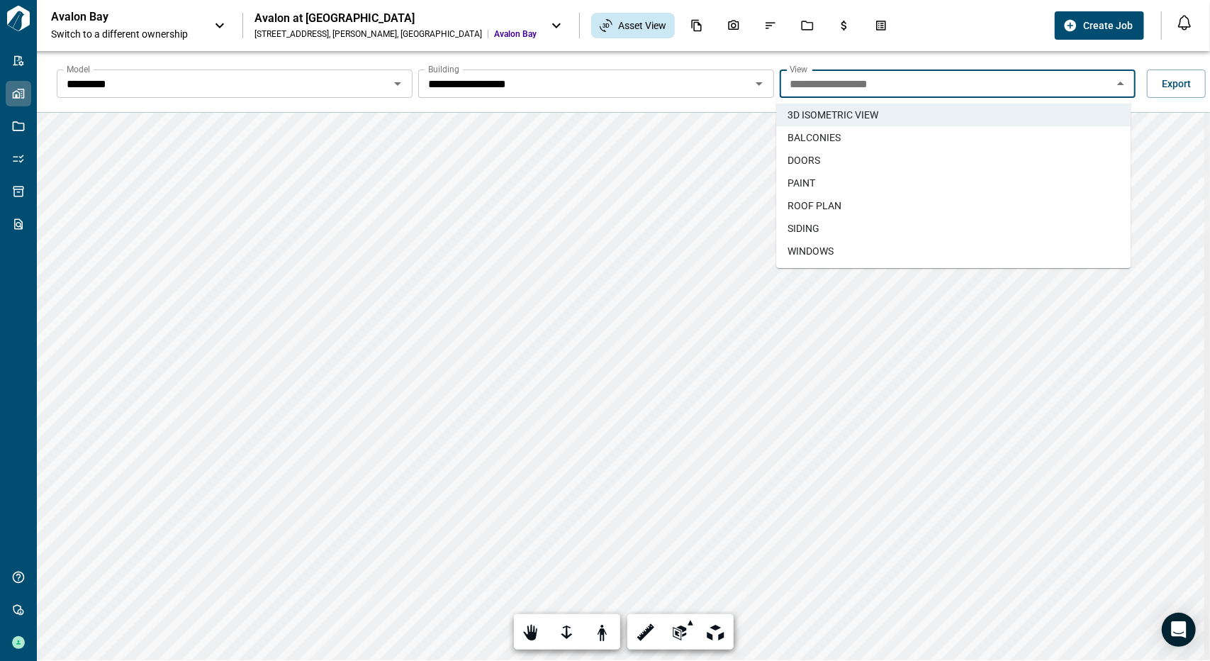
click at [753, 67] on div "**********" at bounding box center [634, 83] width 1173 height 45
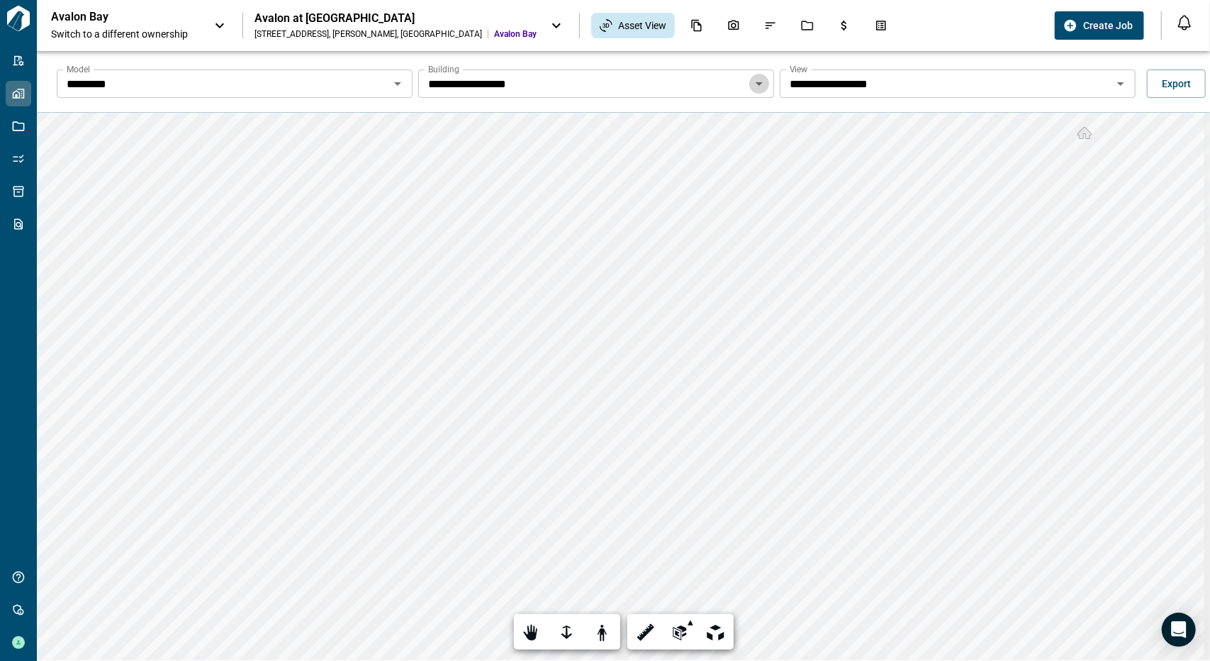
click at [753, 84] on icon "Open" at bounding box center [759, 83] width 17 height 17
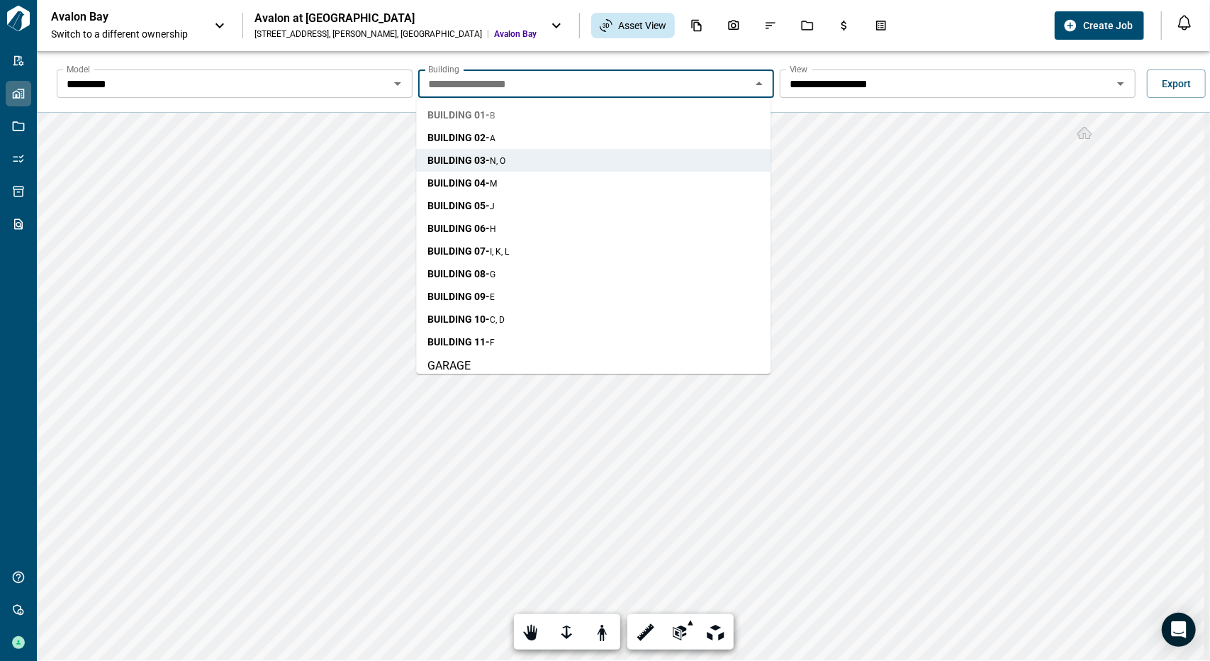
click at [645, 107] on li "BUILDING 01 - B" at bounding box center [593, 114] width 354 height 23
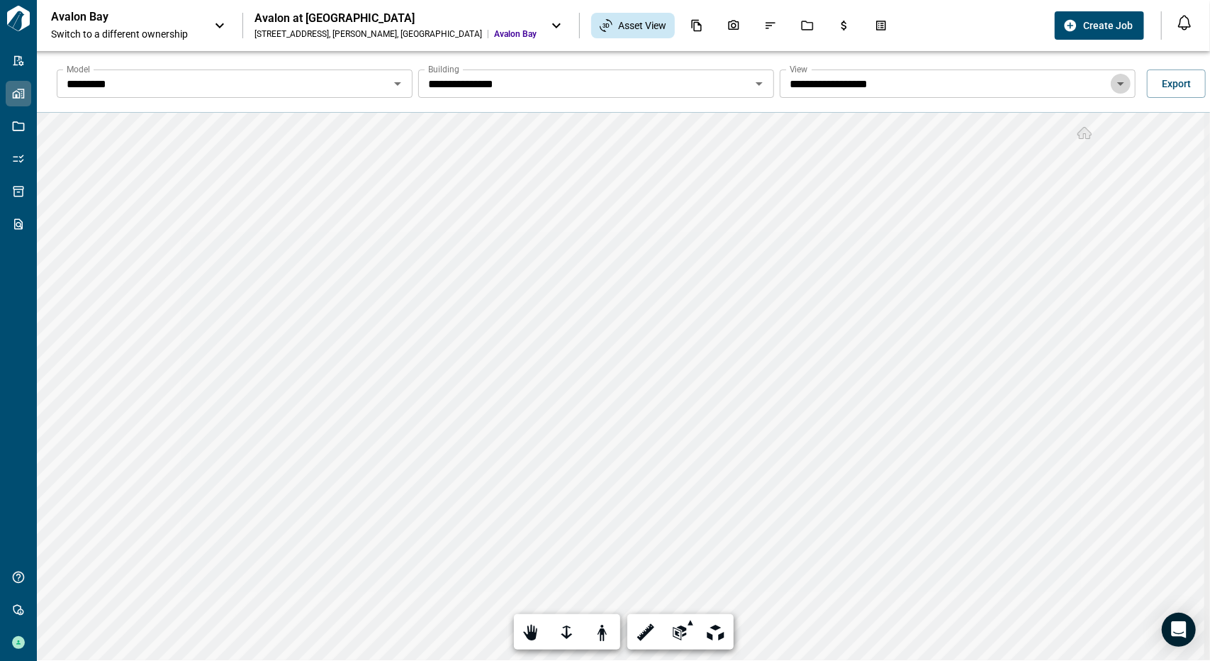
click at [1120, 87] on icon "Open" at bounding box center [1120, 83] width 17 height 17
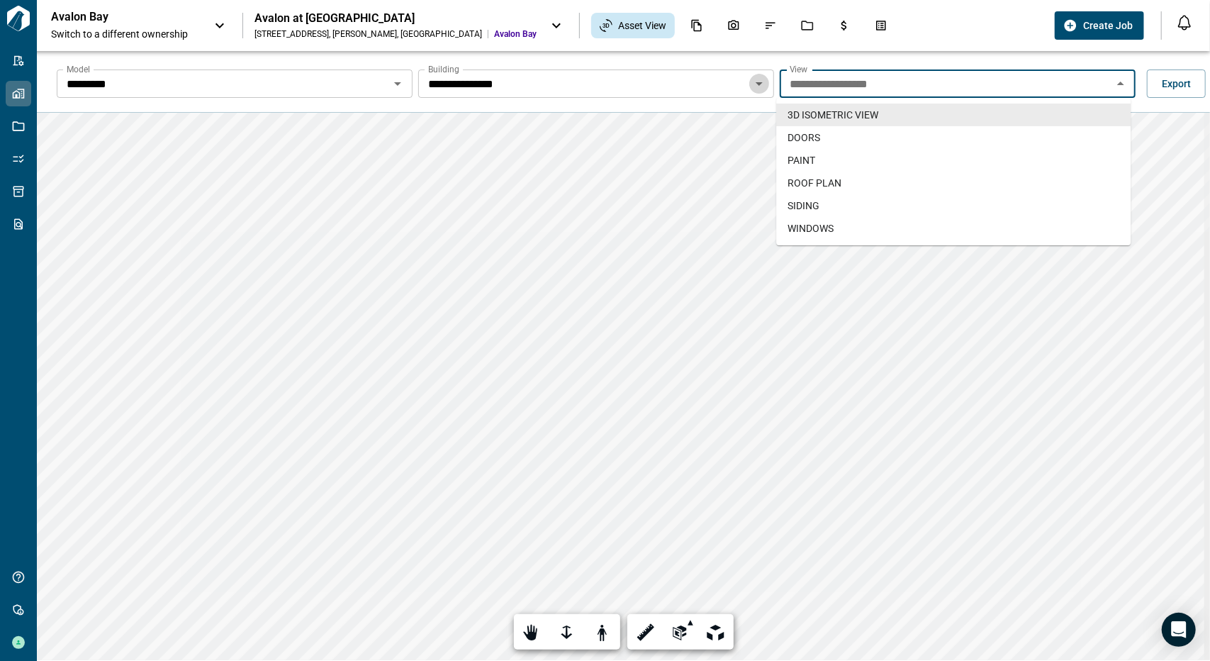
click at [763, 82] on button "Open" at bounding box center [759, 84] width 20 height 20
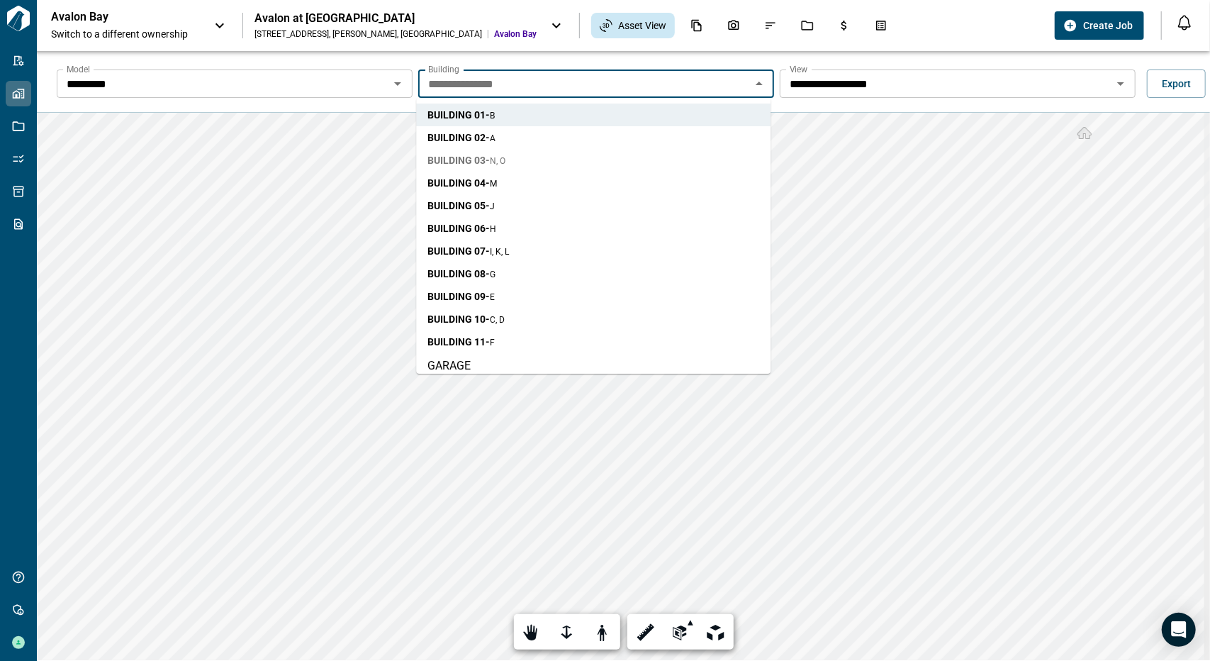
click at [588, 162] on li "BUILDING 03 - N, O" at bounding box center [593, 160] width 354 height 23
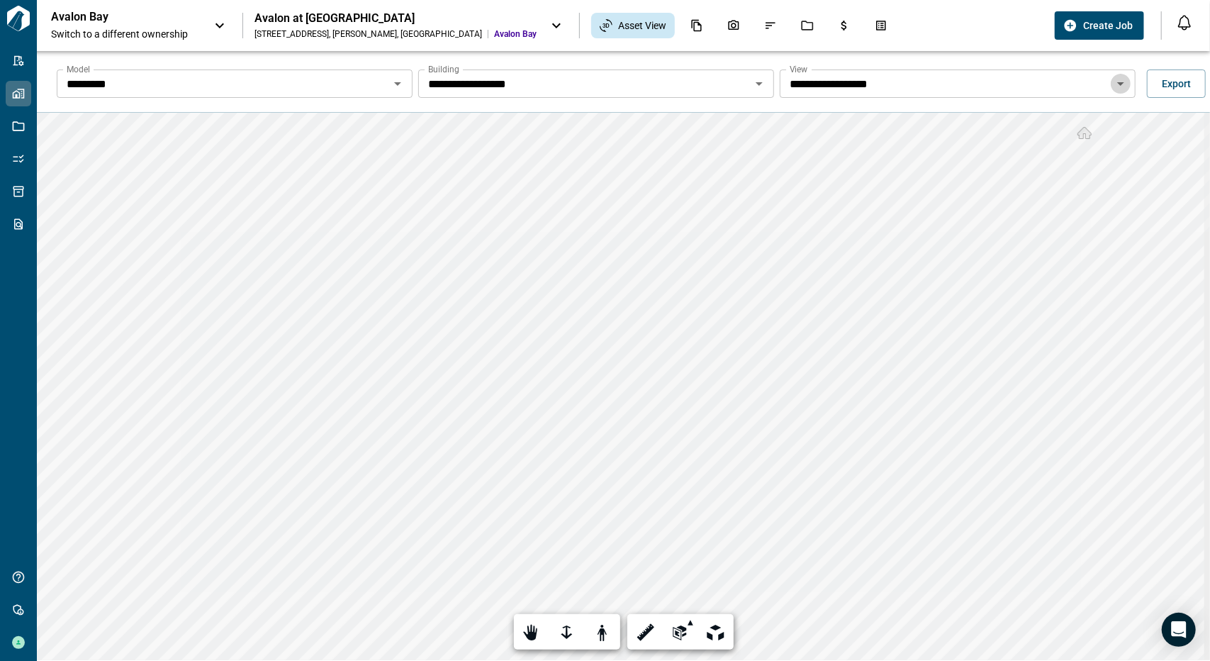
click at [1120, 84] on icon "Open" at bounding box center [1120, 83] width 17 height 17
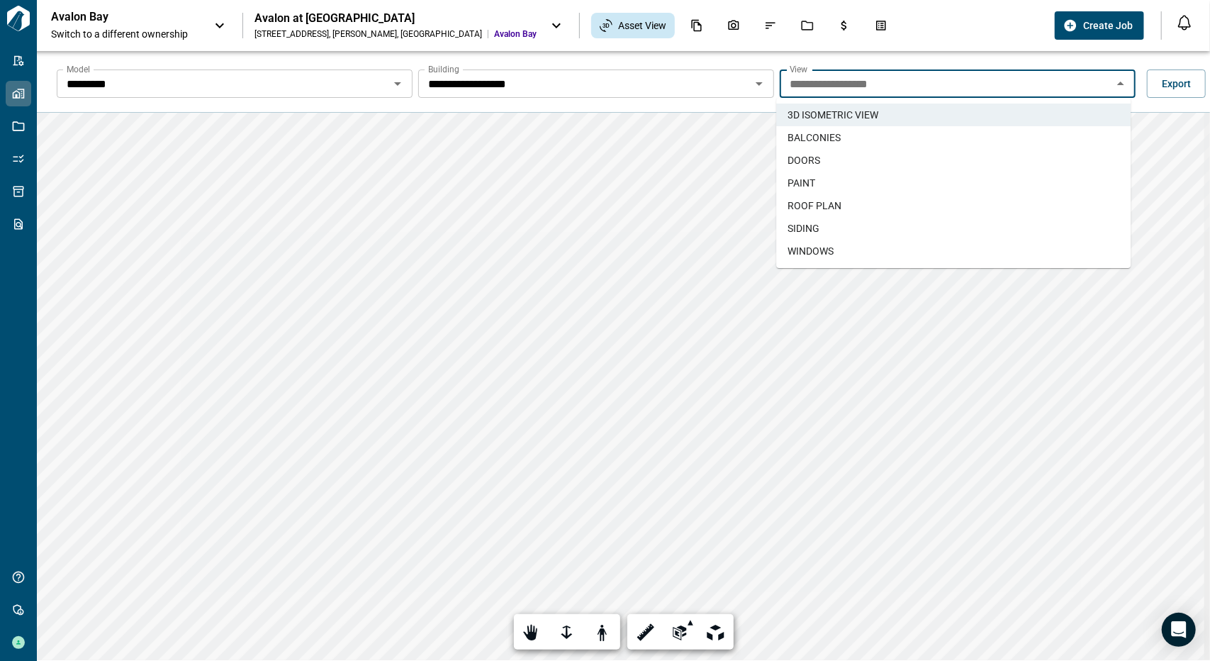
click at [818, 206] on span "ROOF PLAN" at bounding box center [814, 205] width 54 height 14
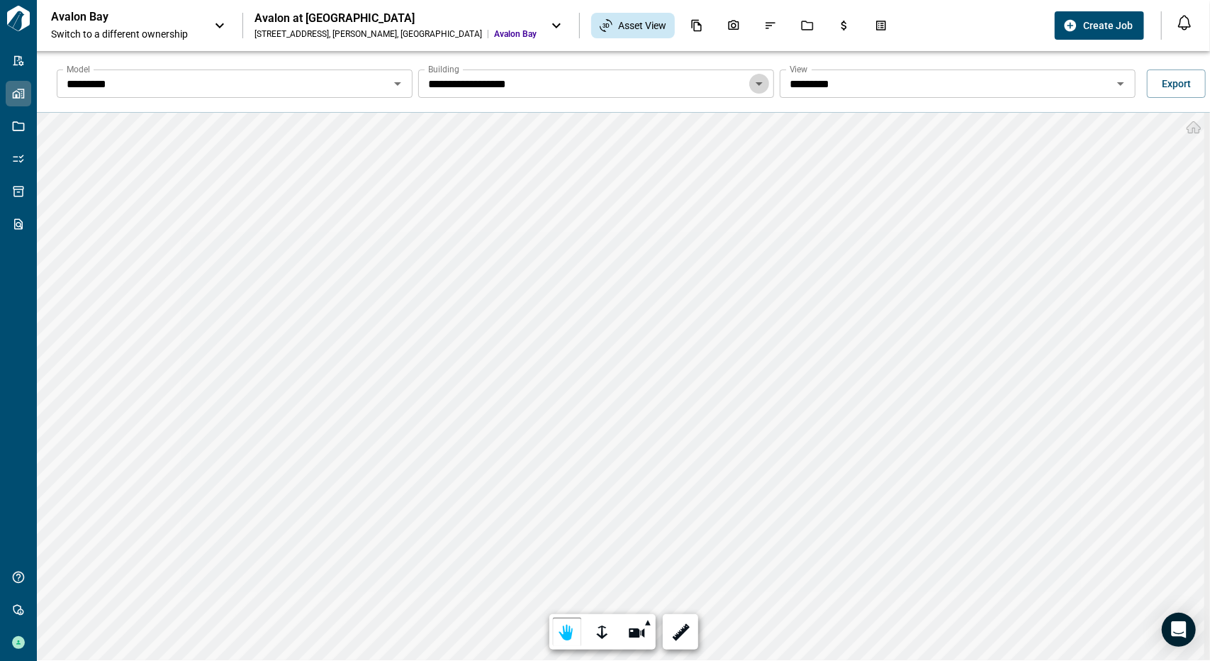
click at [755, 79] on icon "Open" at bounding box center [759, 83] width 17 height 17
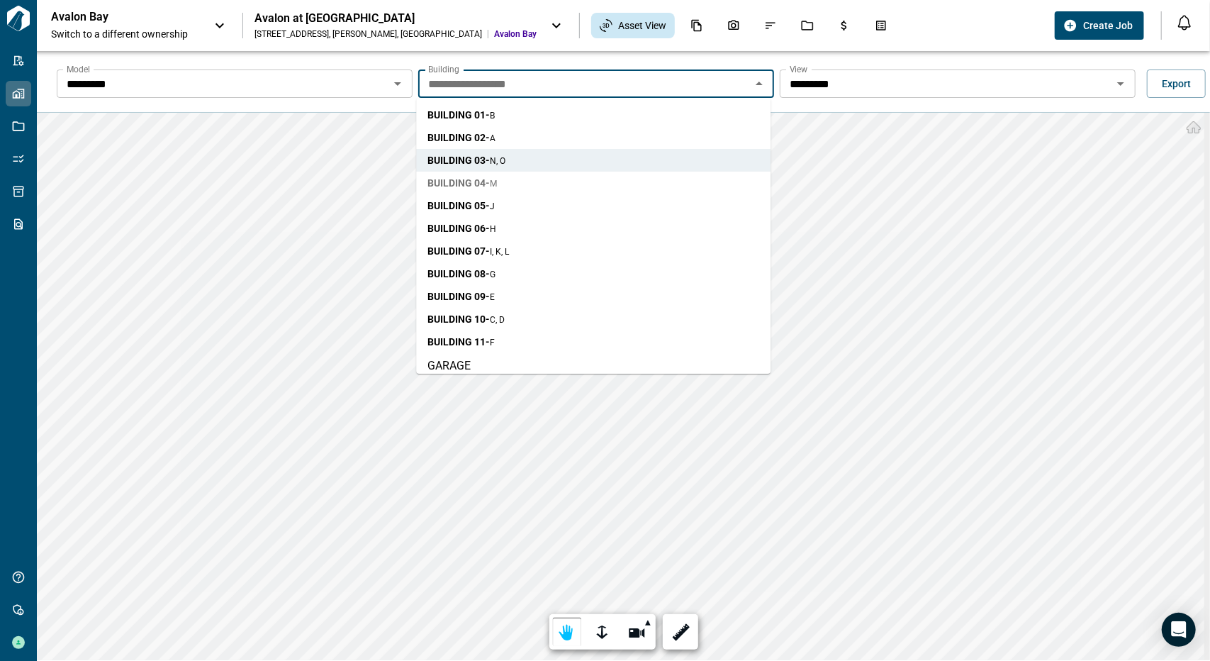
click at [628, 186] on li "BUILDING 04 - M" at bounding box center [593, 183] width 354 height 23
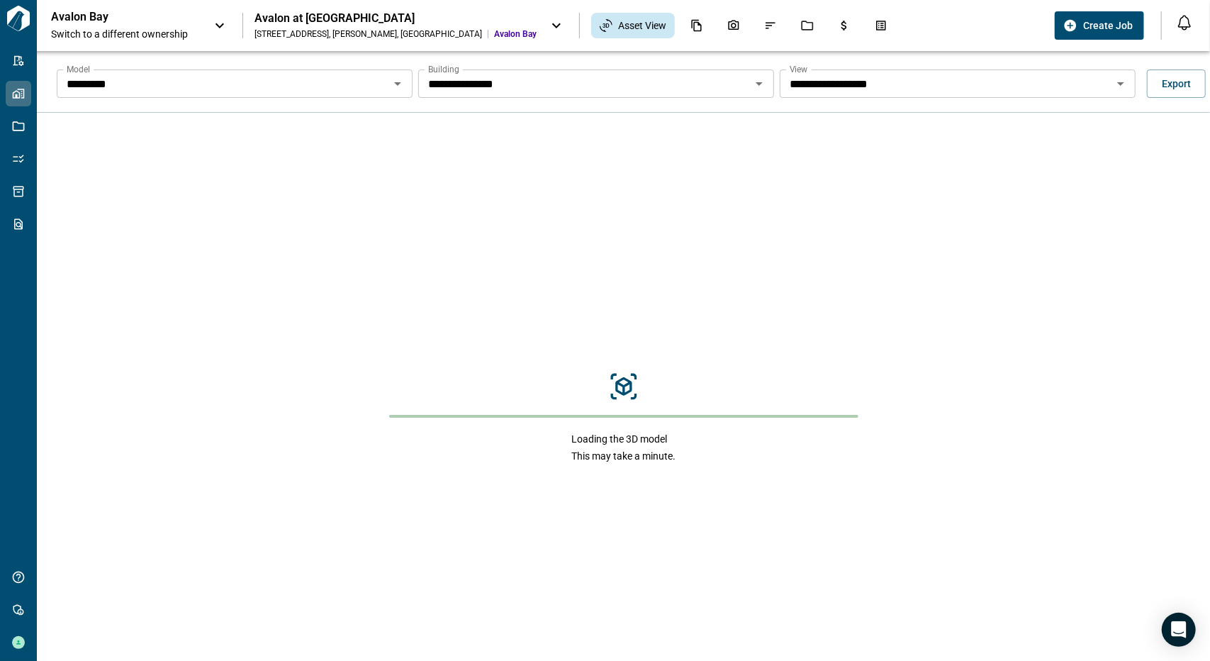
click at [1116, 86] on icon "Open" at bounding box center [1120, 83] width 17 height 17
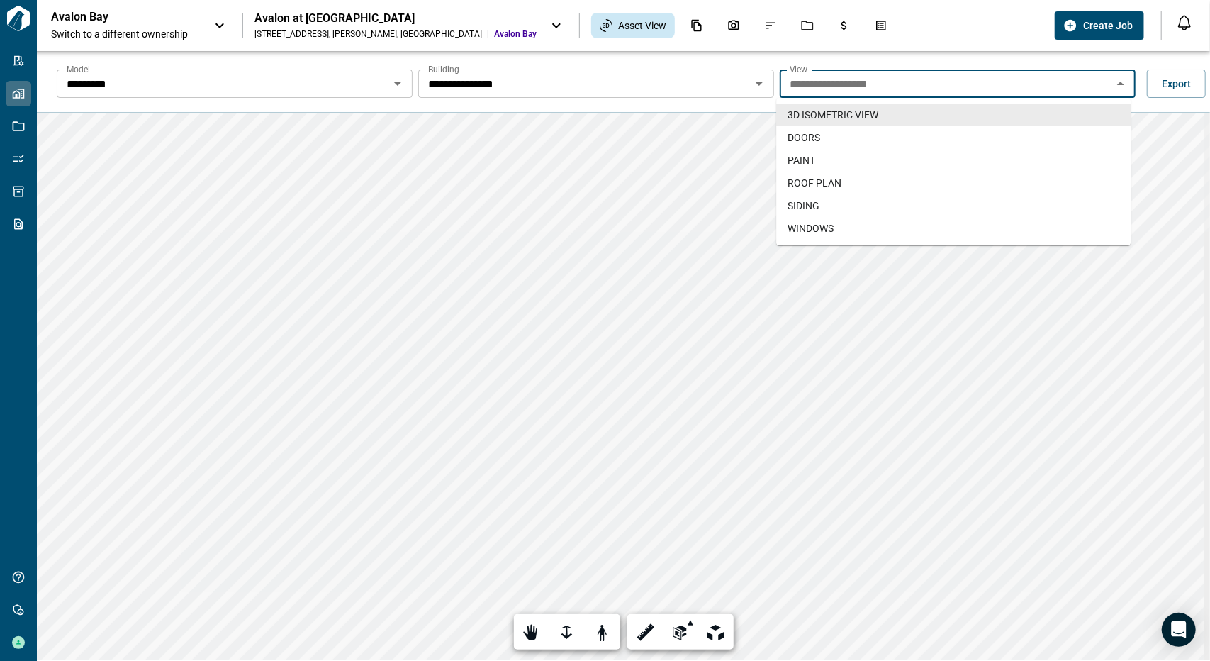
click at [1116, 86] on icon "Close" at bounding box center [1120, 83] width 17 height 17
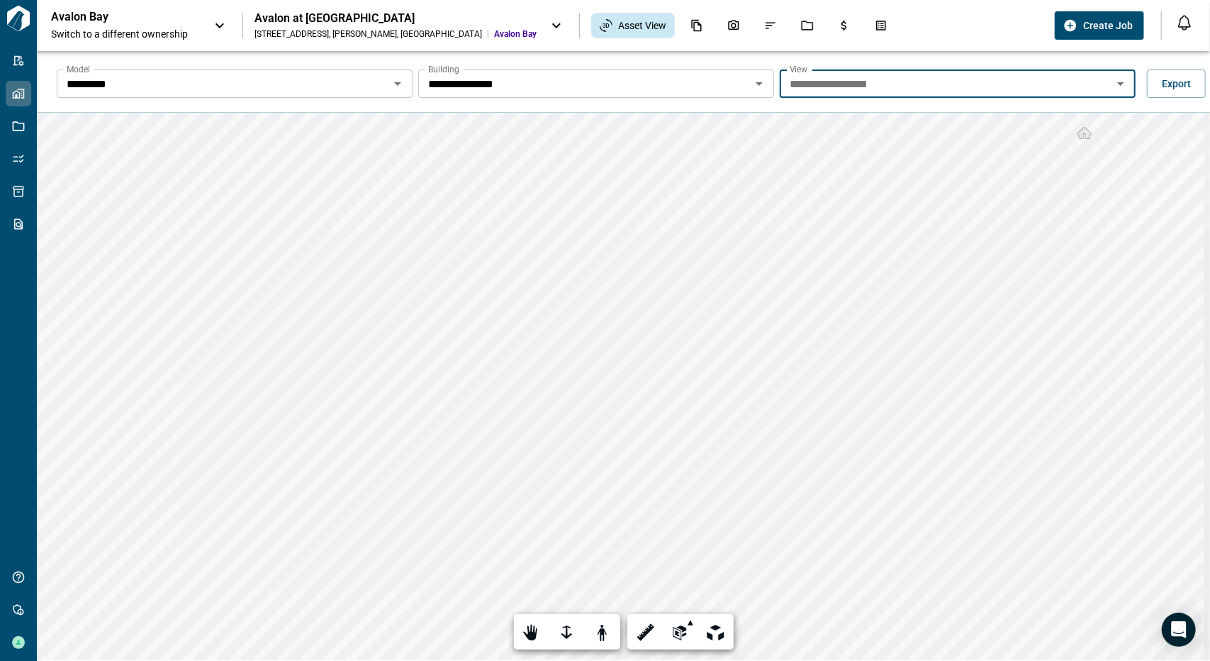
click at [758, 93] on div at bounding box center [758, 84] width 18 height 20
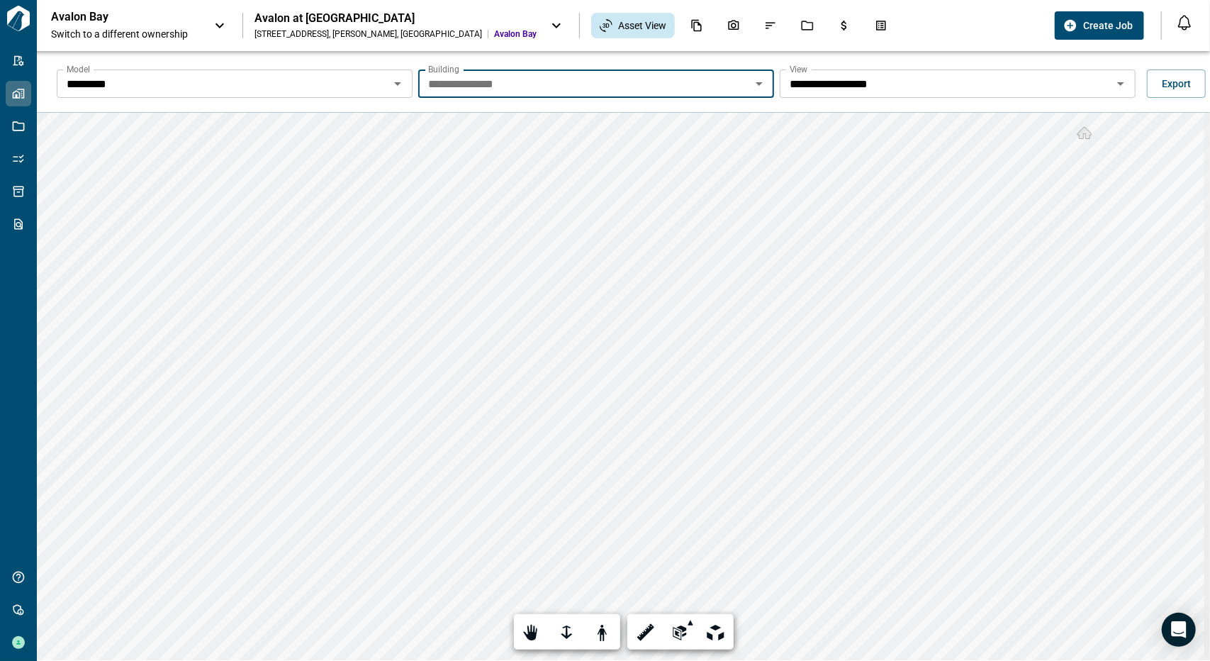
click at [756, 90] on icon "Open" at bounding box center [759, 83] width 17 height 17
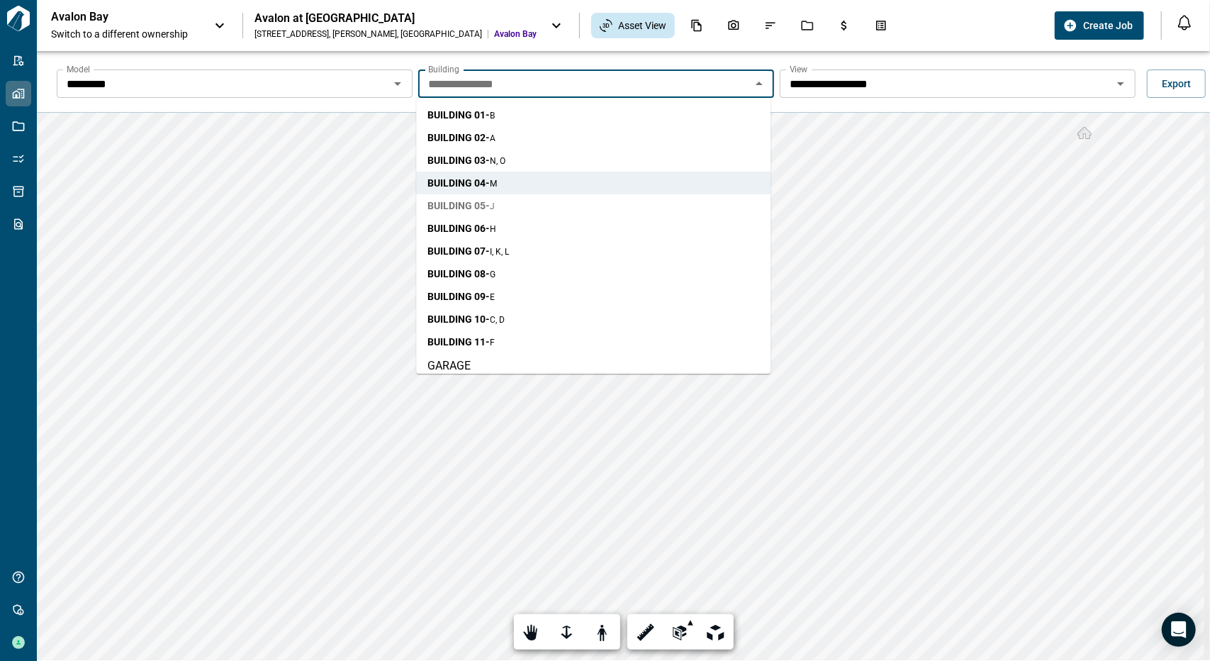
click at [573, 212] on li "BUILDING 05 - J" at bounding box center [593, 205] width 354 height 23
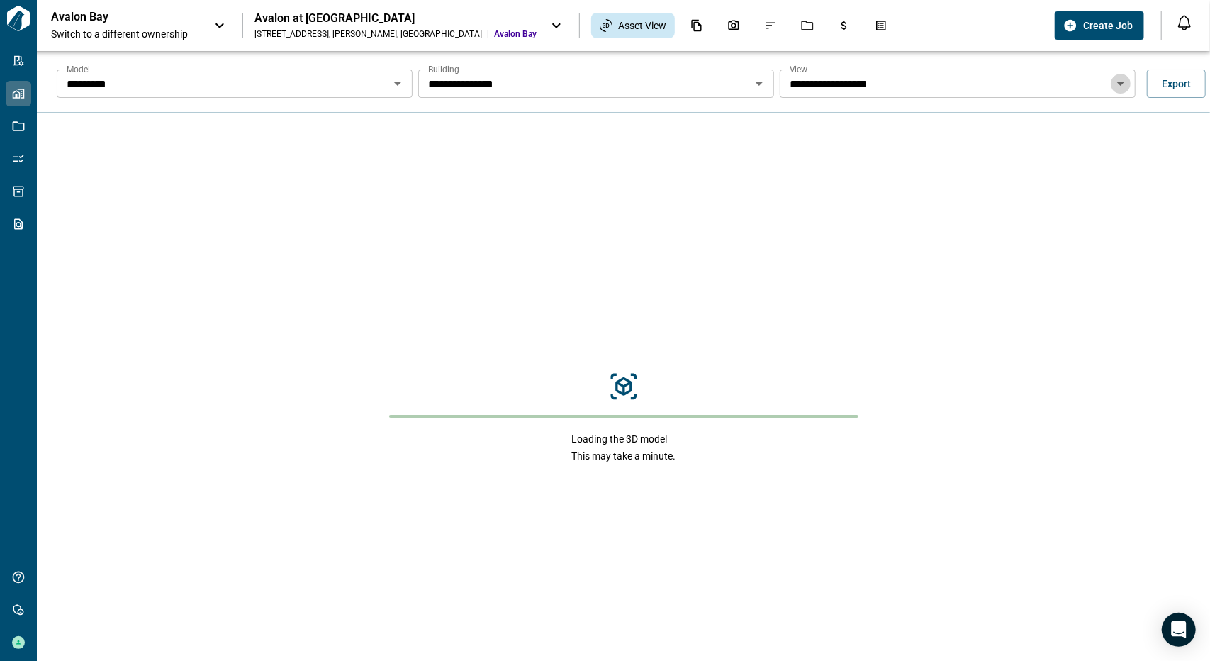
click at [1120, 80] on icon "Open" at bounding box center [1120, 83] width 17 height 17
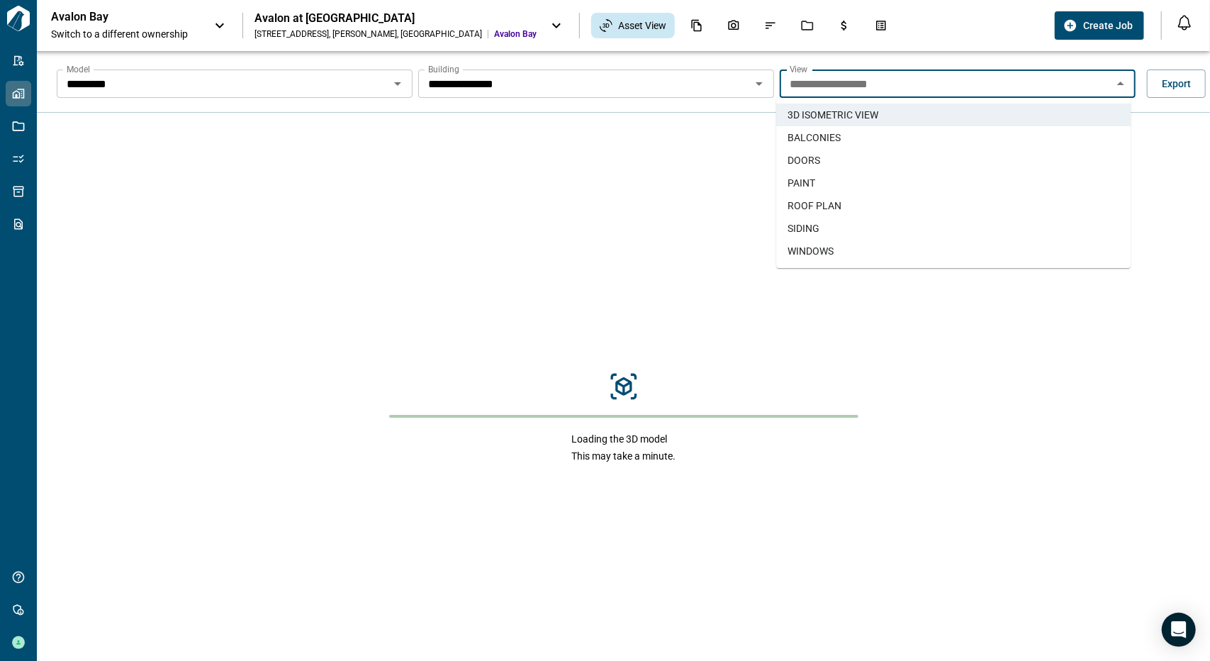
click at [852, 157] on li "DOORS" at bounding box center [953, 160] width 354 height 23
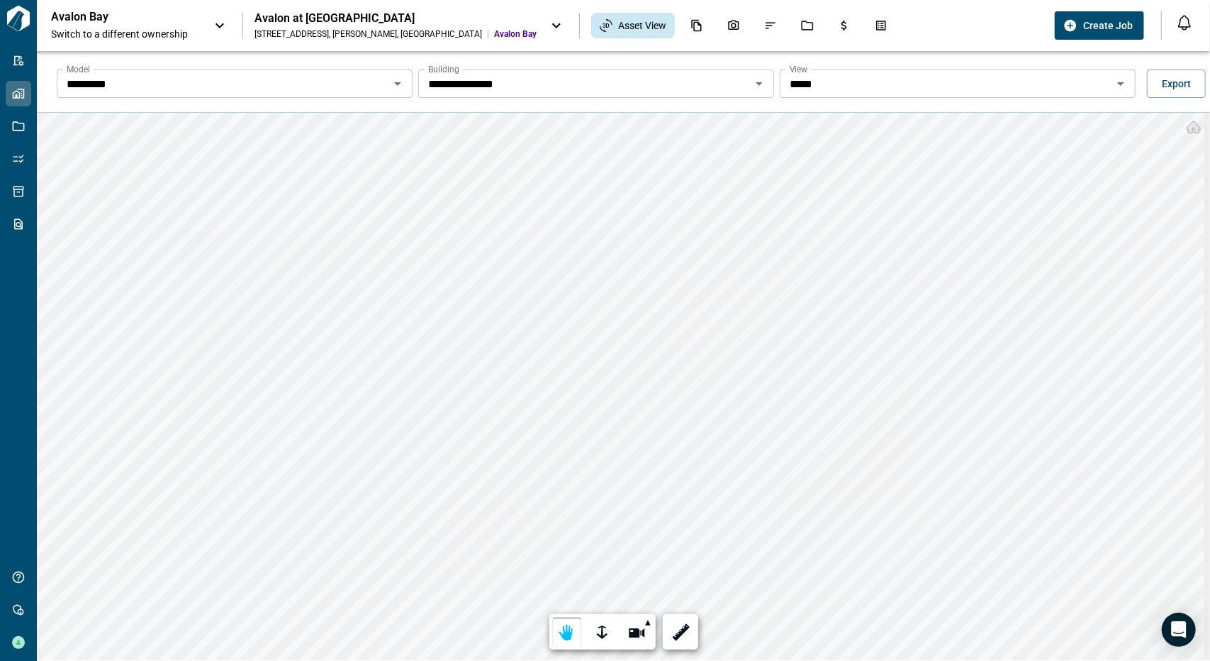
click at [760, 84] on icon "Open" at bounding box center [759, 83] width 17 height 17
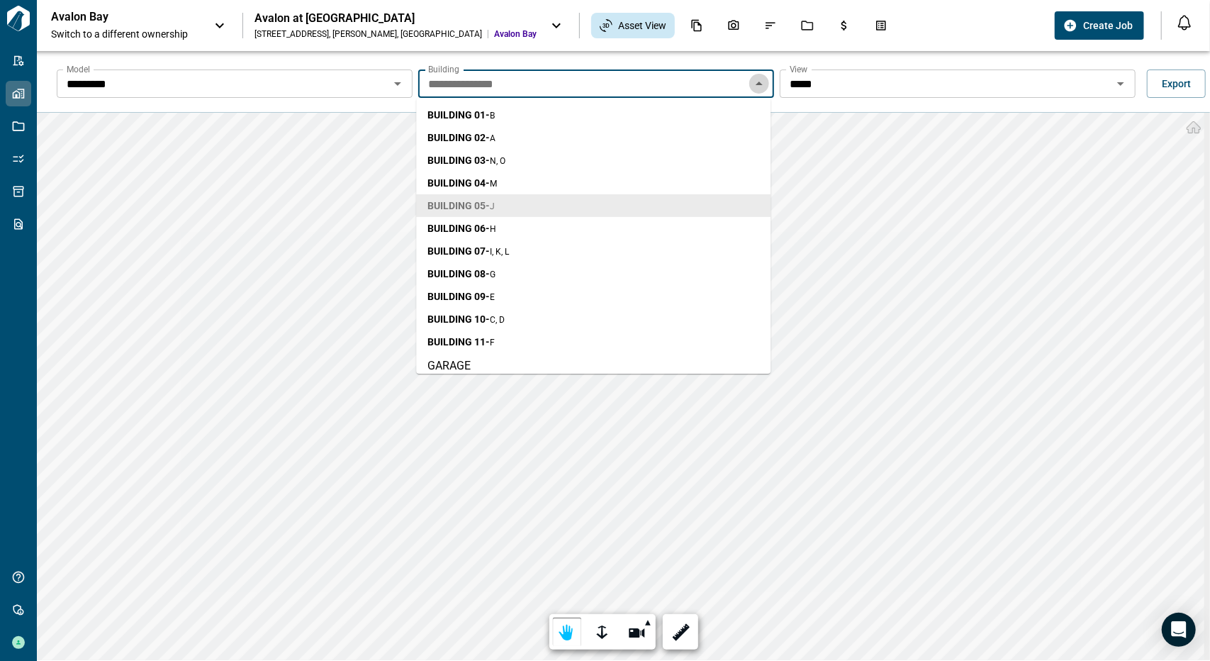
click at [760, 84] on icon "Close" at bounding box center [759, 83] width 17 height 17
